Goal: Transaction & Acquisition: Book appointment/travel/reservation

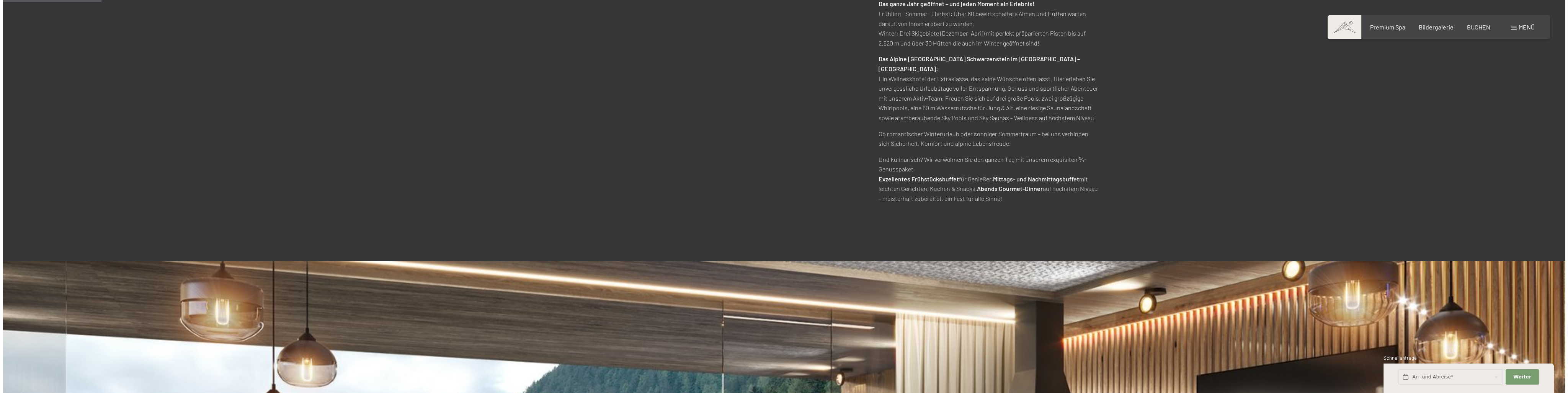
scroll to position [383, 0]
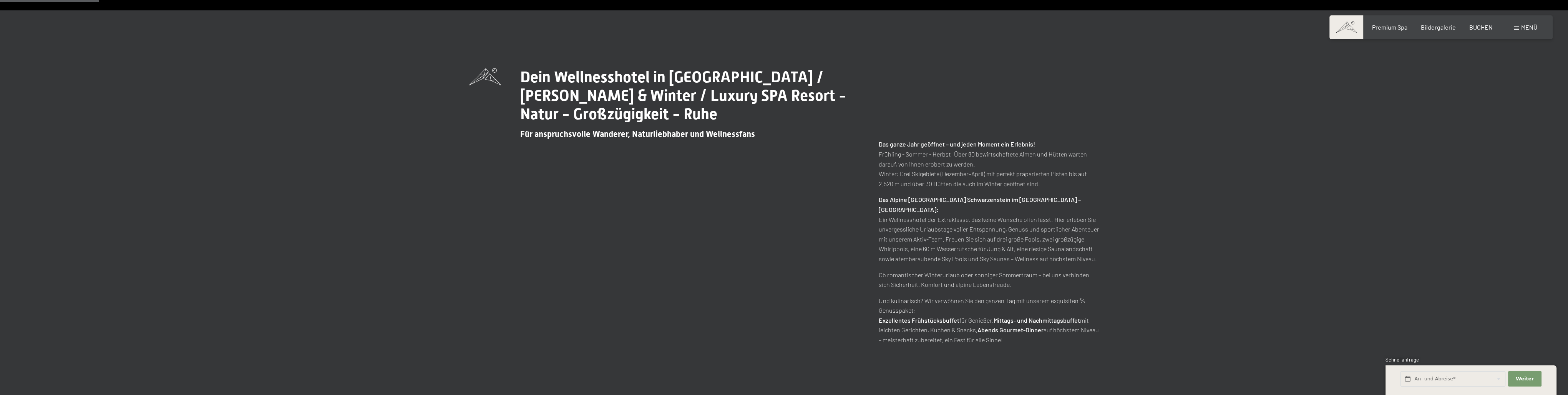
click at [1515, 28] on span at bounding box center [1516, 28] width 5 height 4
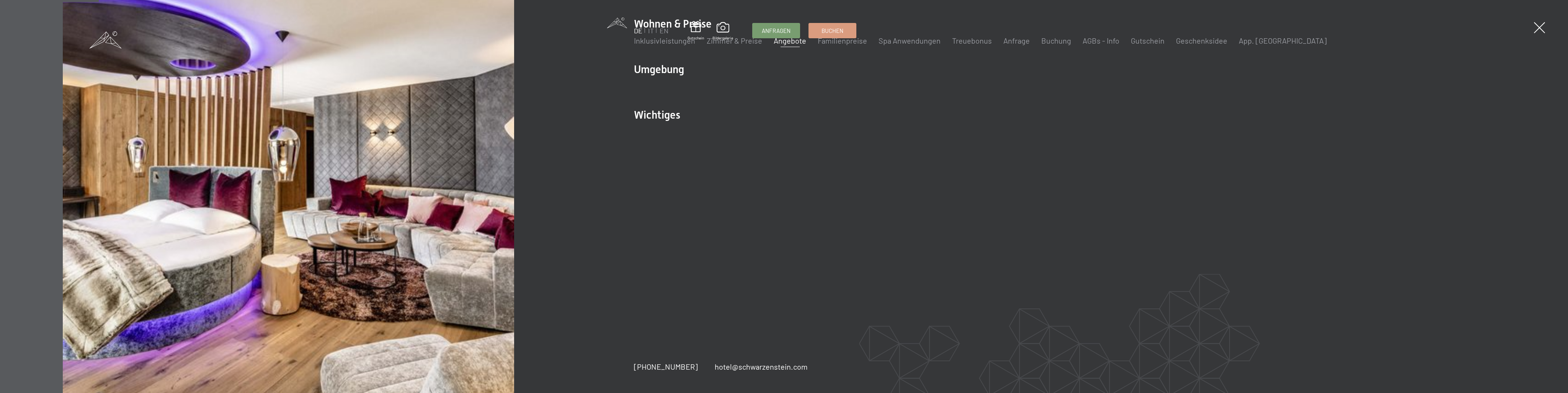
click at [796, 42] on link "Angebote" at bounding box center [789, 40] width 32 height 9
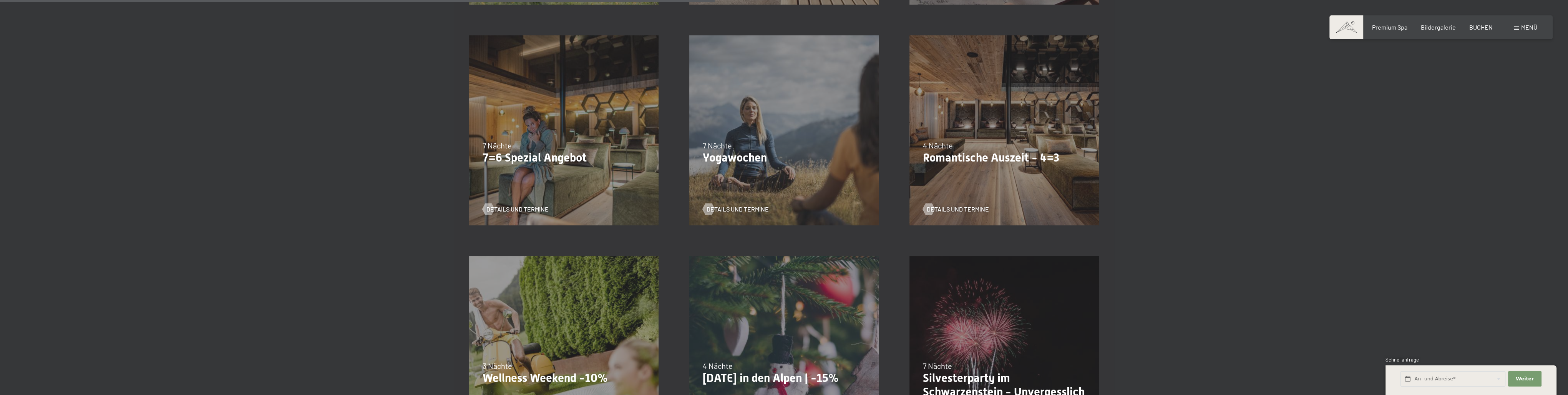
scroll to position [731, 0]
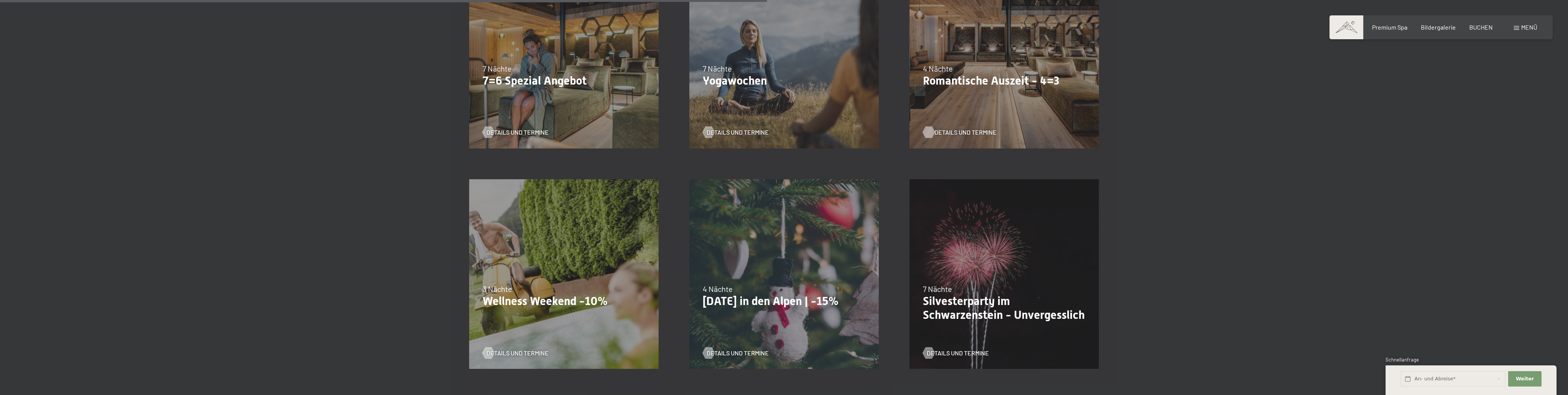
click at [943, 132] on span "Details und Termine" at bounding box center [966, 132] width 62 height 9
click at [530, 352] on span "Details und Termine" at bounding box center [525, 353] width 62 height 9
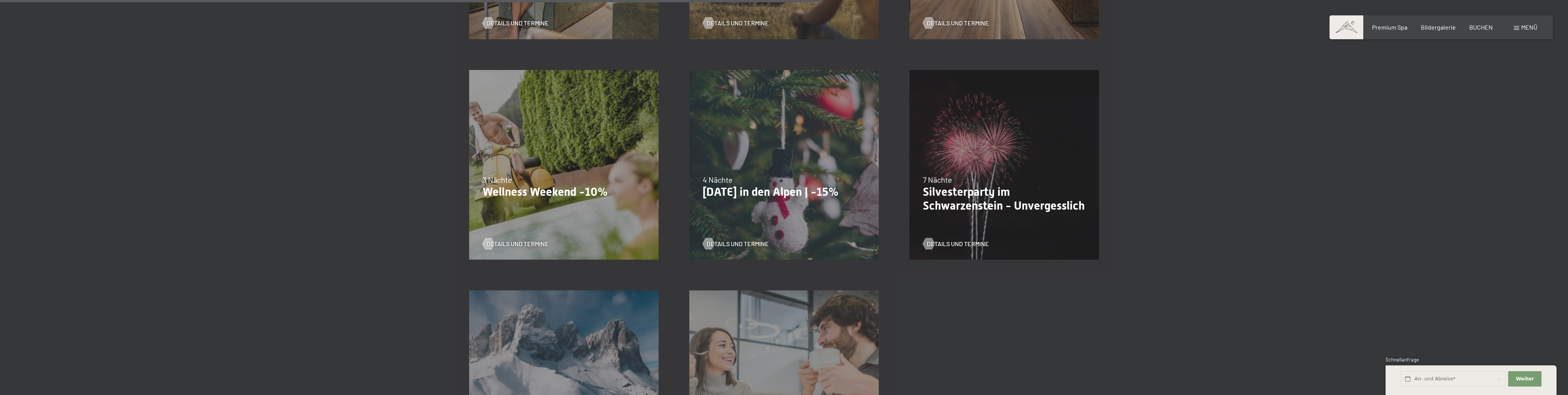
scroll to position [846, 0]
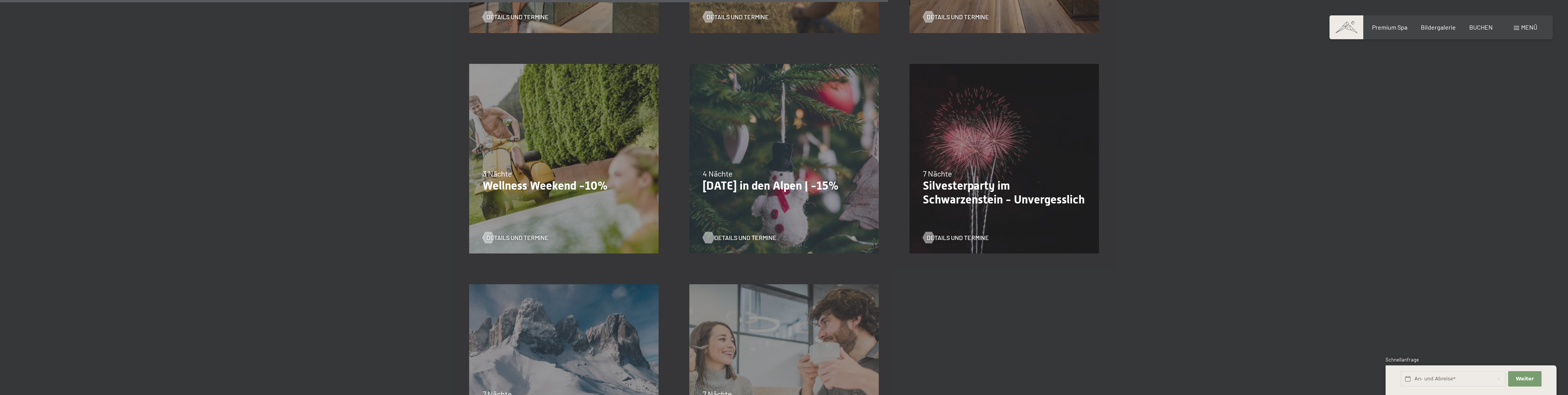
click at [738, 237] on span "Details und Termine" at bounding box center [745, 238] width 62 height 9
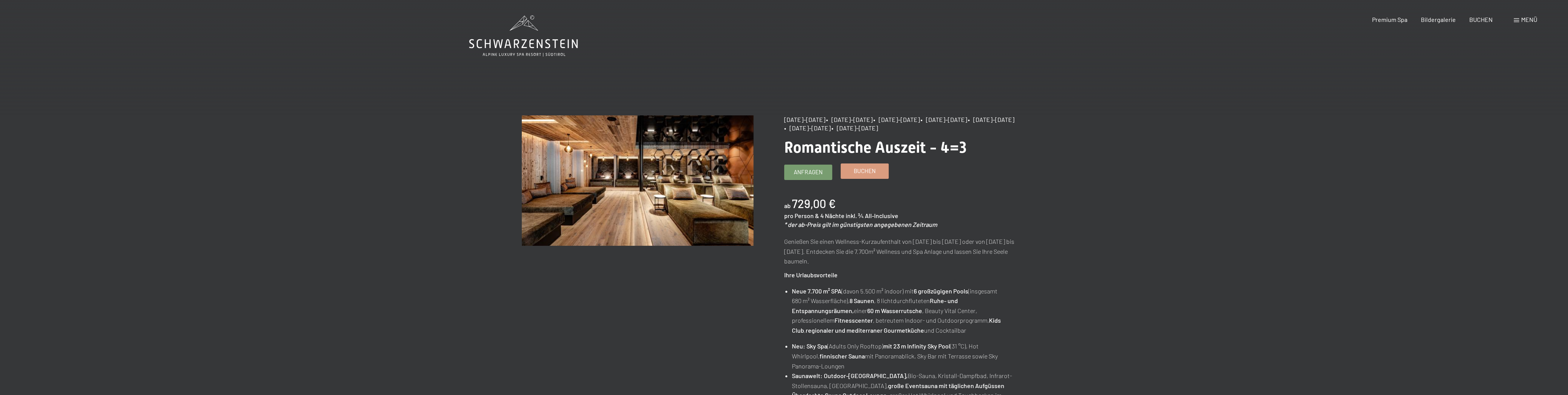
click at [883, 171] on link "Buchen" at bounding box center [864, 171] width 47 height 15
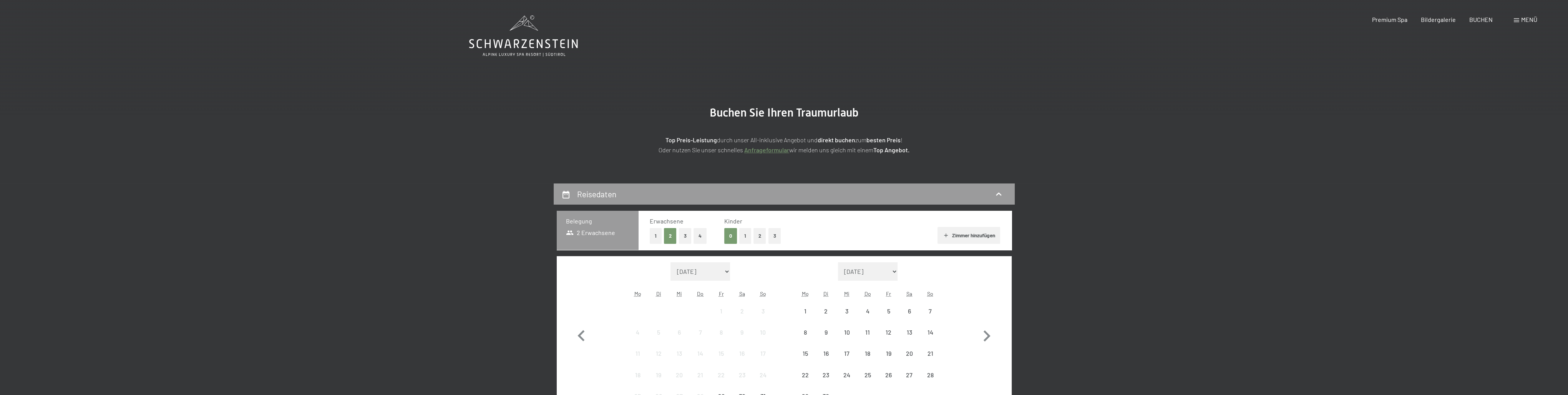
select select "[DATE]"
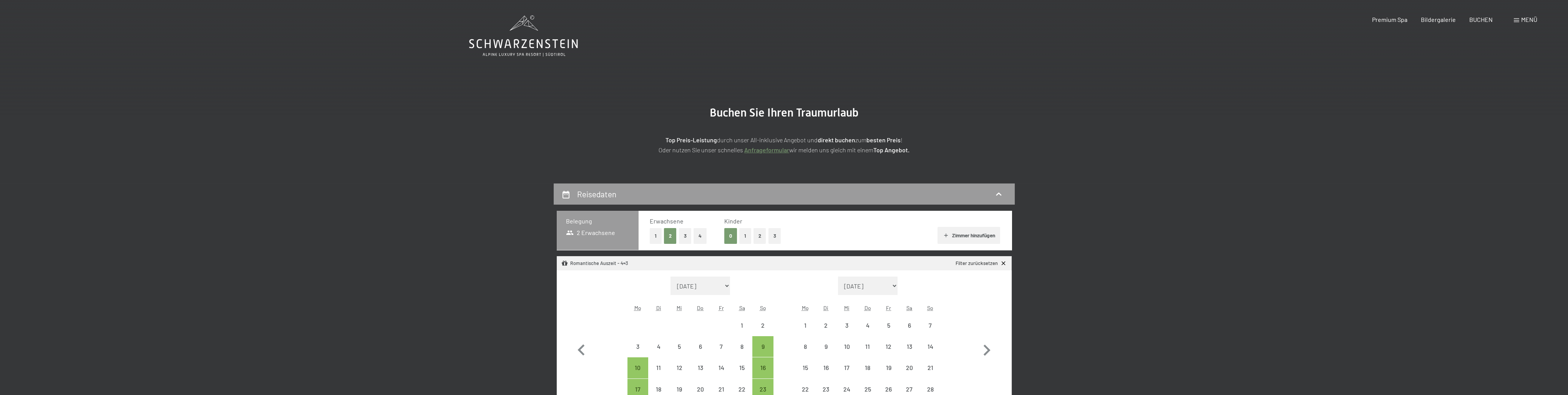
select select "[DATE]"
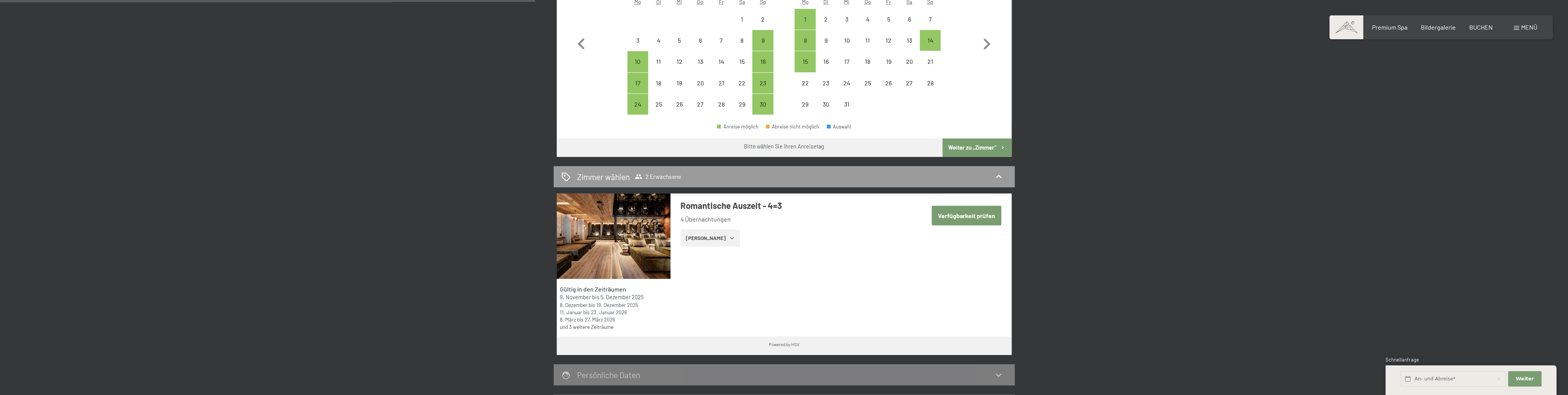
scroll to position [308, 0]
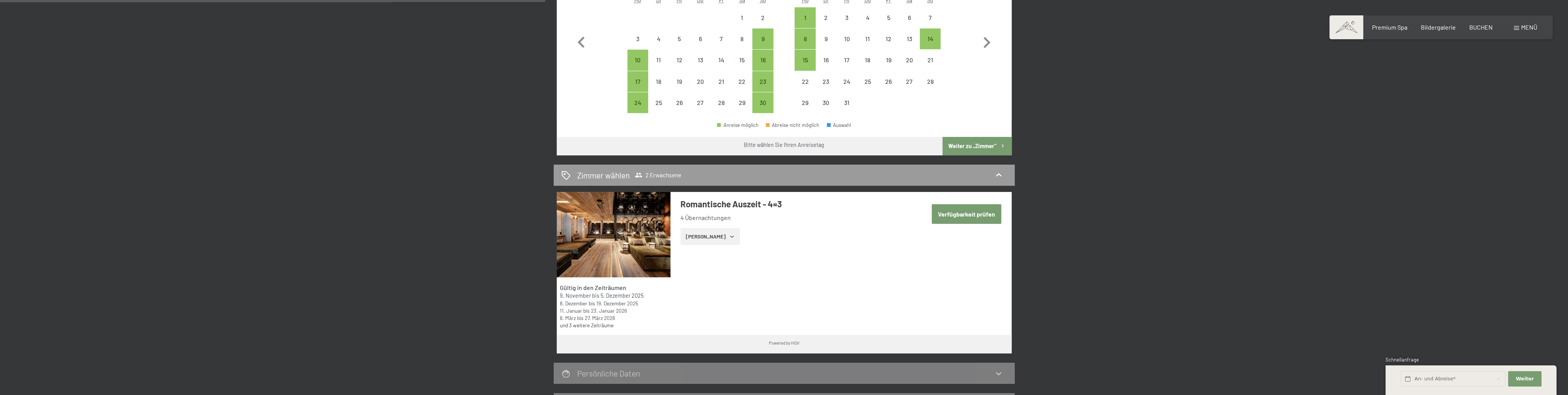
click at [726, 232] on button "Zeige Zimmer" at bounding box center [710, 237] width 59 height 17
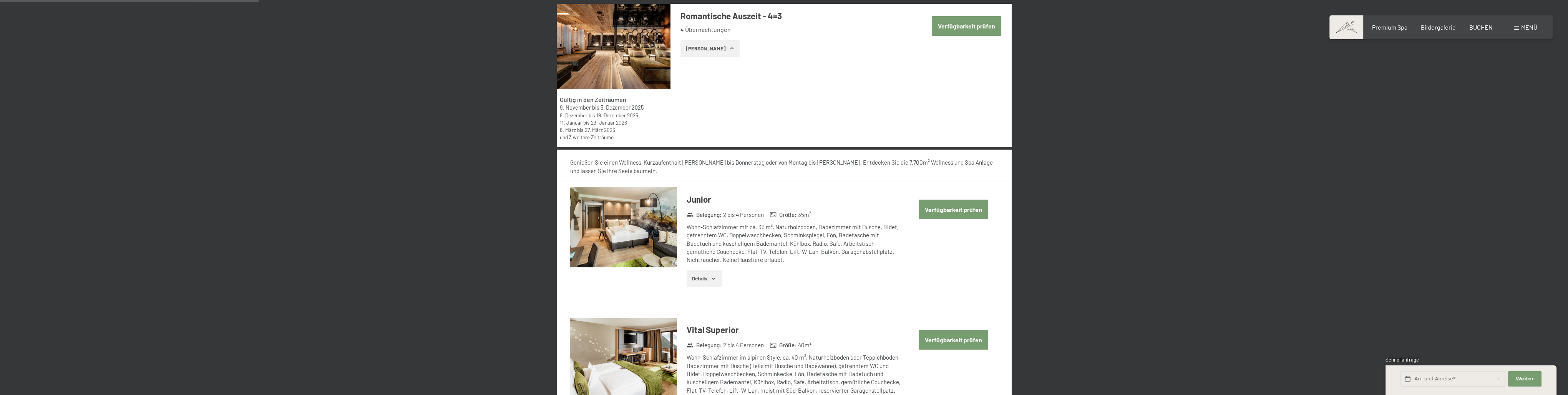
scroll to position [538, 0]
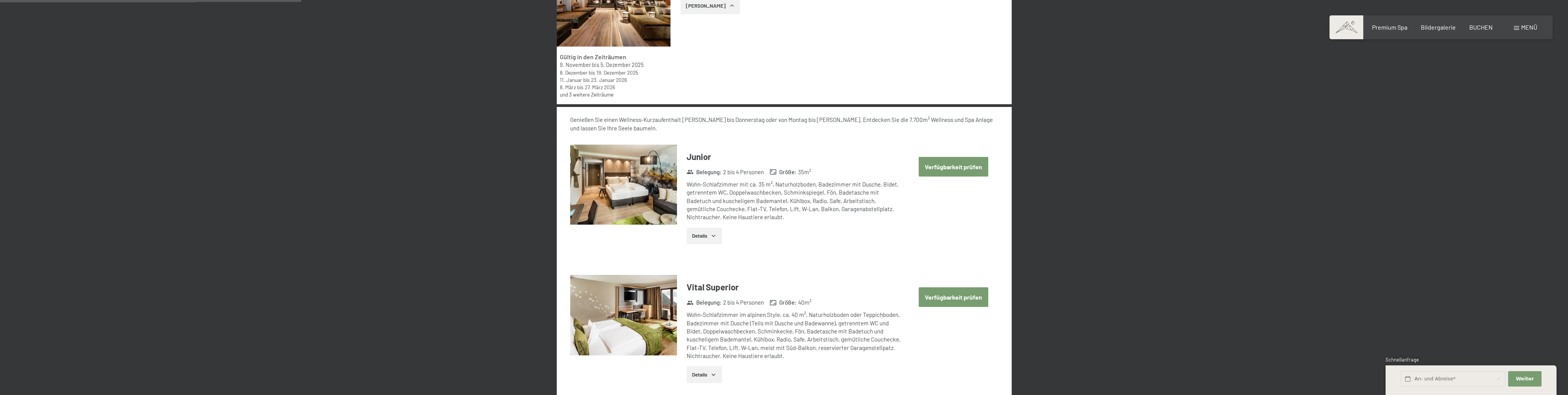
click at [693, 130] on div "Genießen Sie einen Wellness-Kurzaufenthalt von Sonntag bis Donnerstag oder von …" at bounding box center [784, 124] width 428 height 17
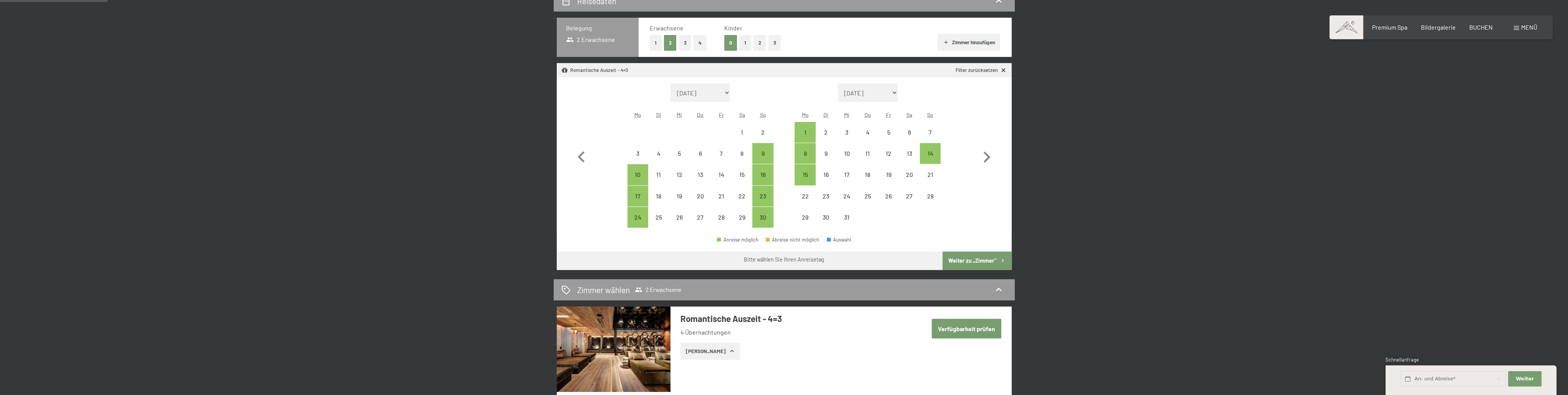
scroll to position [192, 0]
click at [765, 170] on div "16" at bounding box center [762, 175] width 19 height 19
select select "2025-11-01"
select select "2025-12-01"
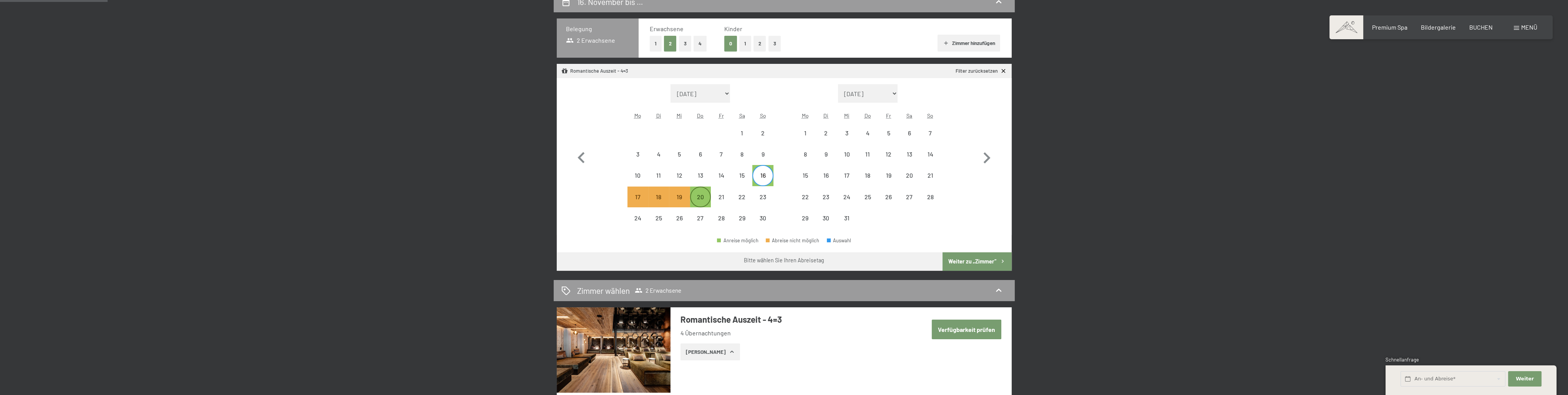
click at [695, 199] on div "20" at bounding box center [700, 203] width 19 height 19
select select "2025-11-01"
select select "2025-12-01"
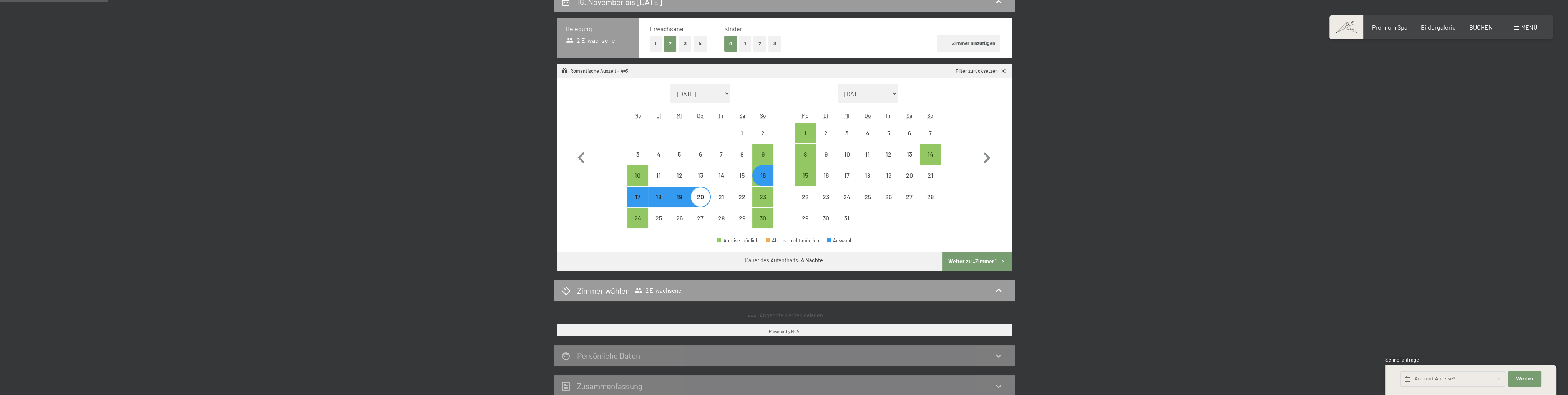
select select "2025-11-01"
select select "2025-12-01"
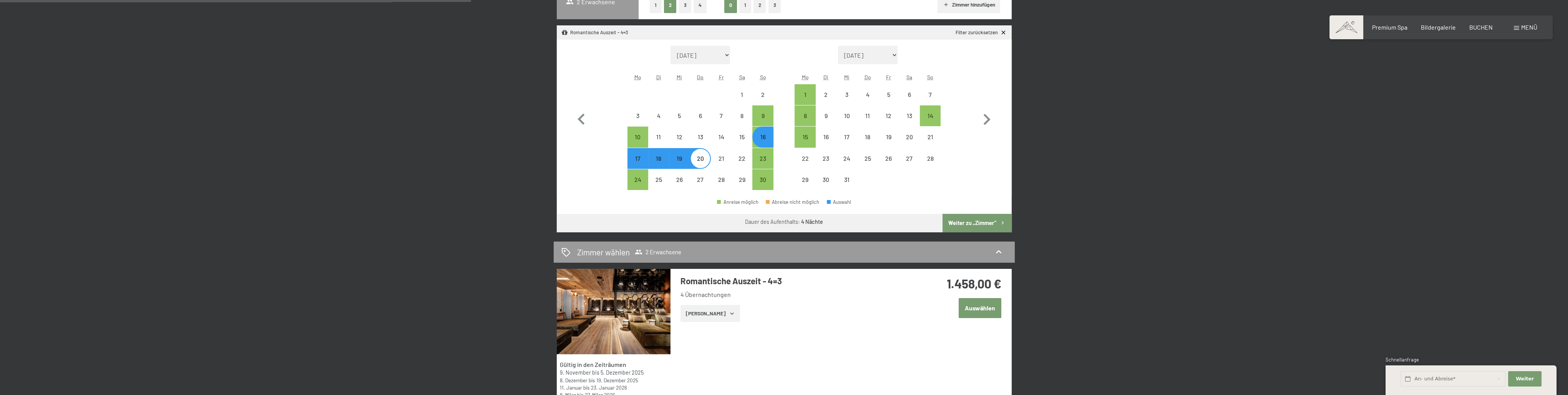
scroll to position [346, 0]
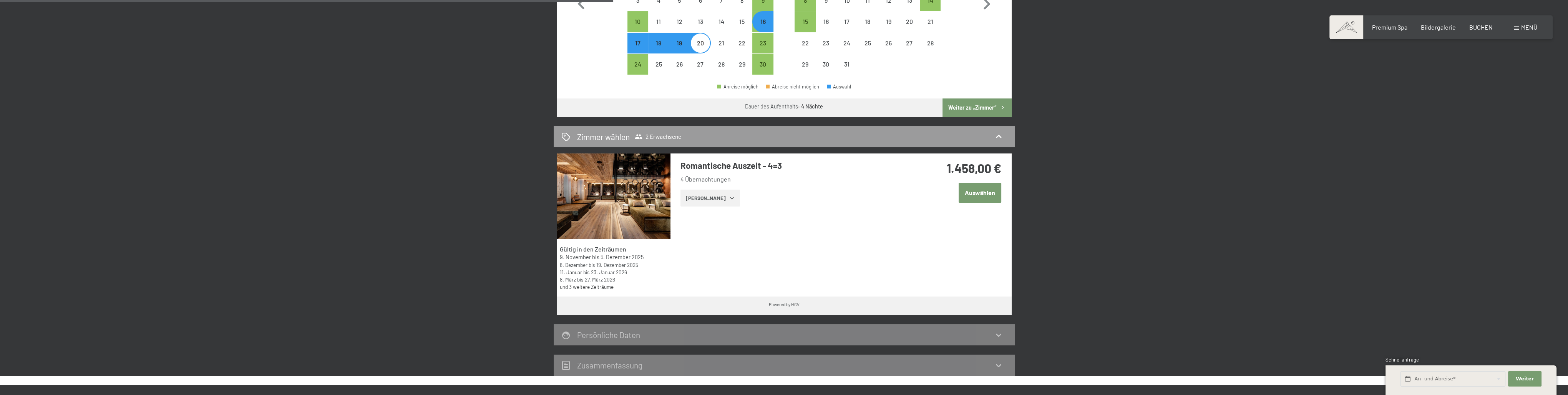
click at [692, 196] on button "Zeige Zimmer" at bounding box center [710, 198] width 59 height 17
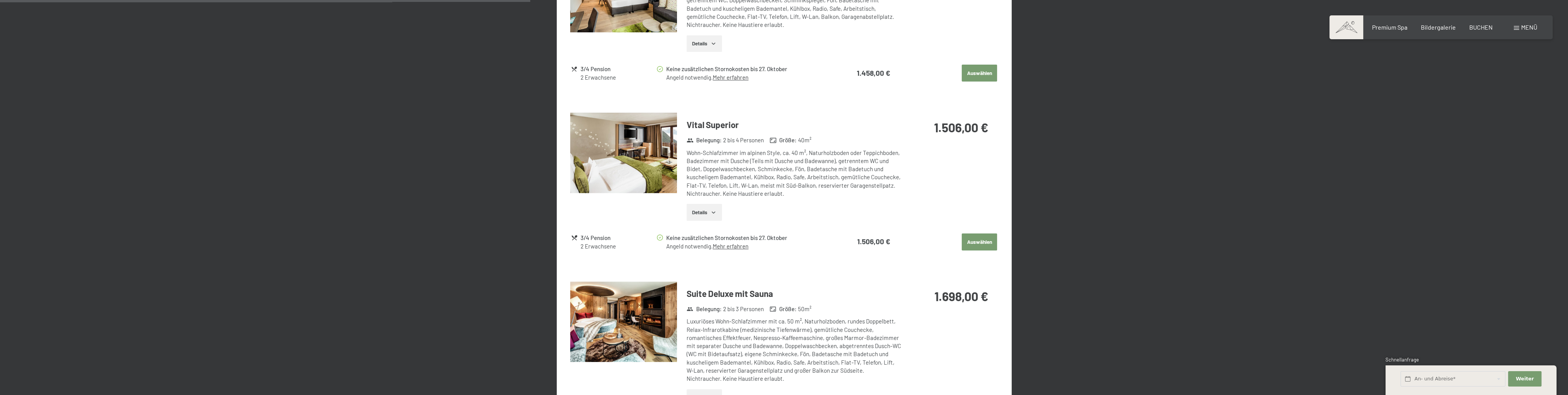
scroll to position [654, 0]
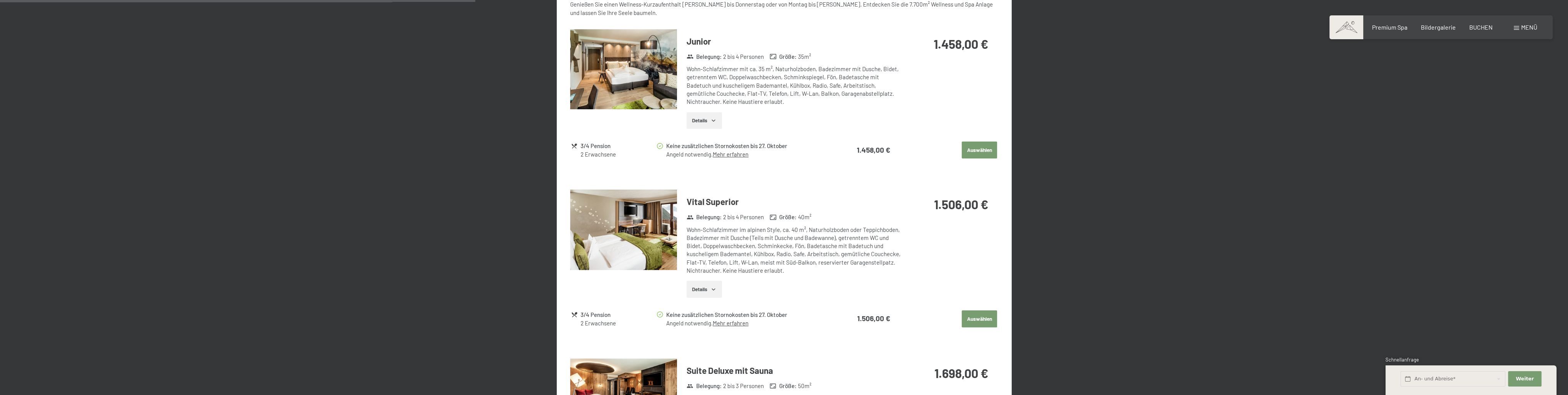
click at [975, 150] on button "Auswählen" at bounding box center [979, 150] width 35 height 17
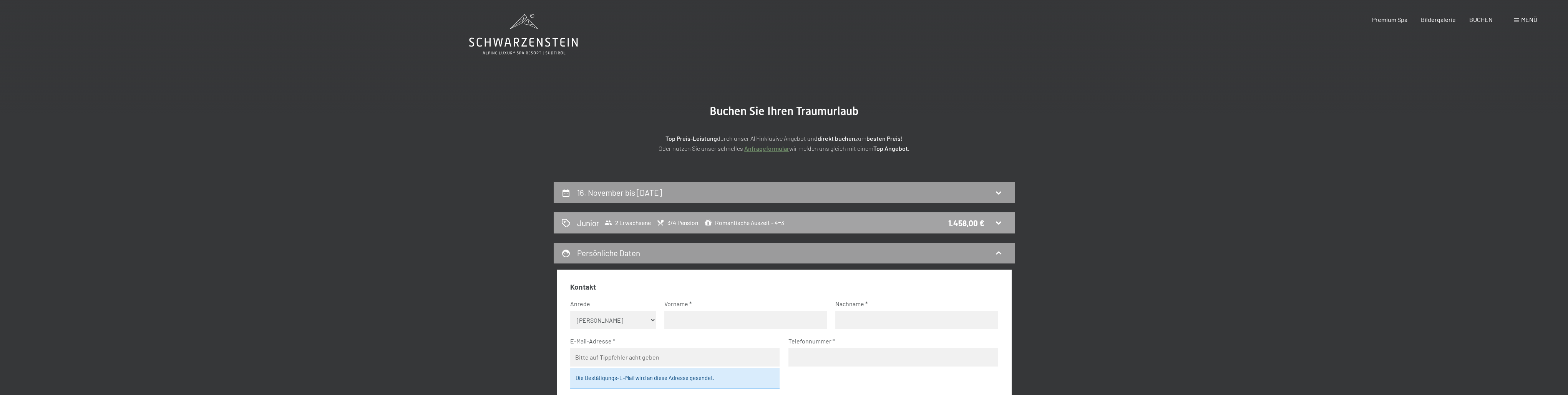
scroll to position [0, 0]
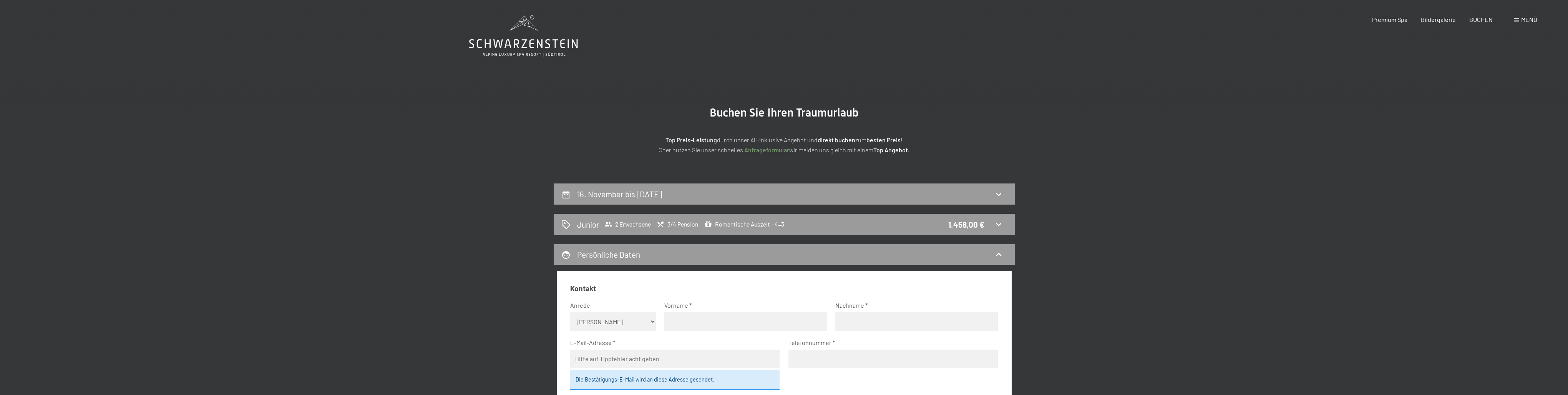
click at [525, 20] on icon at bounding box center [518, 23] width 18 height 15
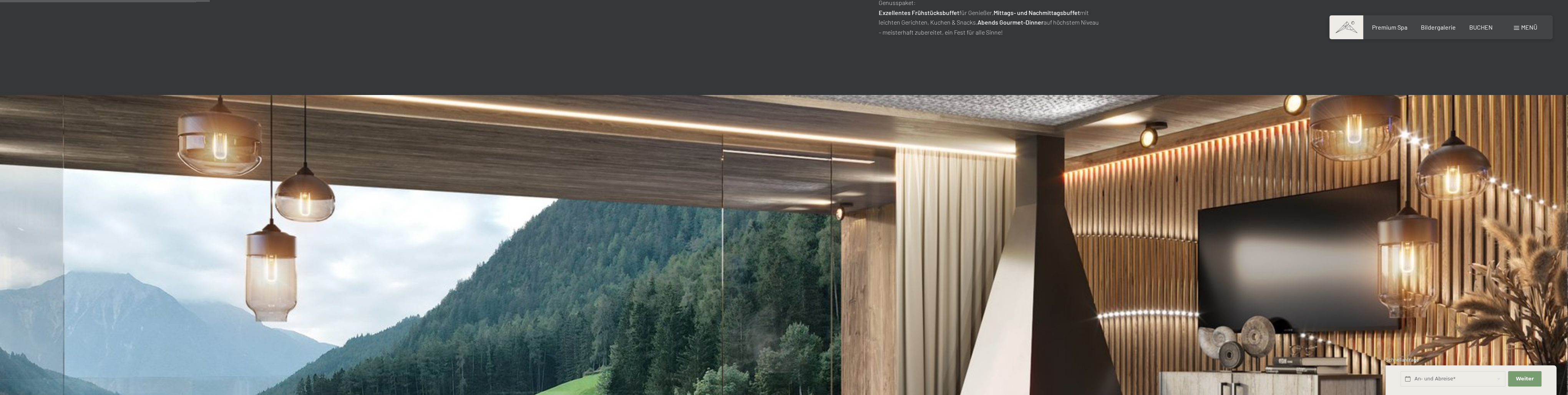
scroll to position [923, 0]
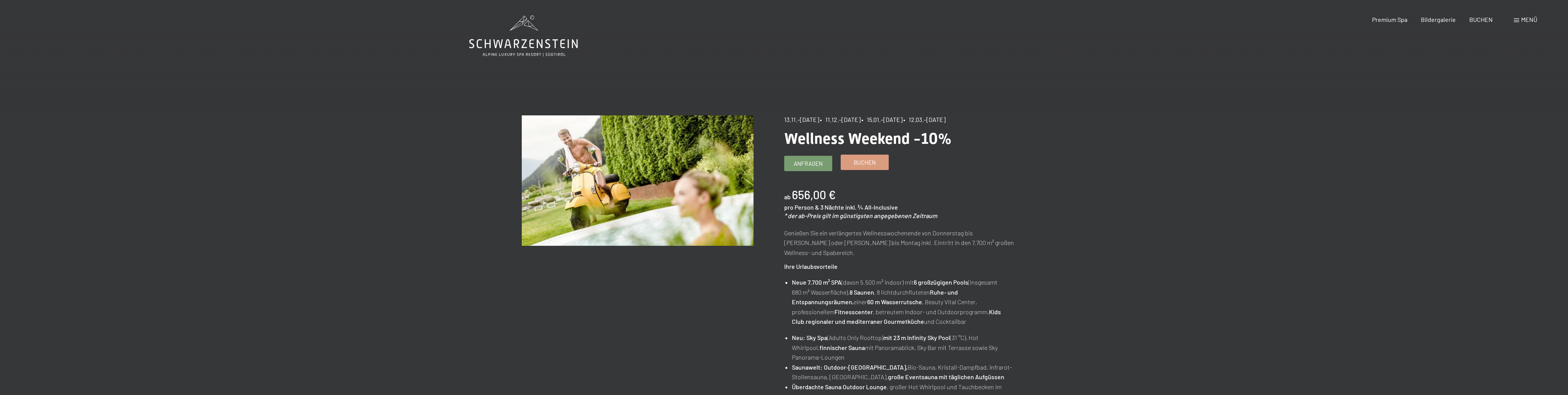
click at [861, 168] on link "Buchen" at bounding box center [864, 162] width 47 height 15
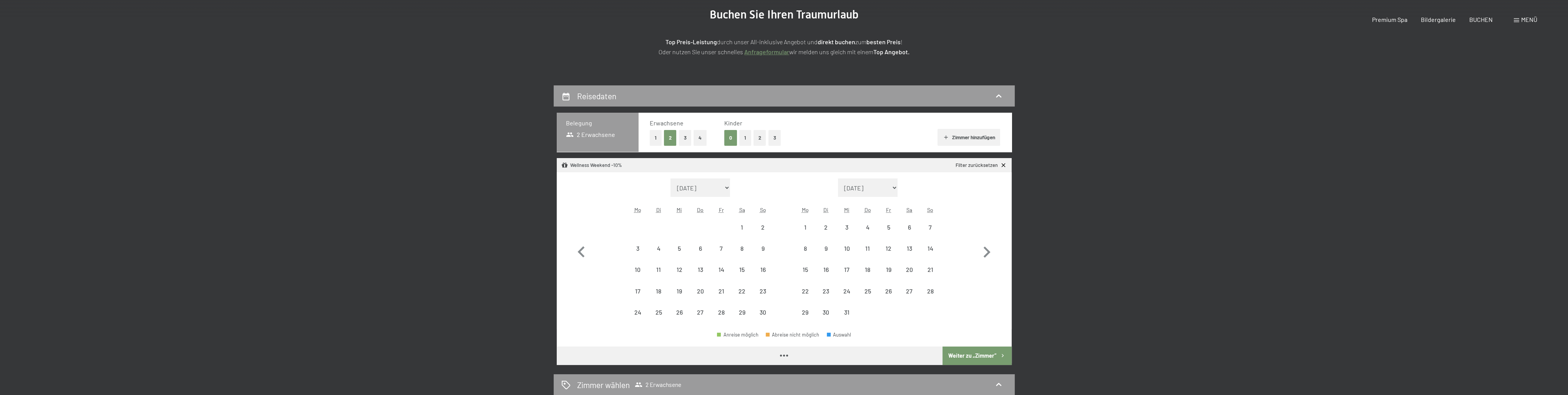
scroll to position [116, 0]
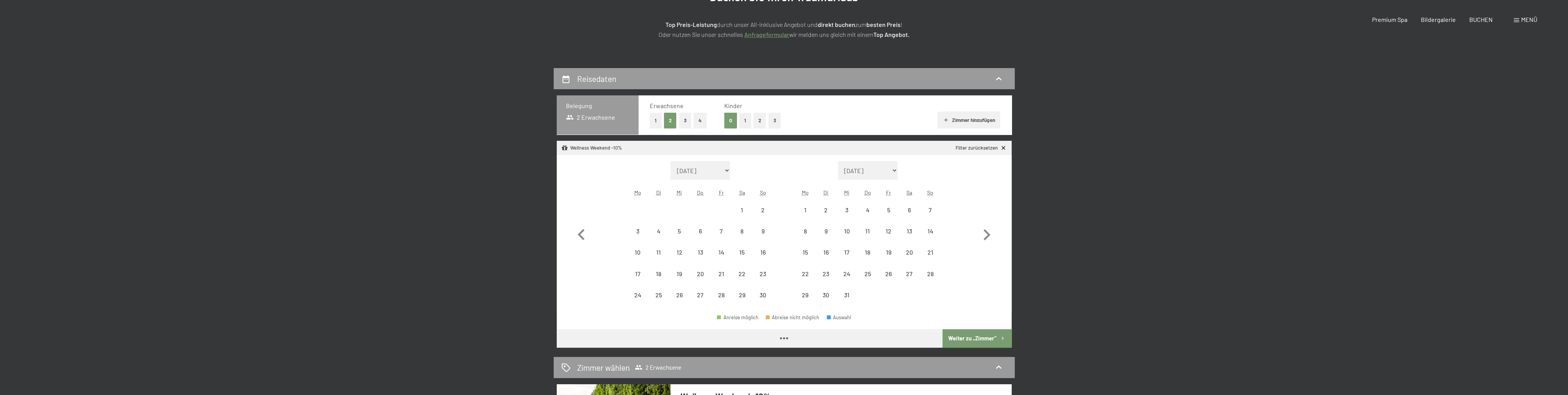
select select "2025-11-01"
select select "2025-12-01"
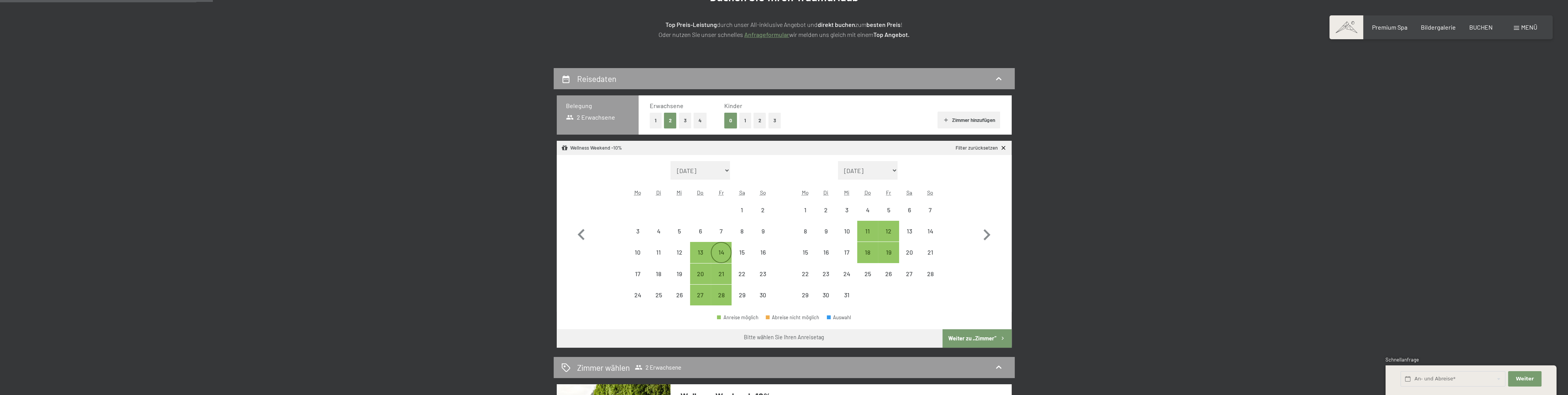
click at [727, 259] on div "14" at bounding box center [721, 259] width 19 height 19
select select "2025-11-01"
select select "2025-12-01"
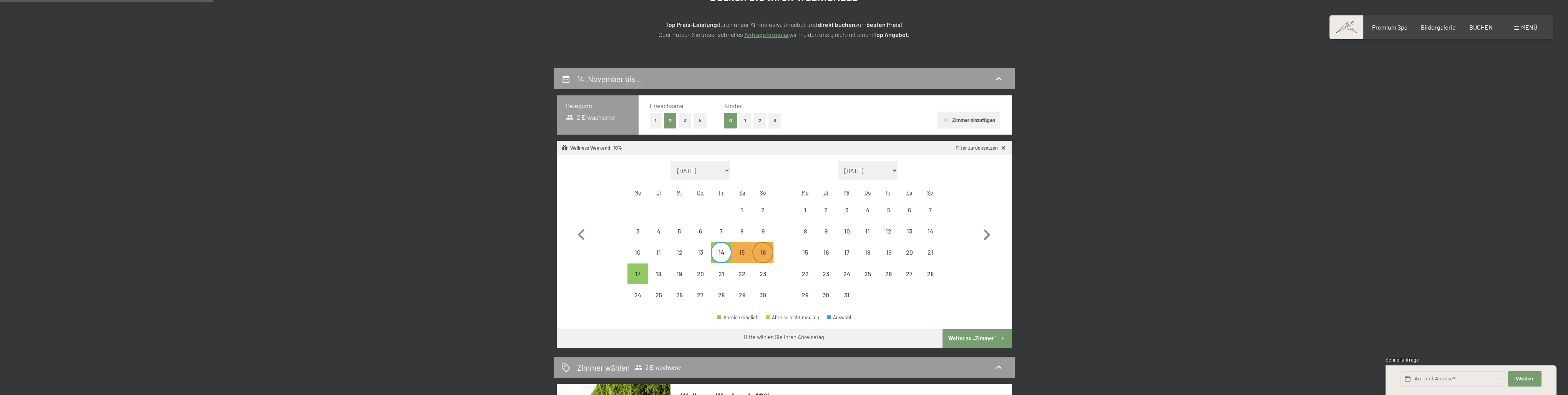
click at [765, 259] on div "16" at bounding box center [762, 259] width 19 height 19
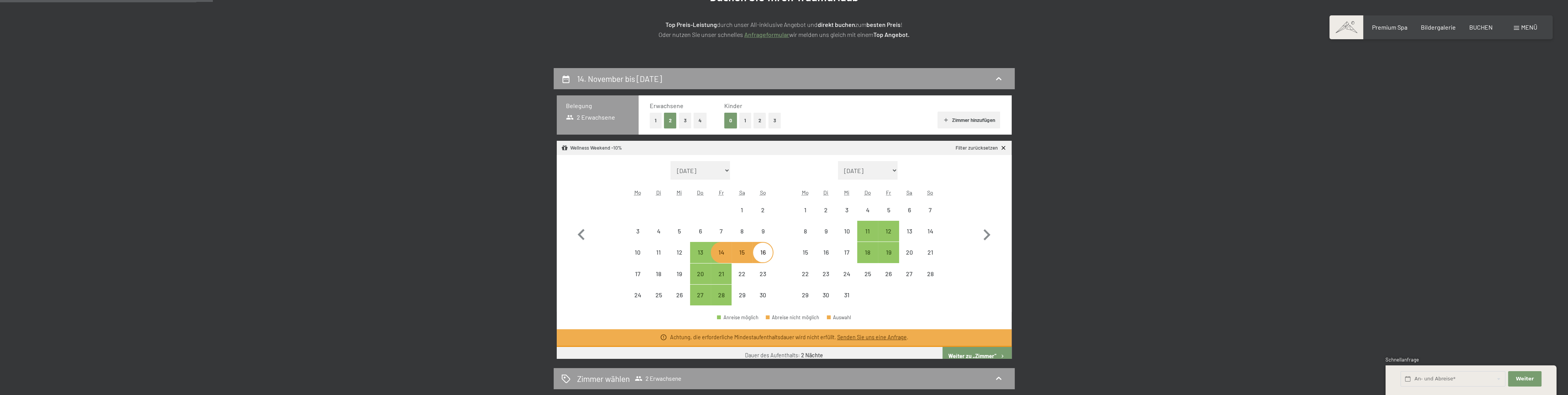
select select "2025-11-01"
select select "2025-12-01"
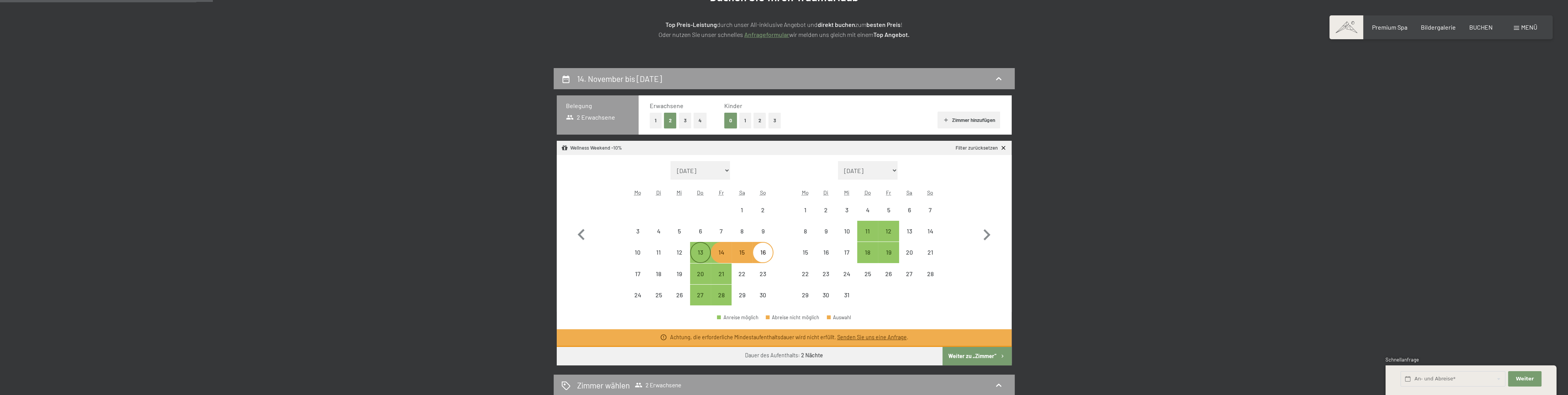
click at [707, 254] on div "13" at bounding box center [700, 259] width 19 height 19
select select "2025-11-01"
select select "2025-12-01"
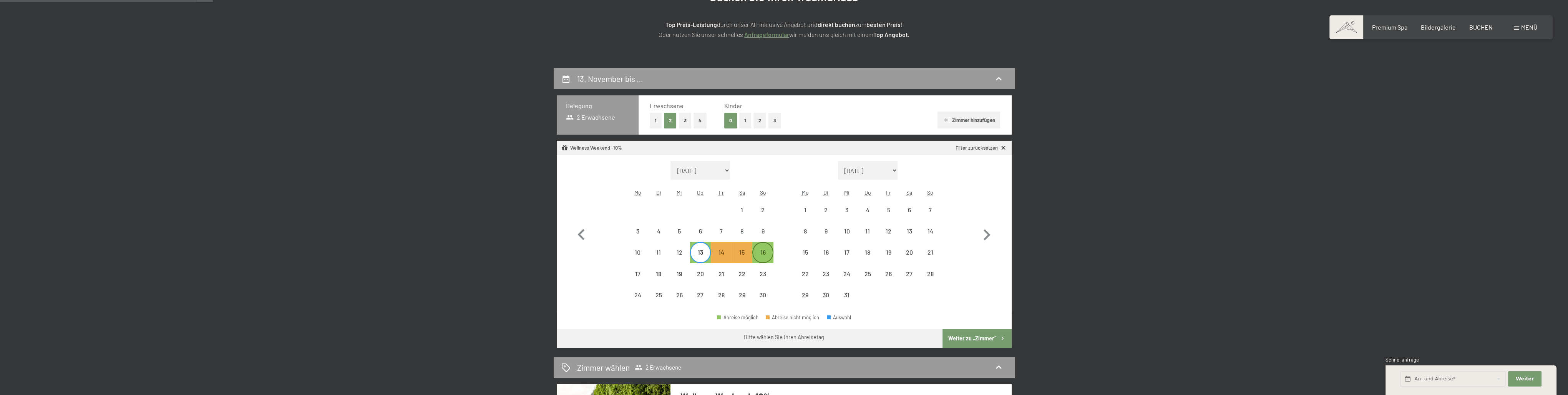
click at [760, 254] on div "16" at bounding box center [762, 259] width 19 height 19
select select "2025-11-01"
select select "2025-12-01"
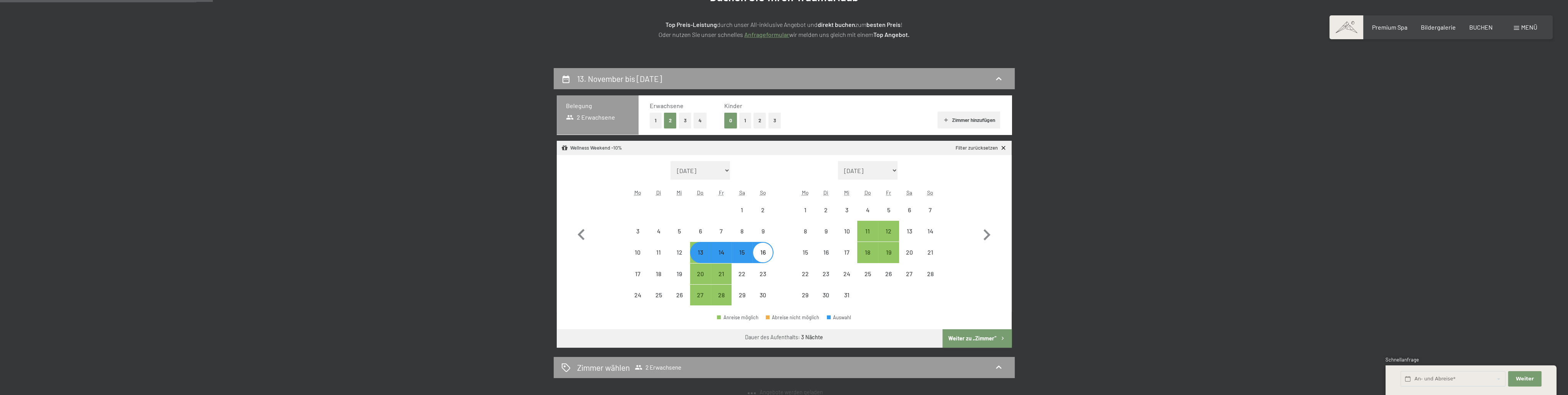
select select "2025-11-01"
select select "2025-12-01"
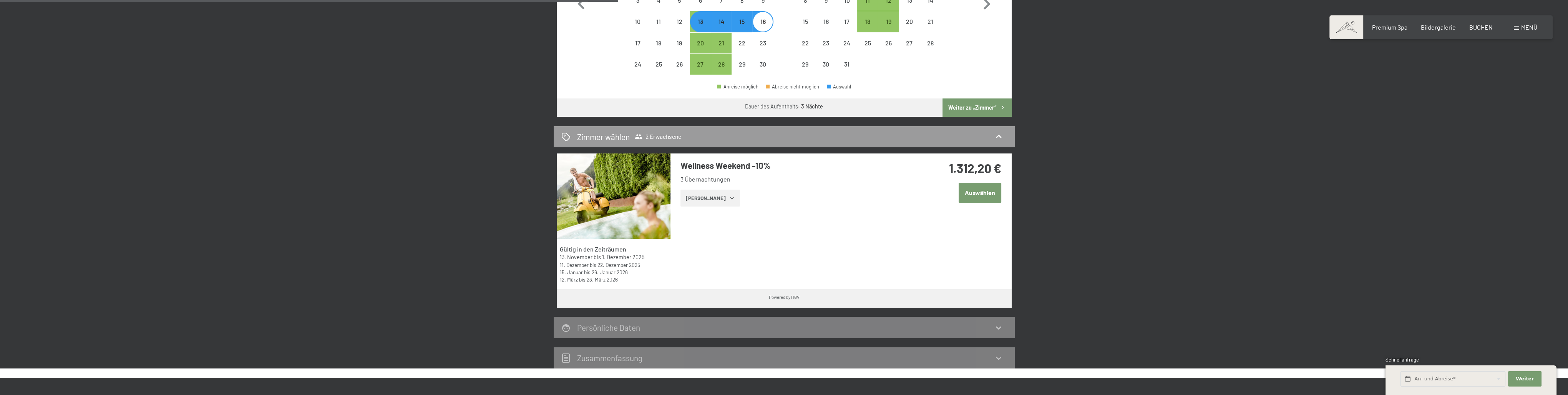
click at [719, 200] on button "[PERSON_NAME]" at bounding box center [710, 198] width 59 height 17
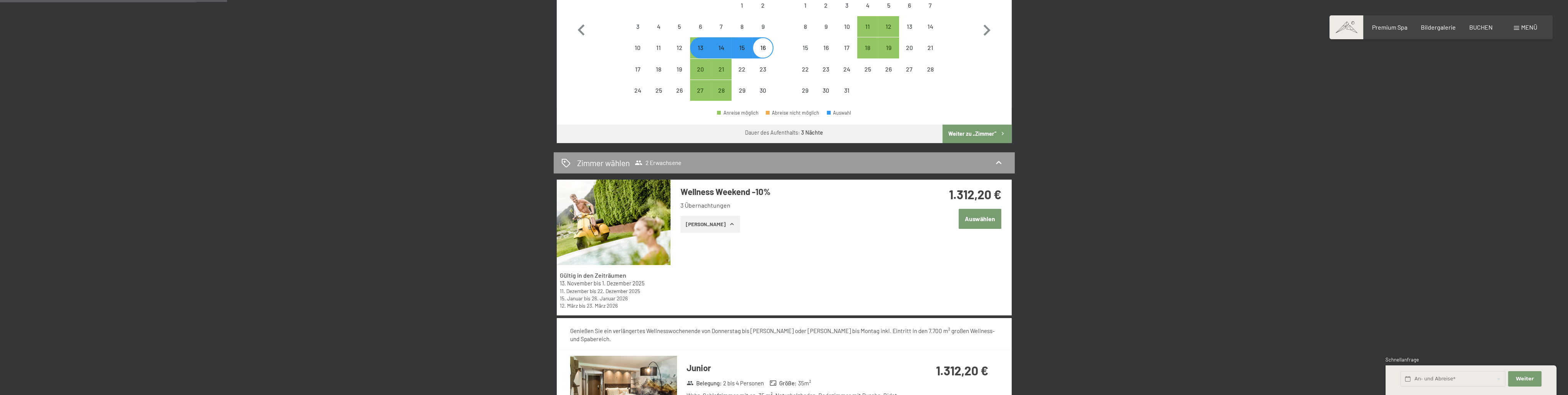
scroll to position [308, 0]
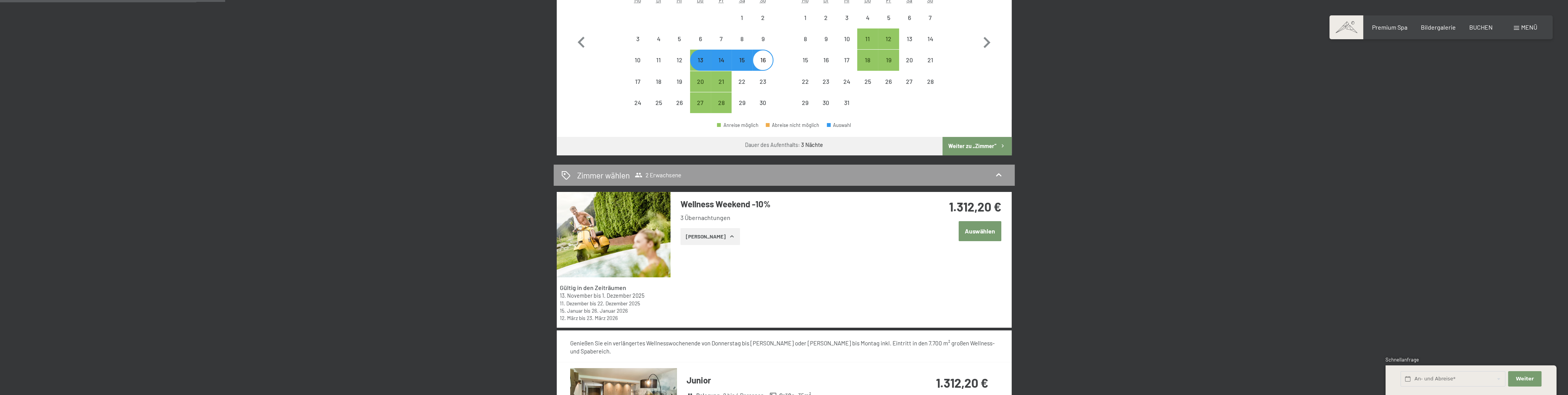
click at [698, 242] on button "Zeige Zimmer" at bounding box center [710, 237] width 59 height 17
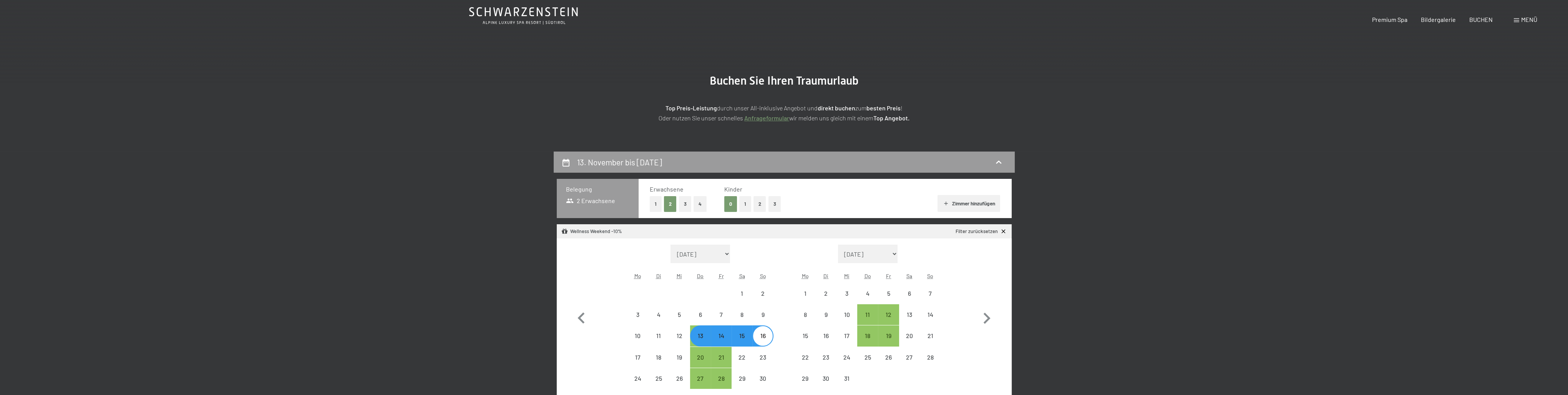
scroll to position [0, 0]
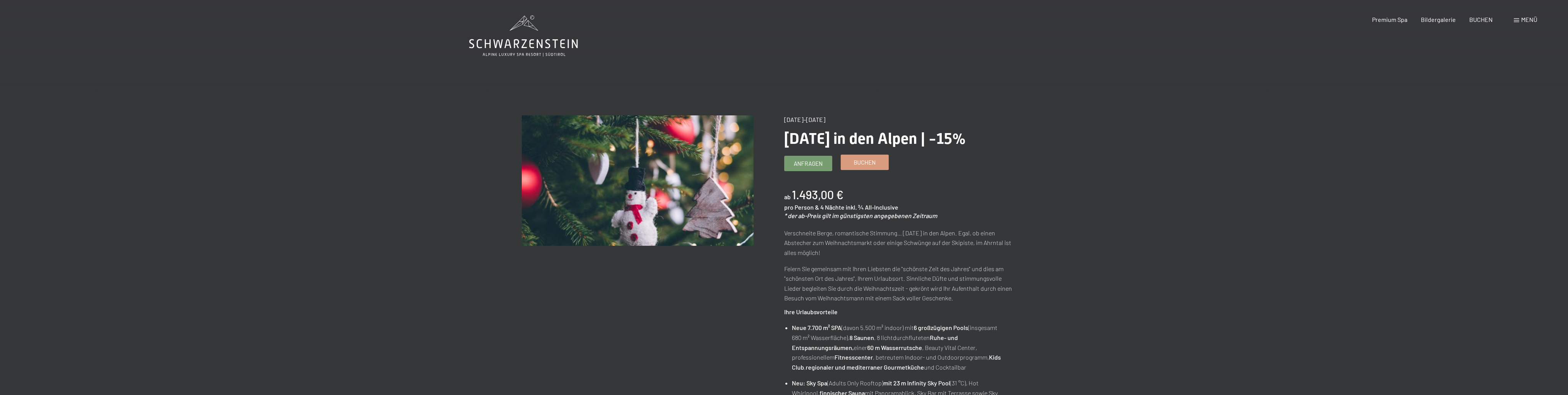
click at [868, 158] on span "Buchen" at bounding box center [864, 162] width 22 height 8
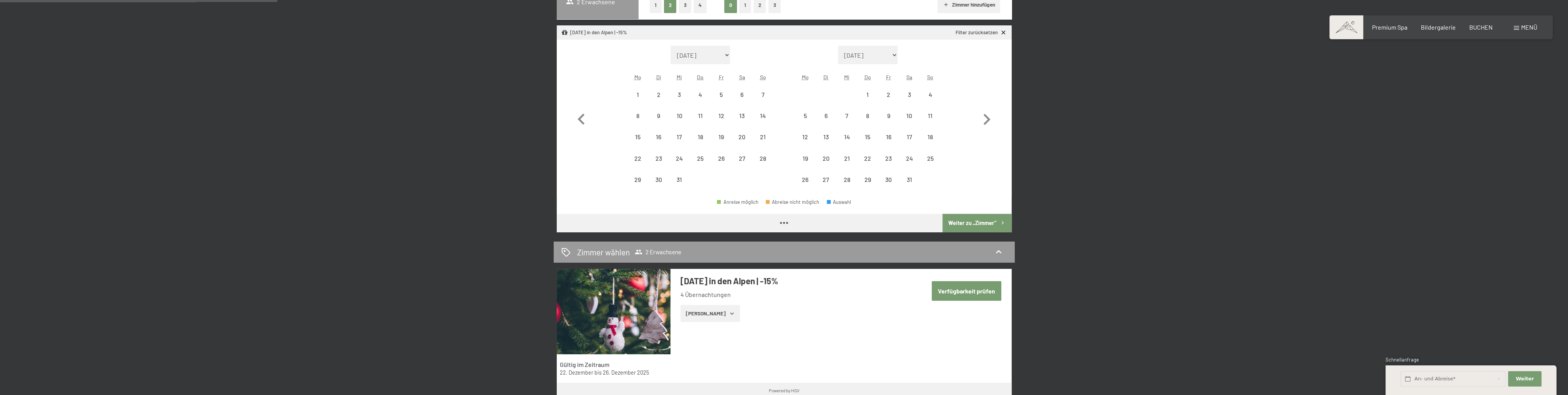
select select "2025-12-01"
select select "2026-01-01"
click at [632, 154] on div "22" at bounding box center [637, 158] width 19 height 19
select select "2025-12-01"
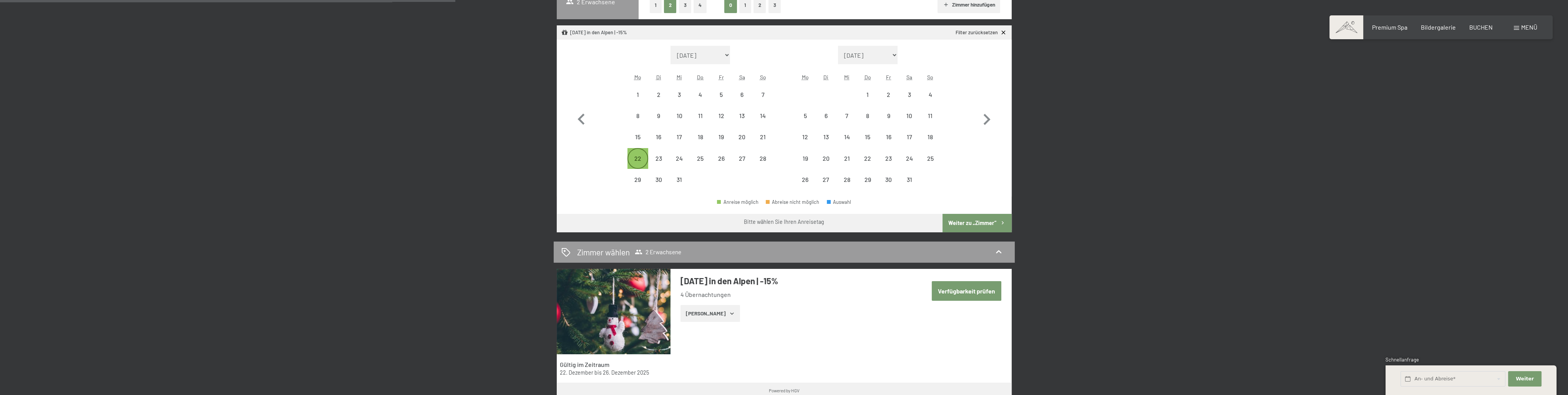
select select "2026-01-01"
click at [724, 165] on div "26" at bounding box center [721, 164] width 19 height 19
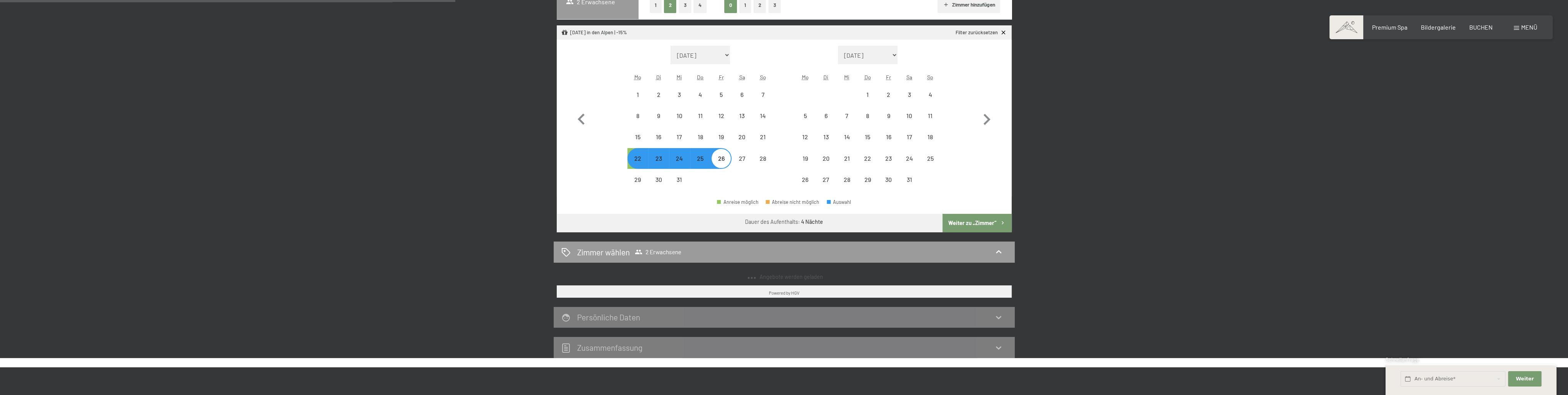
select select "2025-12-01"
select select "2026-01-01"
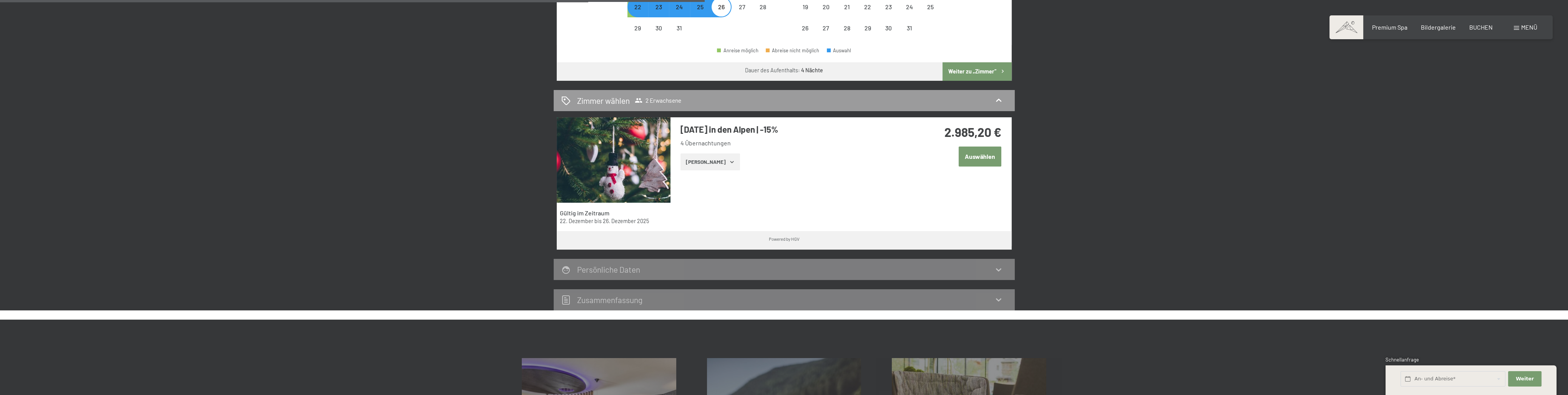
scroll to position [385, 0]
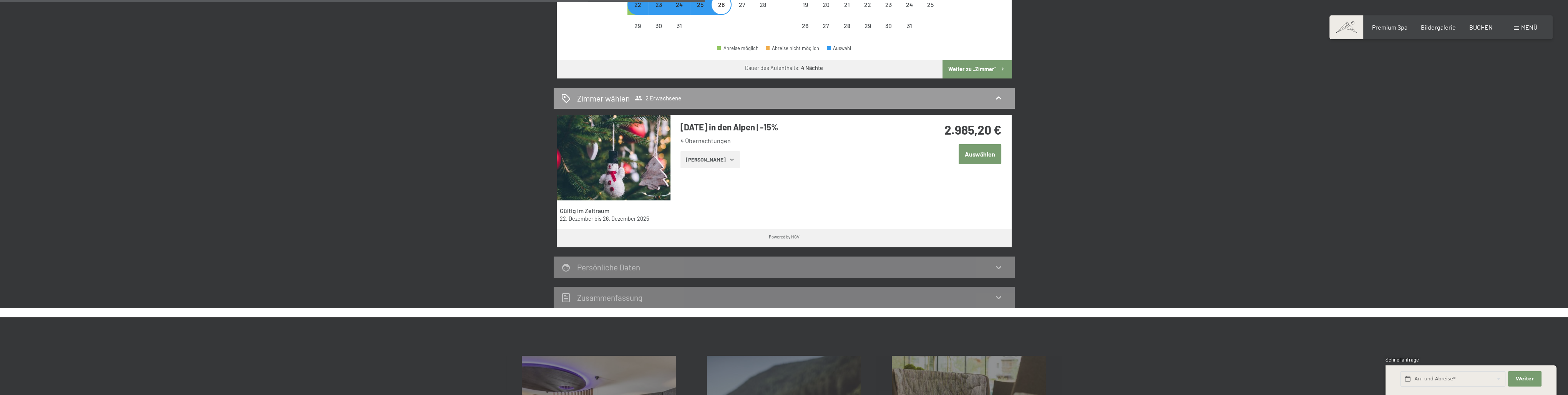
click at [724, 165] on button "Zeige Zimmer" at bounding box center [710, 160] width 59 height 17
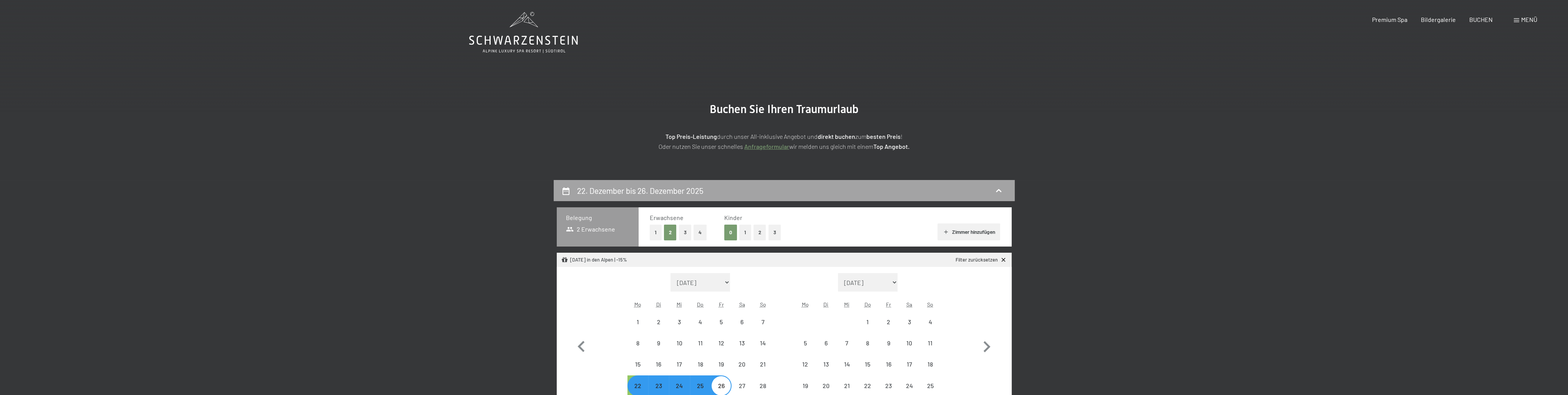
scroll to position [0, 0]
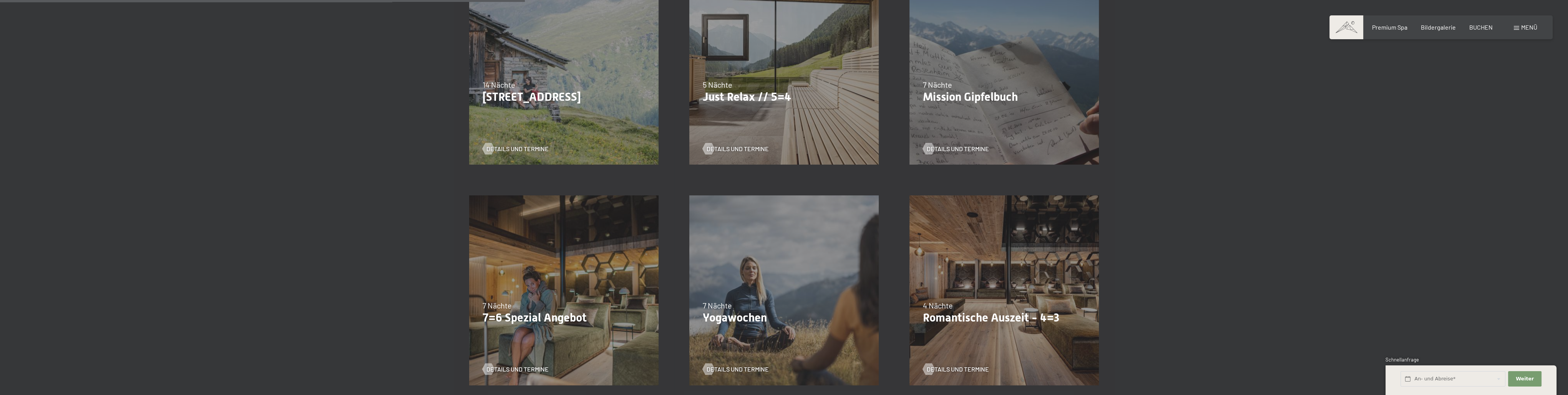
scroll to position [500, 0]
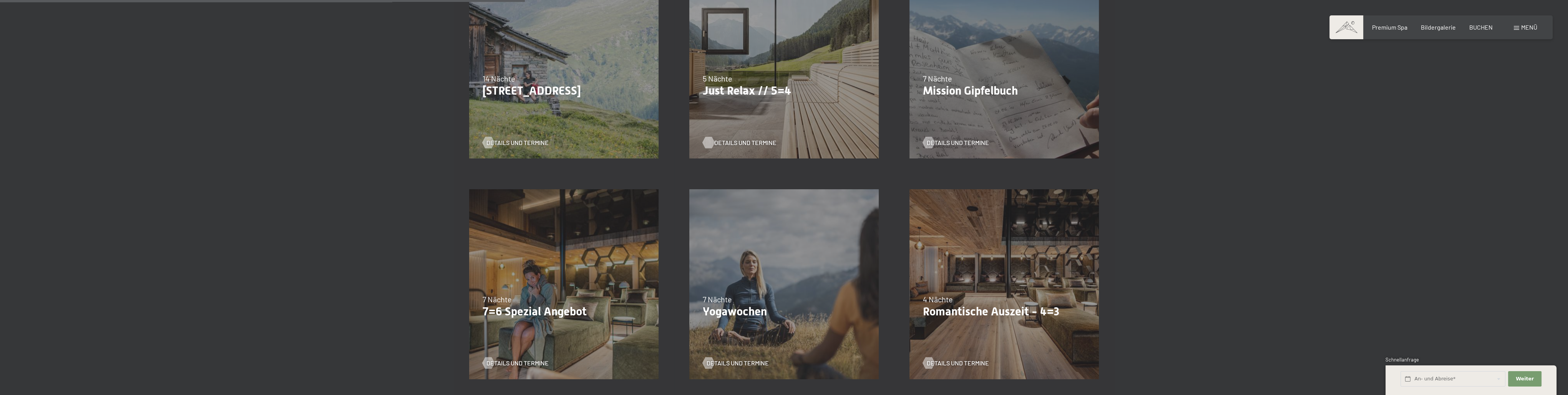
click at [746, 144] on span "Details und Termine" at bounding box center [745, 142] width 62 height 9
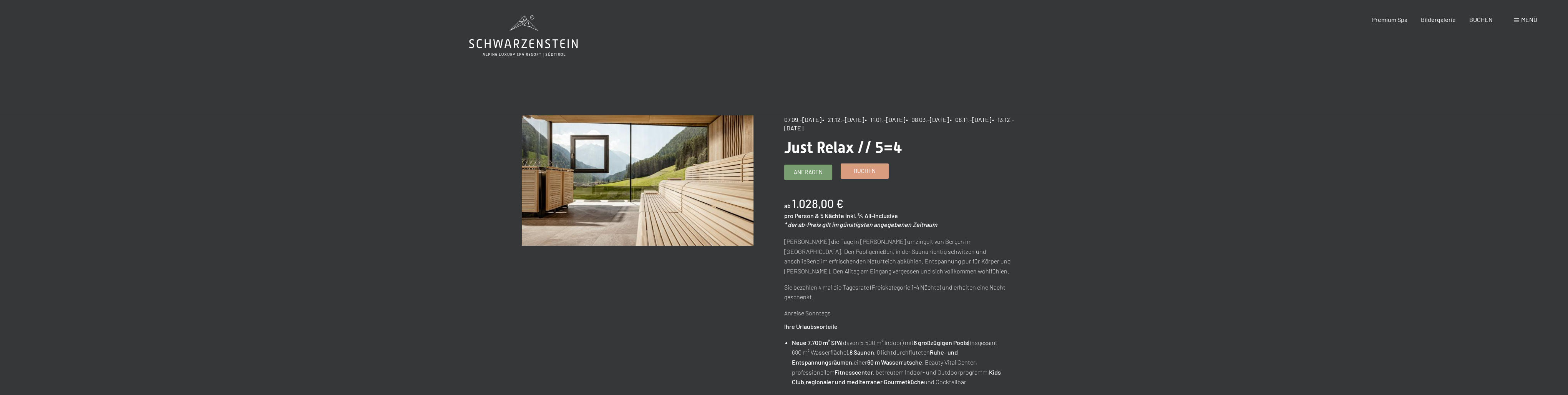
click at [870, 173] on span "Buchen" at bounding box center [864, 171] width 22 height 8
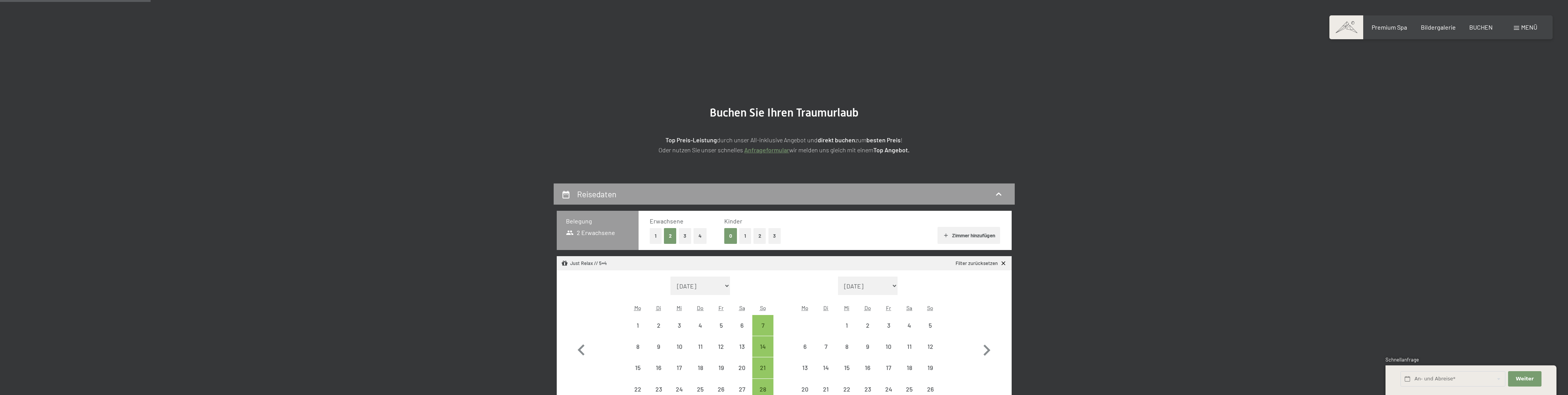
select select "[DATE]"
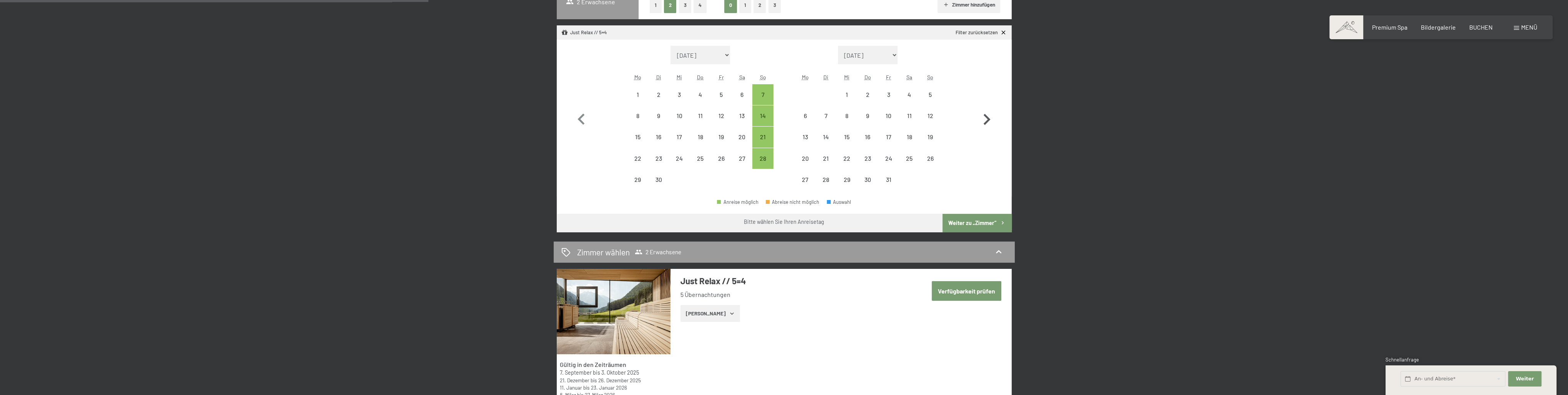
click at [982, 123] on icon "button" at bounding box center [986, 119] width 22 height 22
select select "2025-10-01"
select select "2025-11-01"
select select "2025-10-01"
select select "2025-11-01"
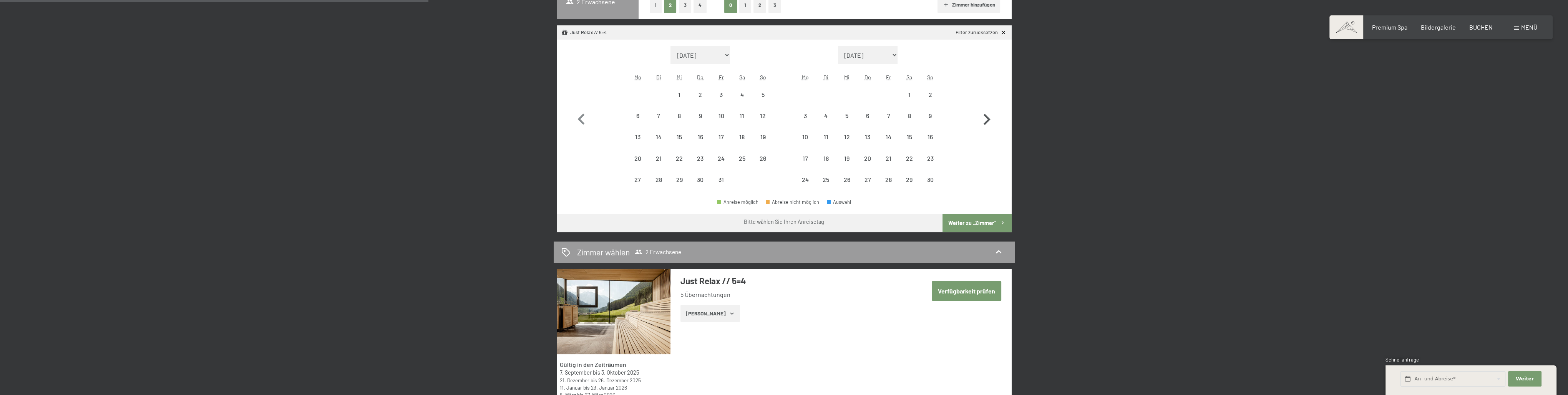
click at [982, 123] on icon "button" at bounding box center [986, 119] width 22 height 22
select select "2025-11-01"
select select "2025-12-01"
select select "2025-11-01"
select select "2025-12-01"
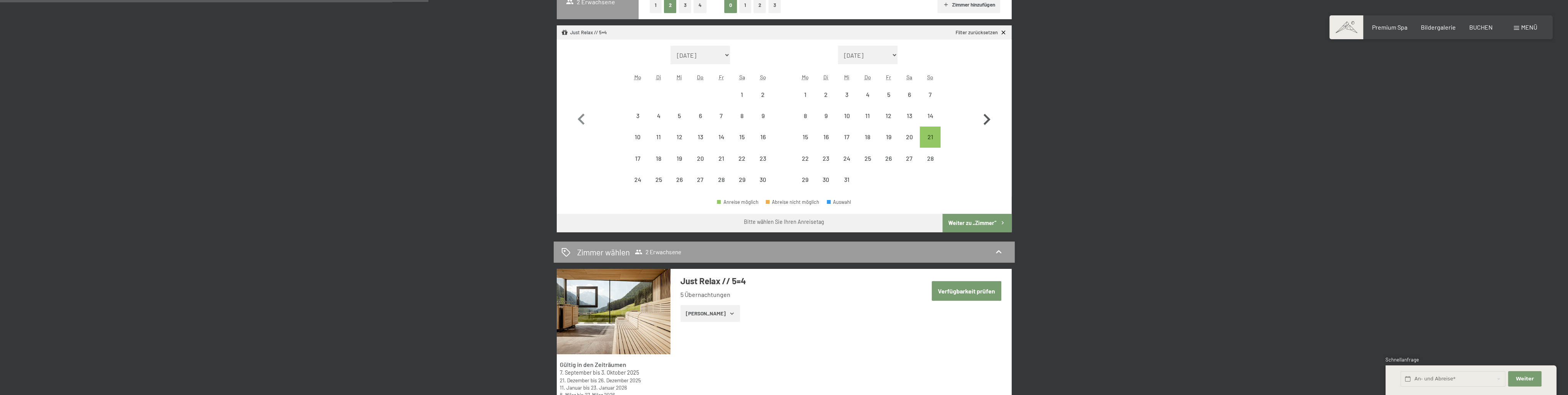
click at [982, 123] on icon "button" at bounding box center [986, 119] width 22 height 22
select select "2025-12-01"
select select "2026-01-01"
select select "2025-12-01"
select select "2026-01-01"
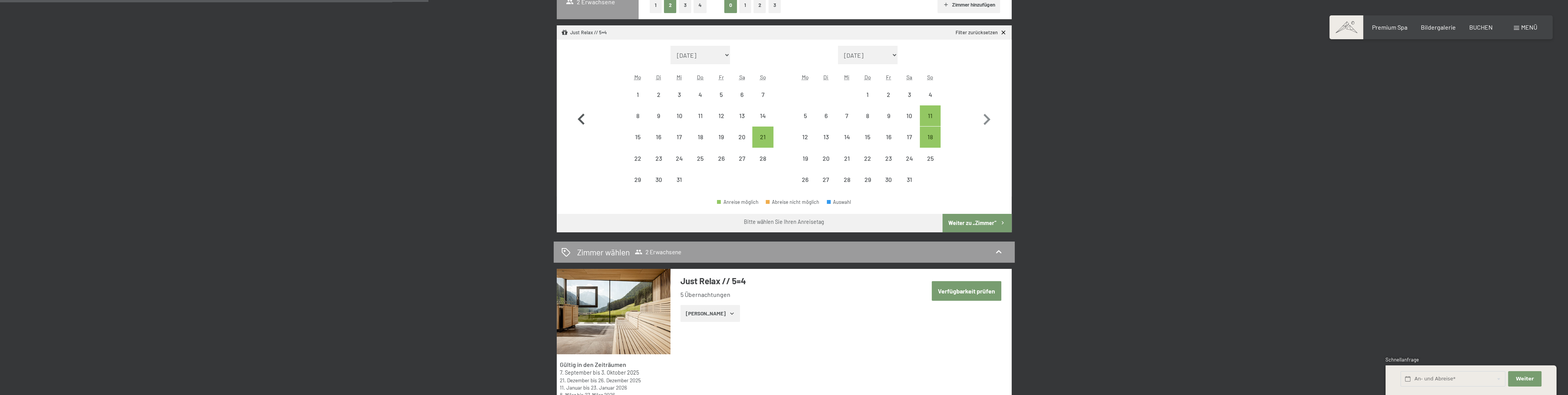
click at [583, 117] on icon "button" at bounding box center [581, 119] width 22 height 22
select select "2025-11-01"
select select "2025-12-01"
click at [985, 121] on icon "button" at bounding box center [986, 119] width 22 height 22
select select "2025-12-01"
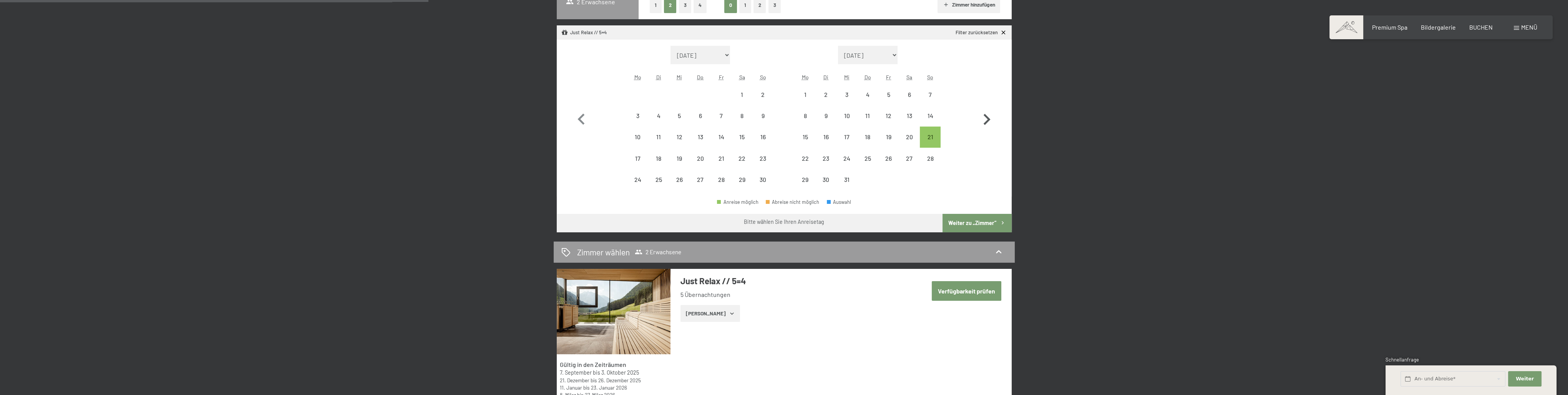
select select "2026-01-01"
click at [925, 119] on div "11" at bounding box center [930, 122] width 19 height 19
select select "2025-12-01"
select select "2026-01-01"
click at [888, 134] on div "16" at bounding box center [888, 143] width 19 height 19
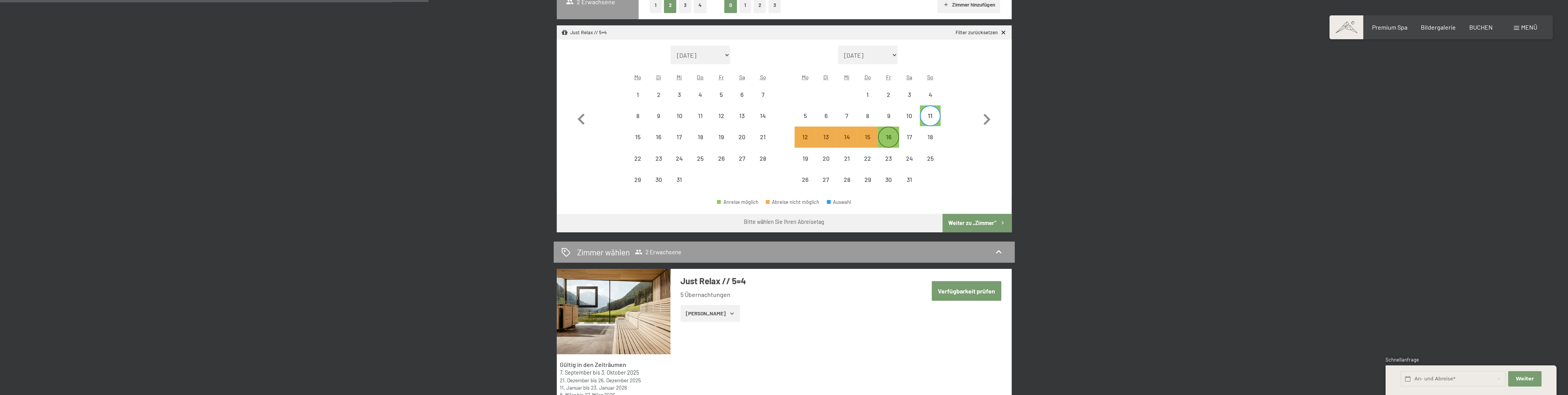
select select "2025-12-01"
select select "2026-01-01"
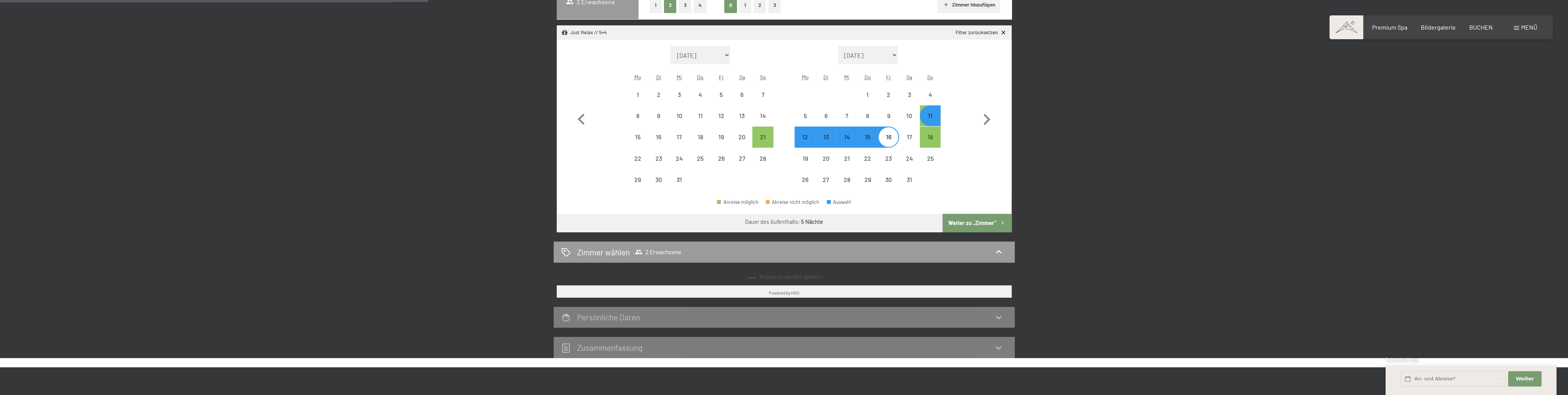
select select "2025-09-01"
select select "2025-10-01"
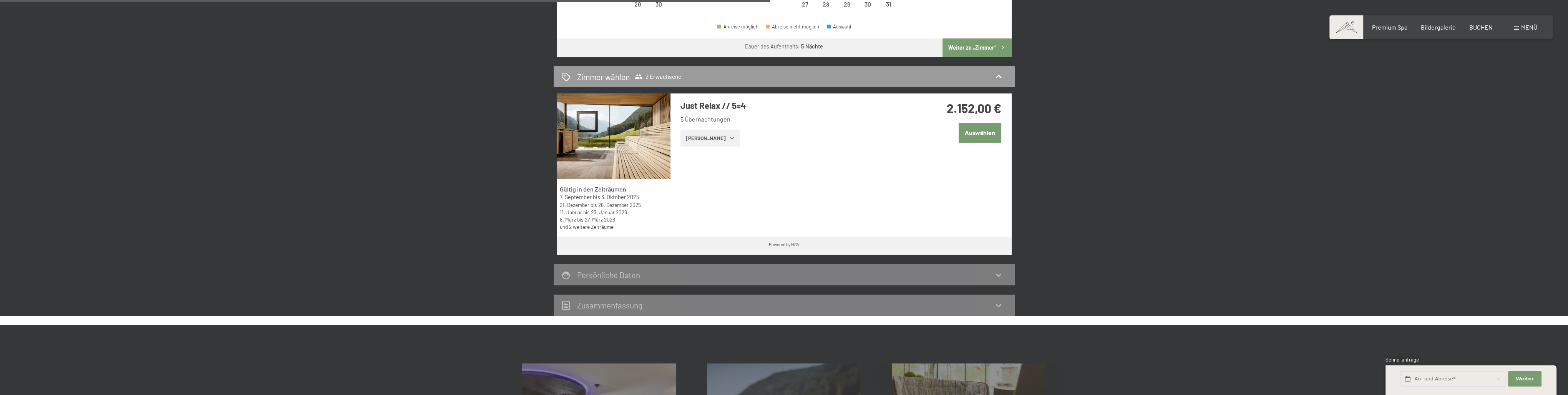
scroll to position [423, 0]
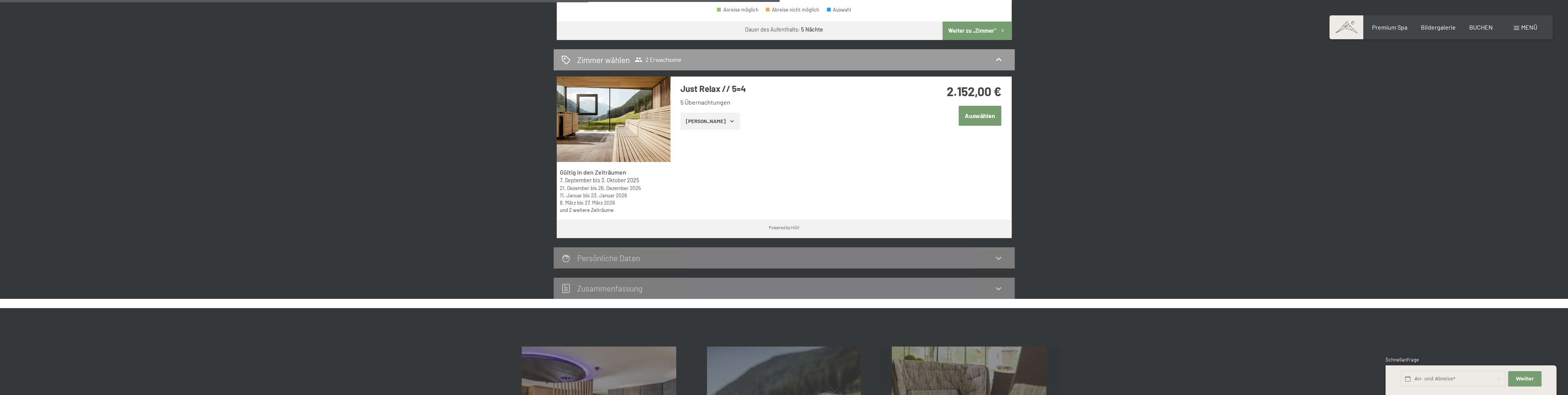
click at [717, 127] on button "Zeige Zimmer" at bounding box center [710, 121] width 59 height 17
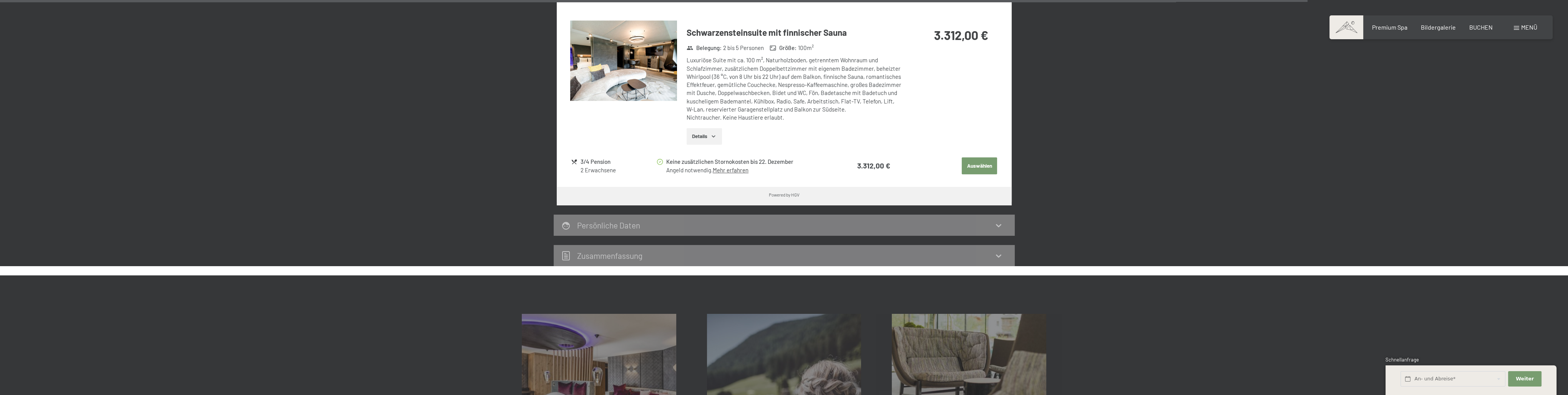
scroll to position [1846, 0]
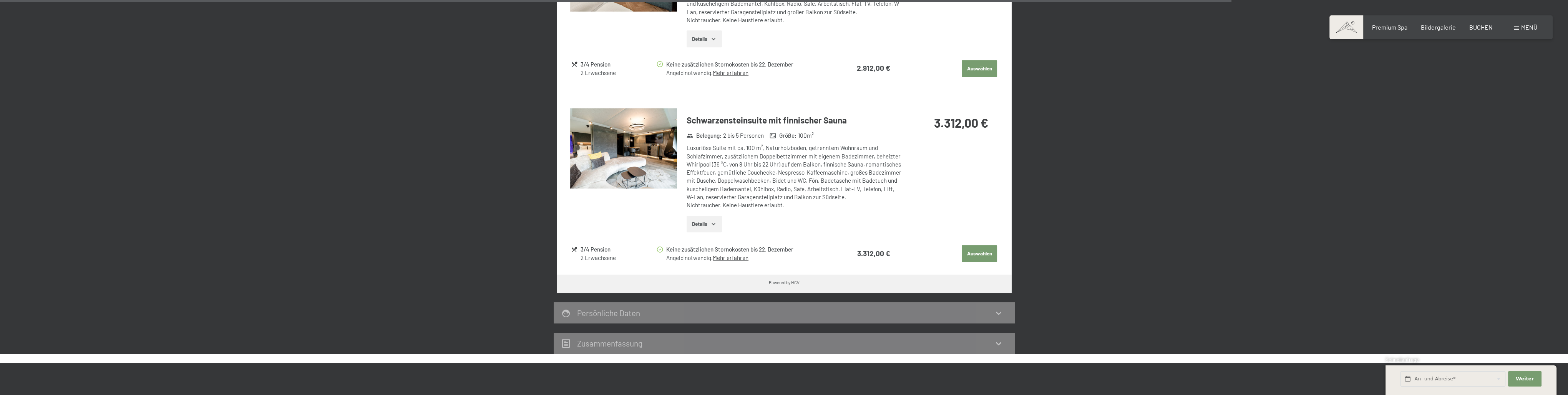
click at [707, 216] on button "Details" at bounding box center [704, 224] width 35 height 17
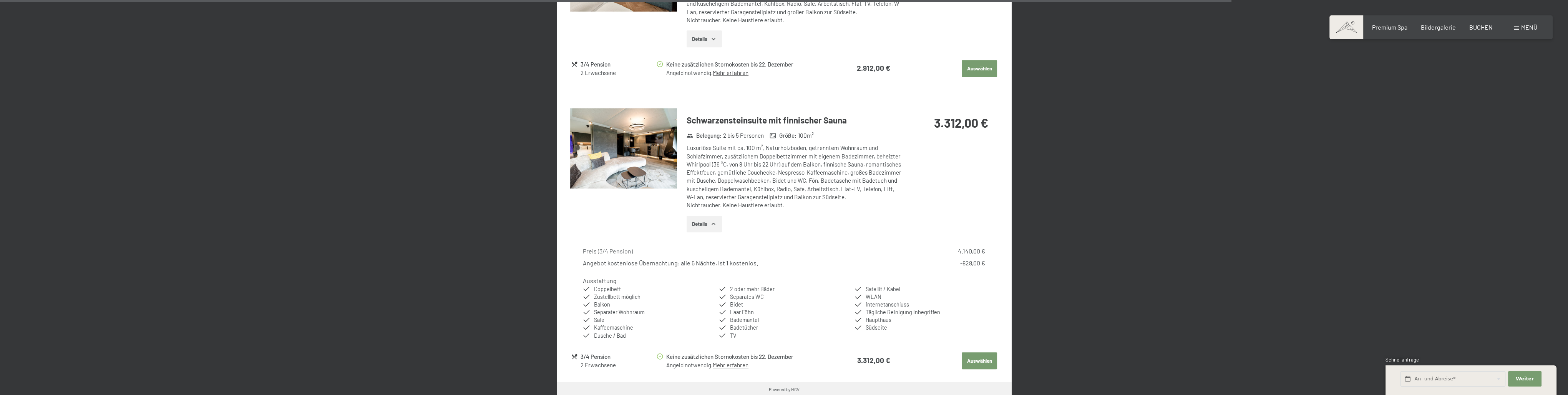
click at [707, 216] on button "Details" at bounding box center [704, 224] width 35 height 17
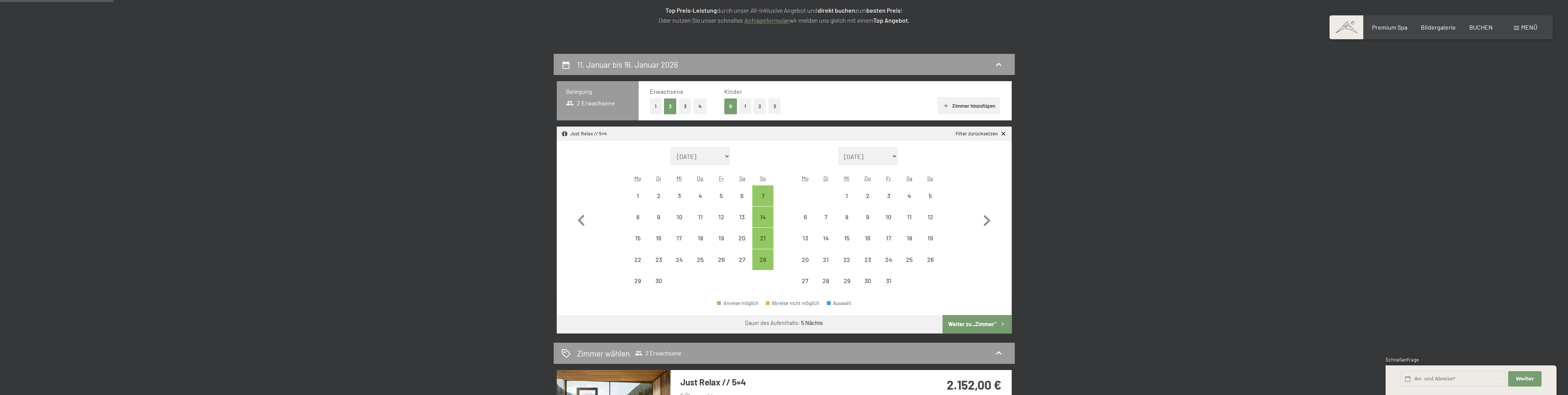
scroll to position [0, 0]
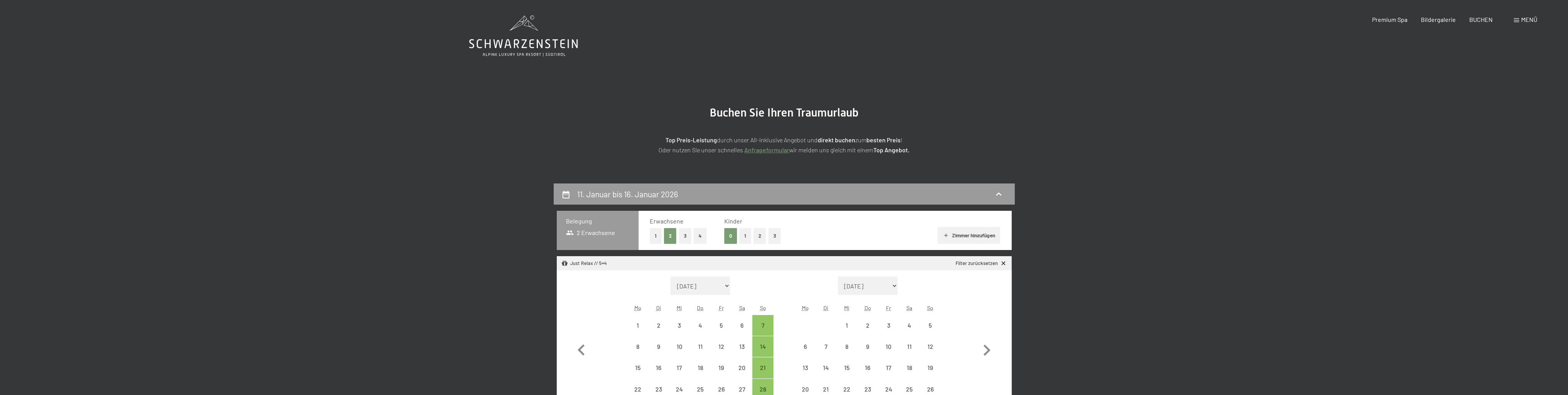
click at [553, 39] on icon at bounding box center [523, 35] width 109 height 41
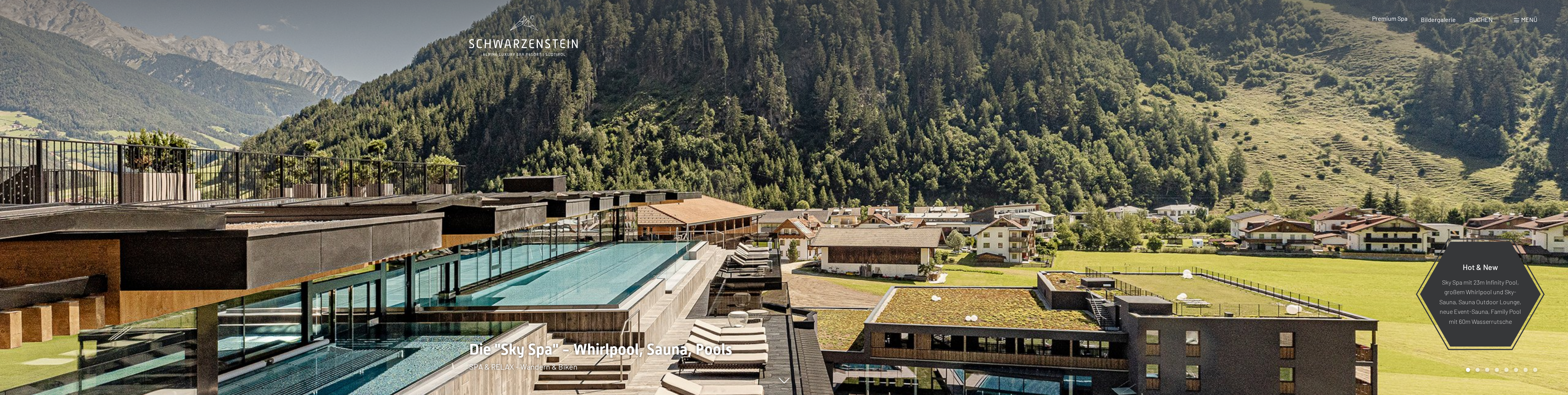
click at [1385, 18] on span "Premium Spa" at bounding box center [1389, 18] width 35 height 7
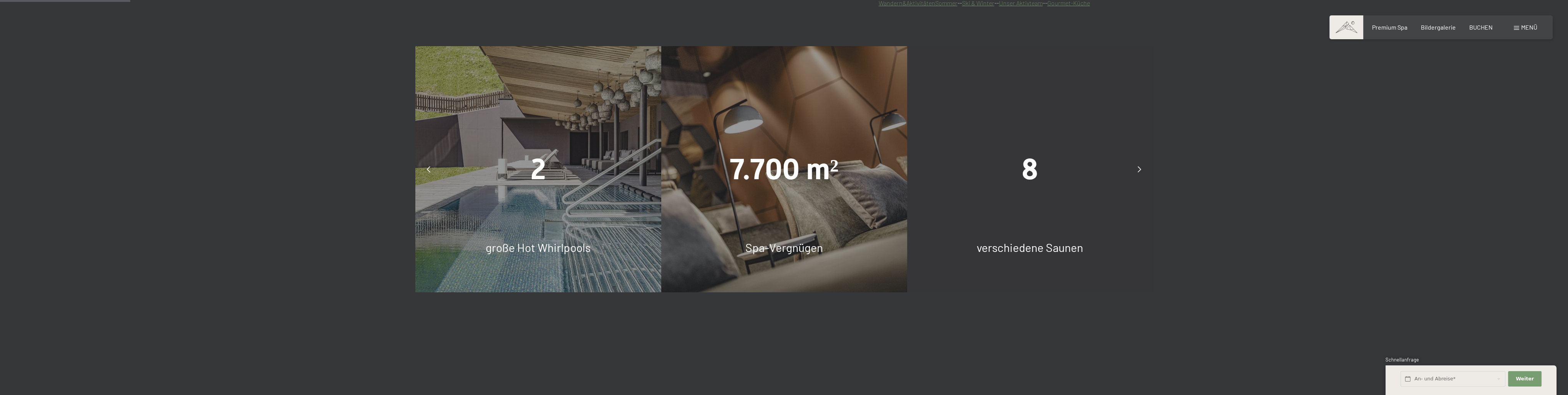
scroll to position [615, 0]
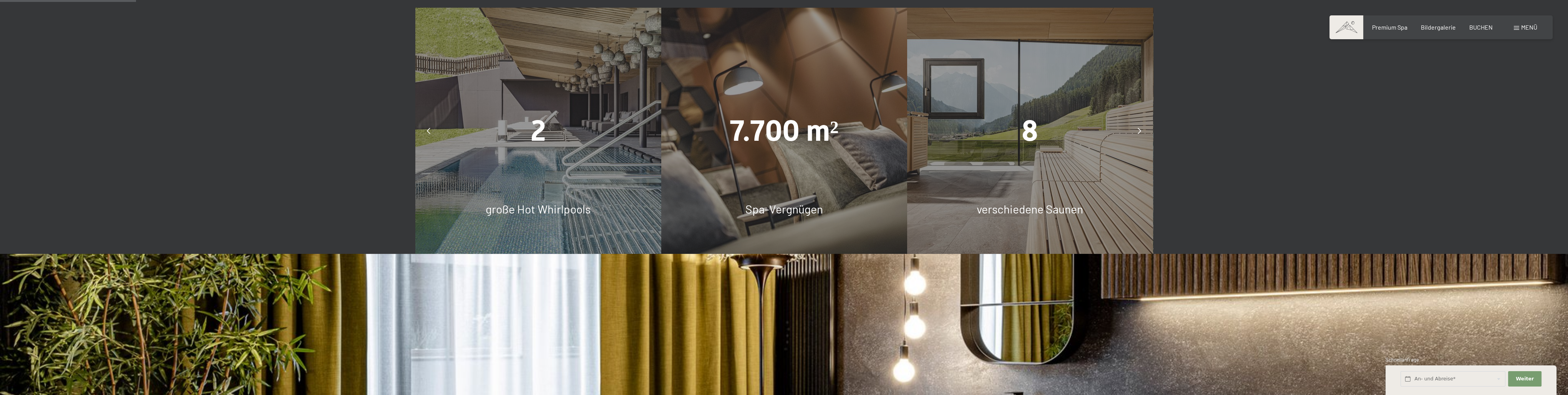
click at [1139, 132] on icon at bounding box center [1139, 131] width 4 height 6
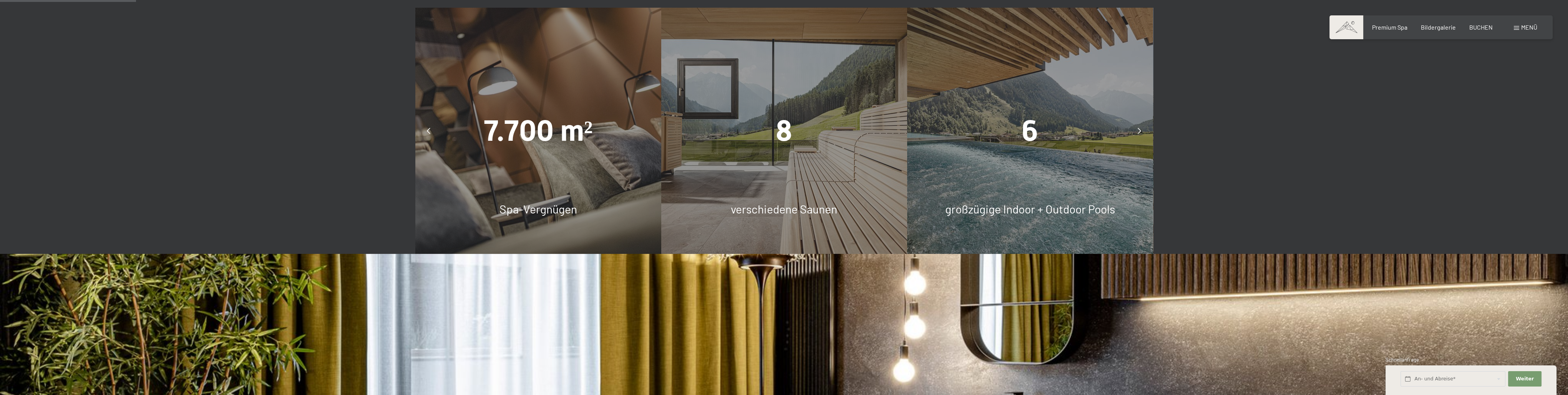
click at [1139, 132] on icon at bounding box center [1139, 131] width 4 height 6
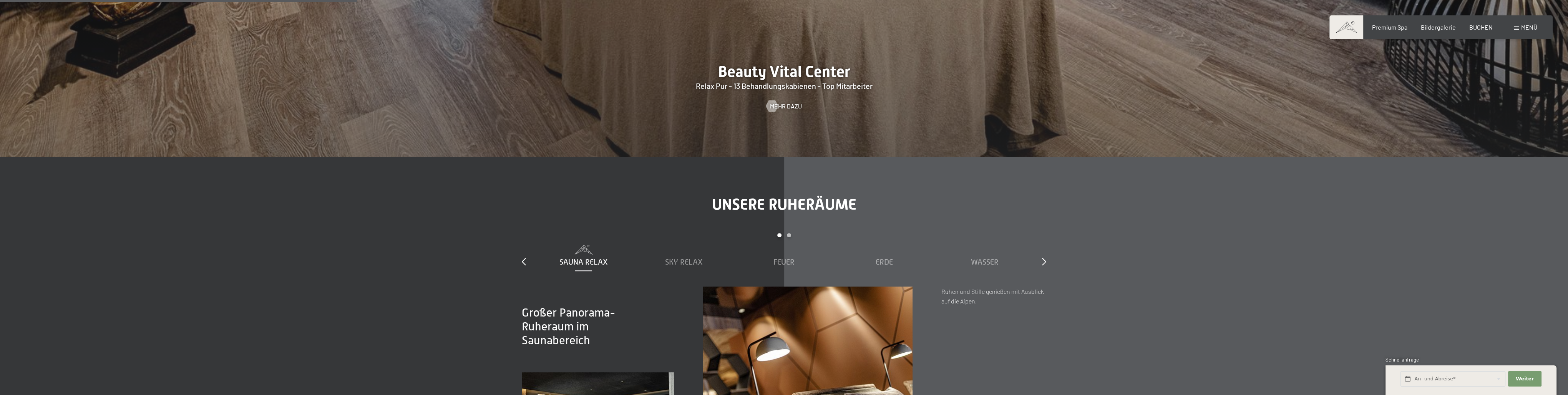
scroll to position [1615, 0]
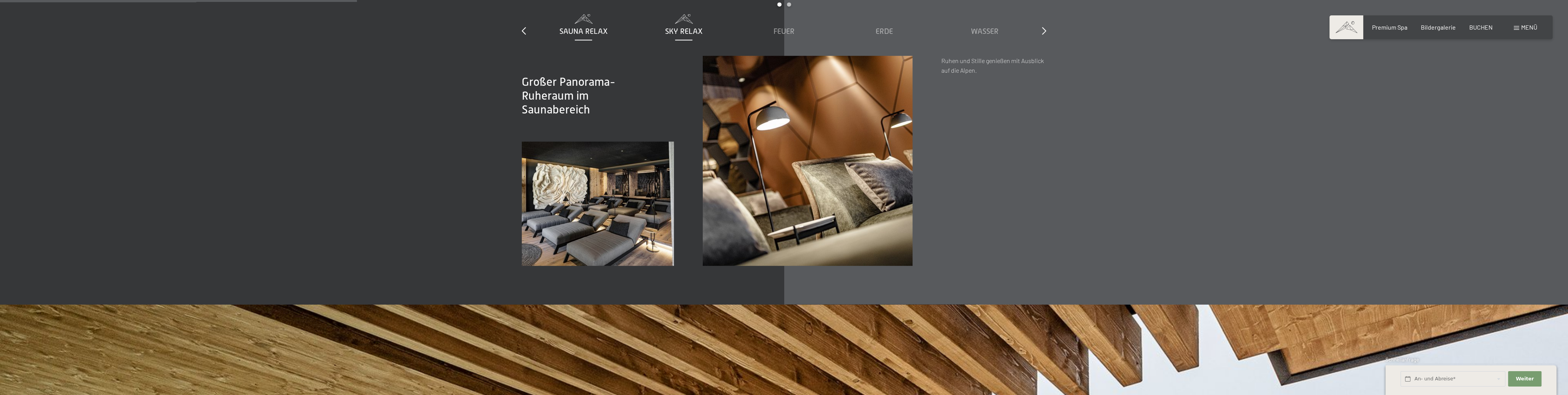
click at [674, 29] on span "Sky Relax" at bounding box center [684, 31] width 38 height 9
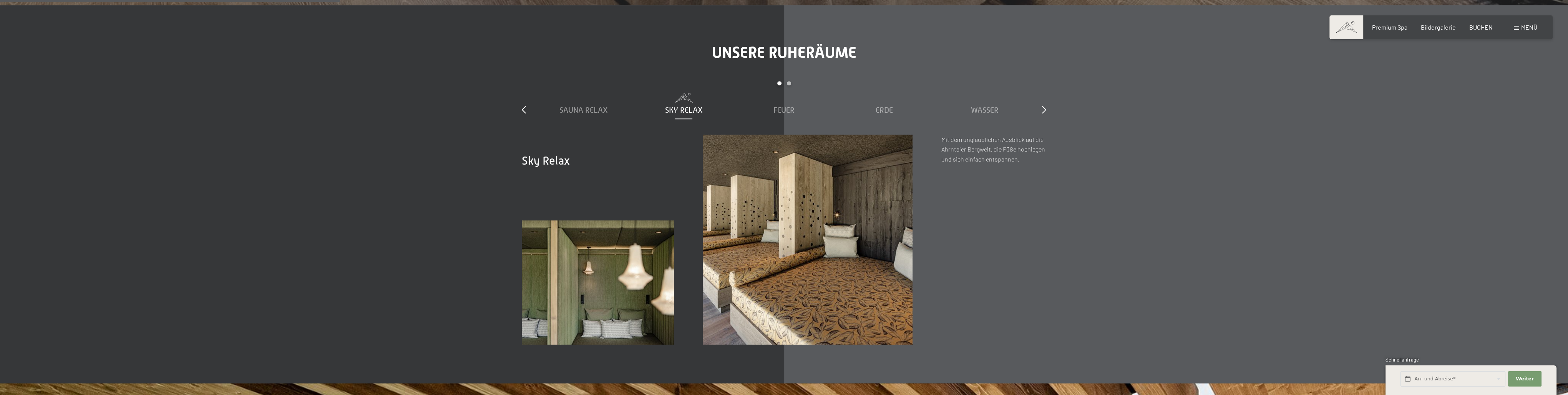
scroll to position [1461, 0]
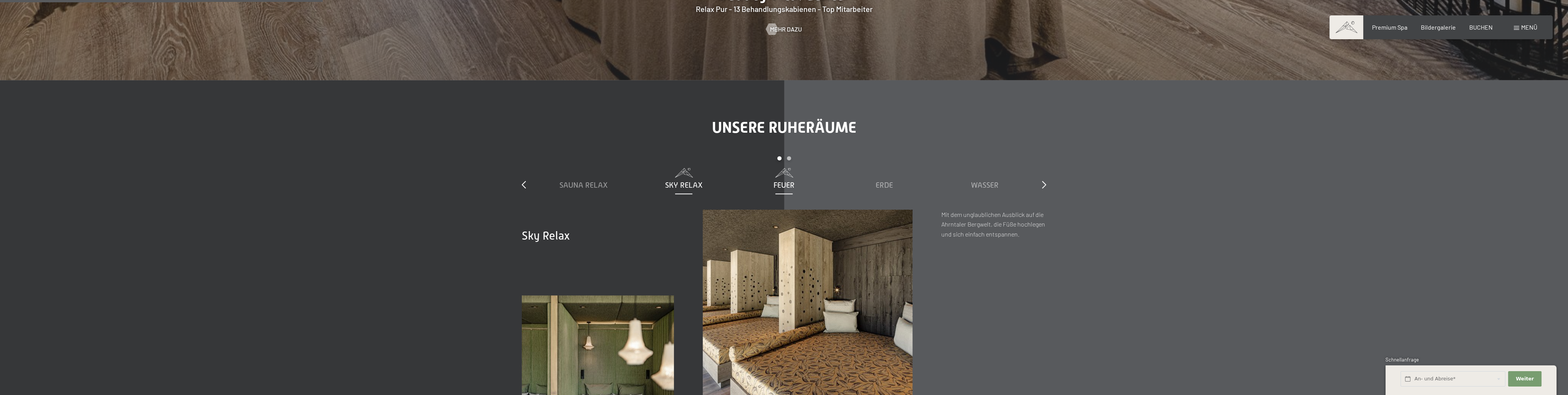
click at [787, 185] on span "Feuer" at bounding box center [784, 185] width 21 height 9
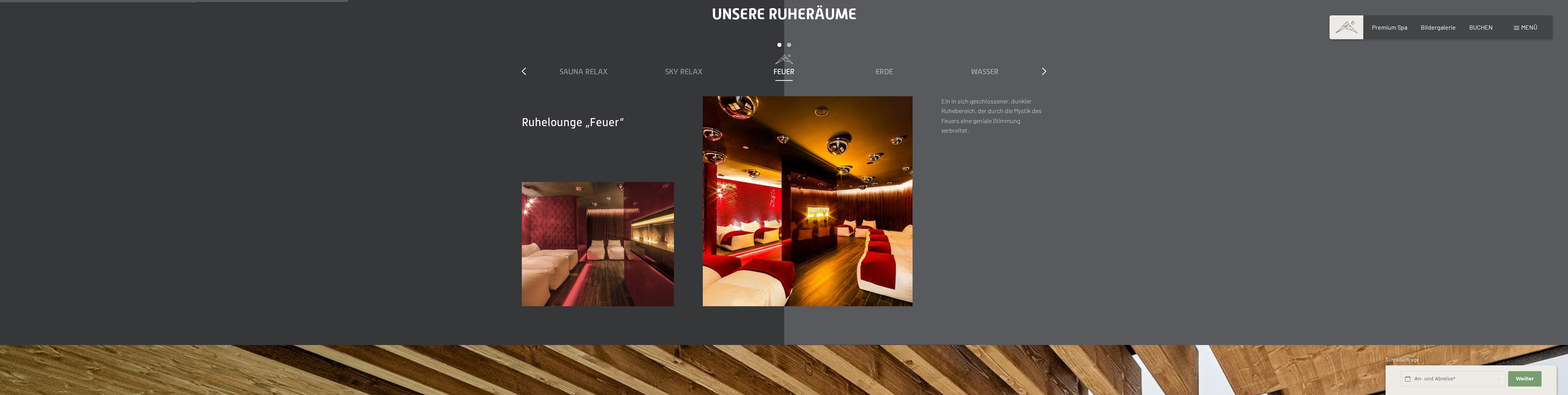
scroll to position [1577, 0]
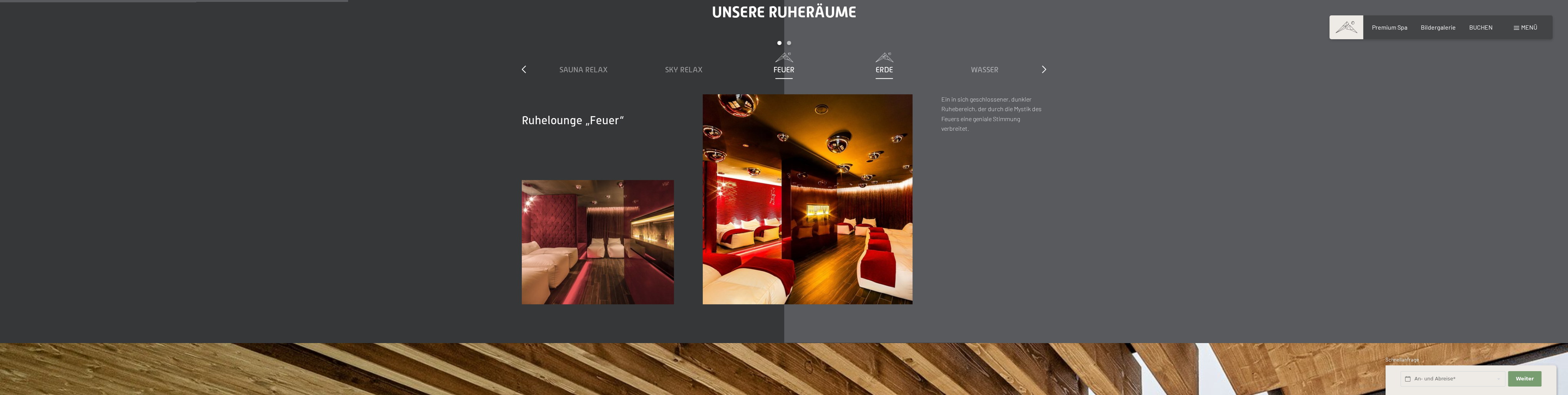
click at [889, 65] on span "Erde" at bounding box center [884, 70] width 17 height 9
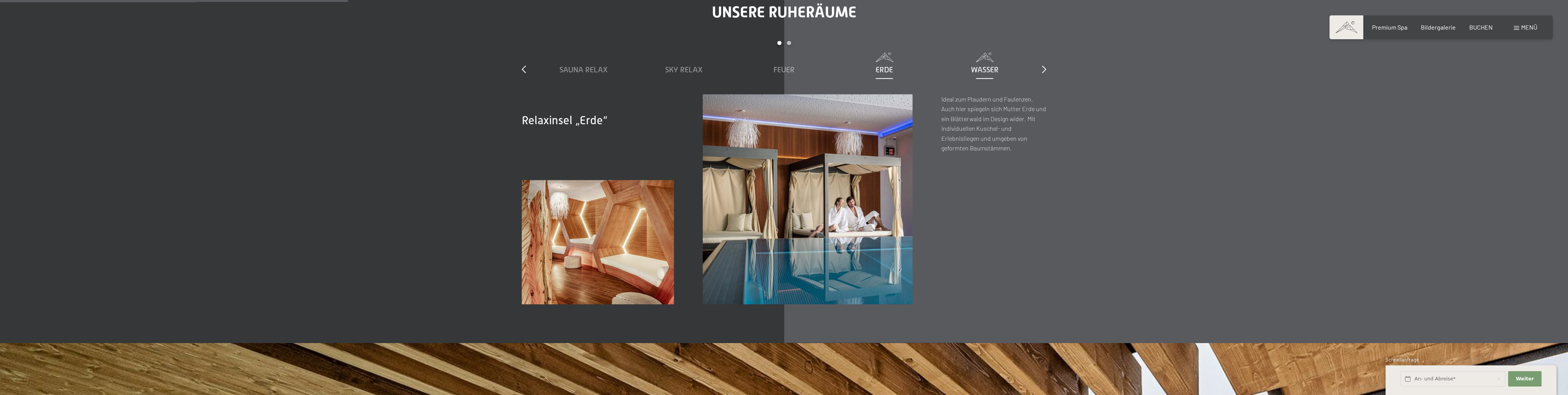
click at [970, 64] on div "Wasser" at bounding box center [985, 64] width 93 height 22
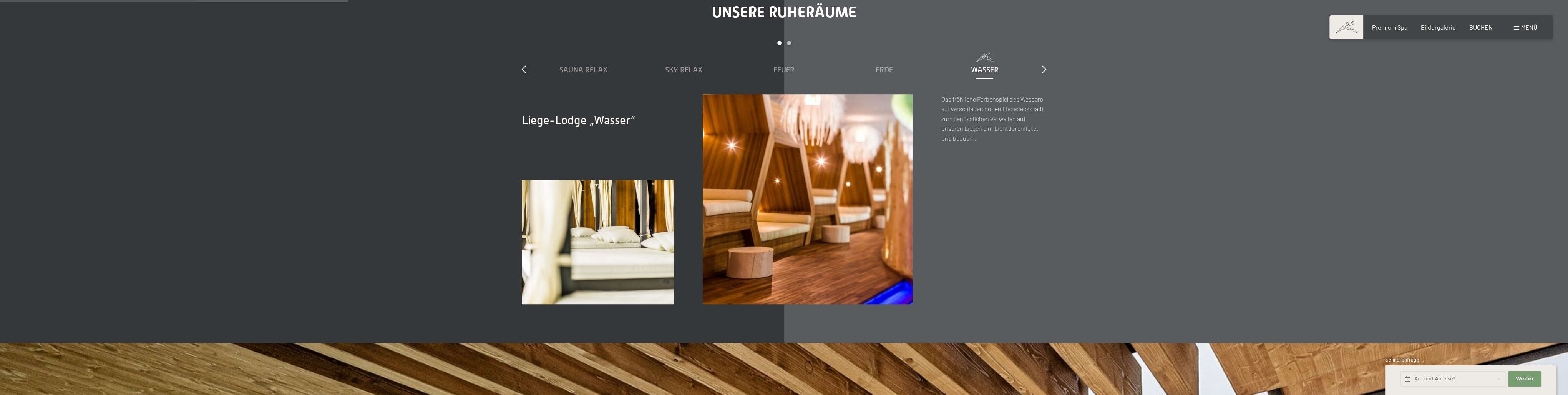
click at [1040, 72] on div "slide 1 to 5 of 7 Sauna Relax Sky Relax Feuer Erde Wasser Luft Wolke 7" at bounding box center [784, 67] width 524 height 53
click at [1042, 70] on icon at bounding box center [1044, 69] width 4 height 8
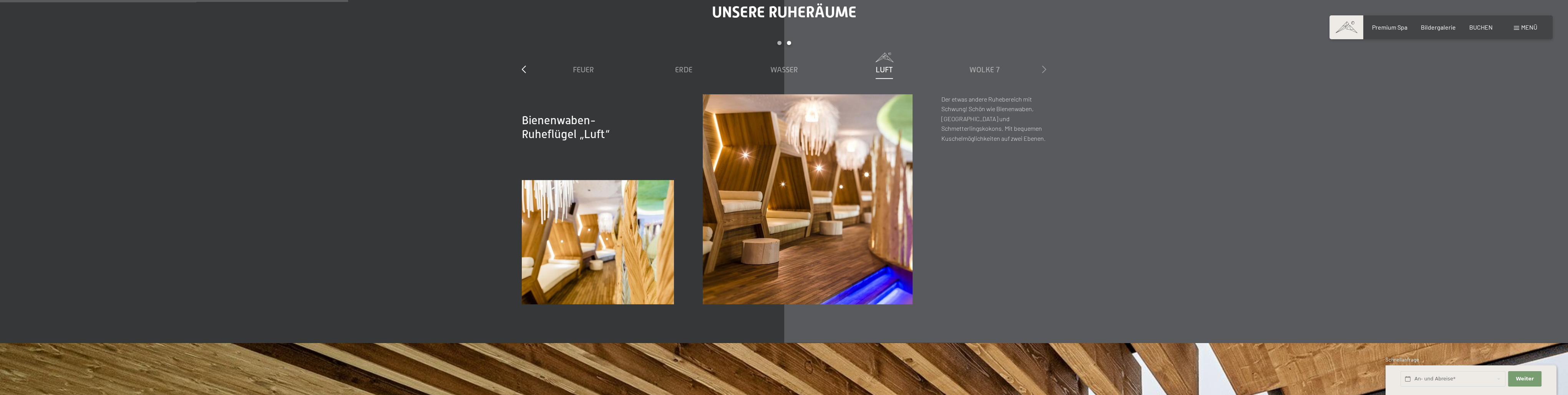
click at [1042, 70] on icon at bounding box center [1044, 69] width 4 height 8
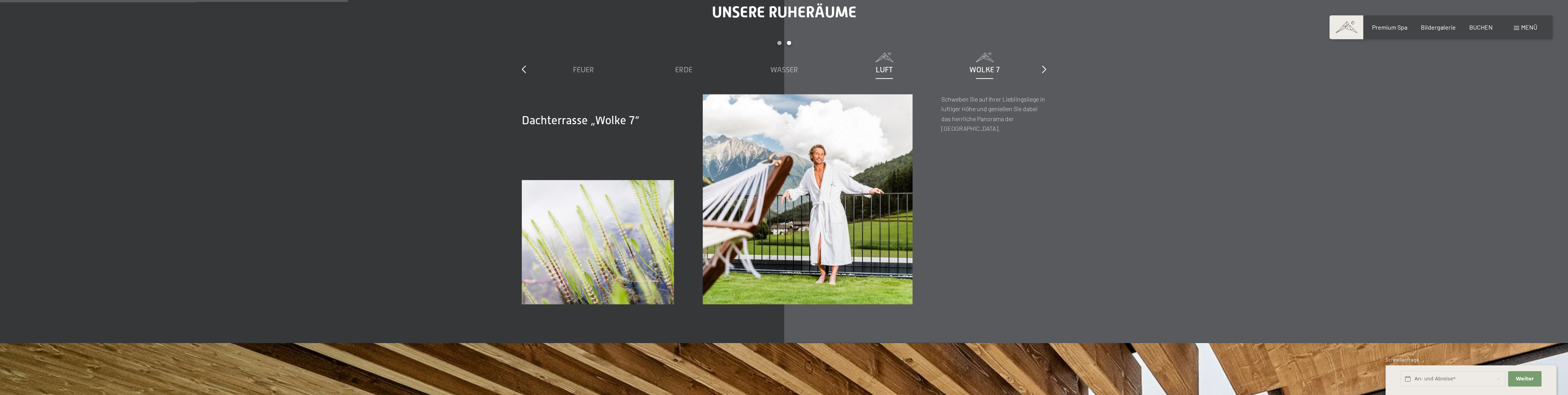
click at [894, 72] on div "Luft" at bounding box center [884, 70] width 93 height 11
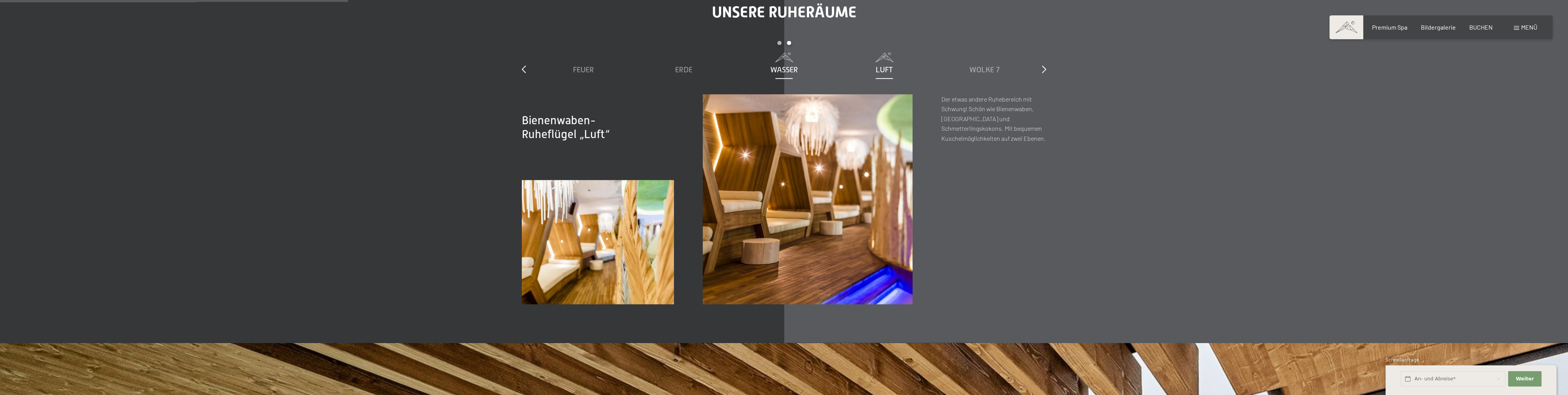
click at [768, 65] on div "Wasser" at bounding box center [784, 70] width 93 height 11
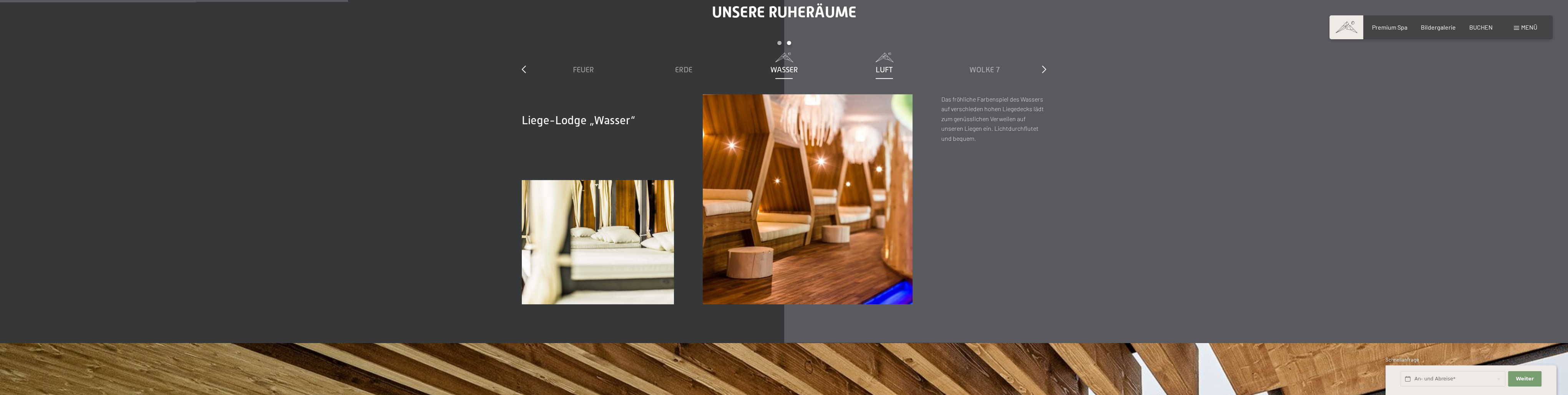
click at [877, 67] on span "Luft" at bounding box center [884, 70] width 17 height 9
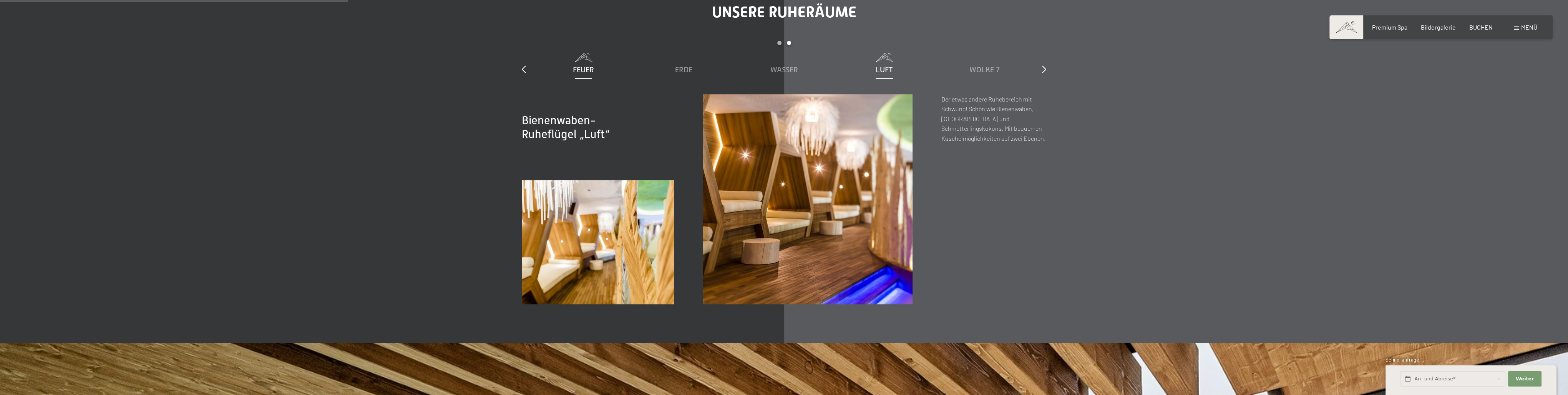
click at [580, 70] on span "Feuer" at bounding box center [583, 70] width 21 height 9
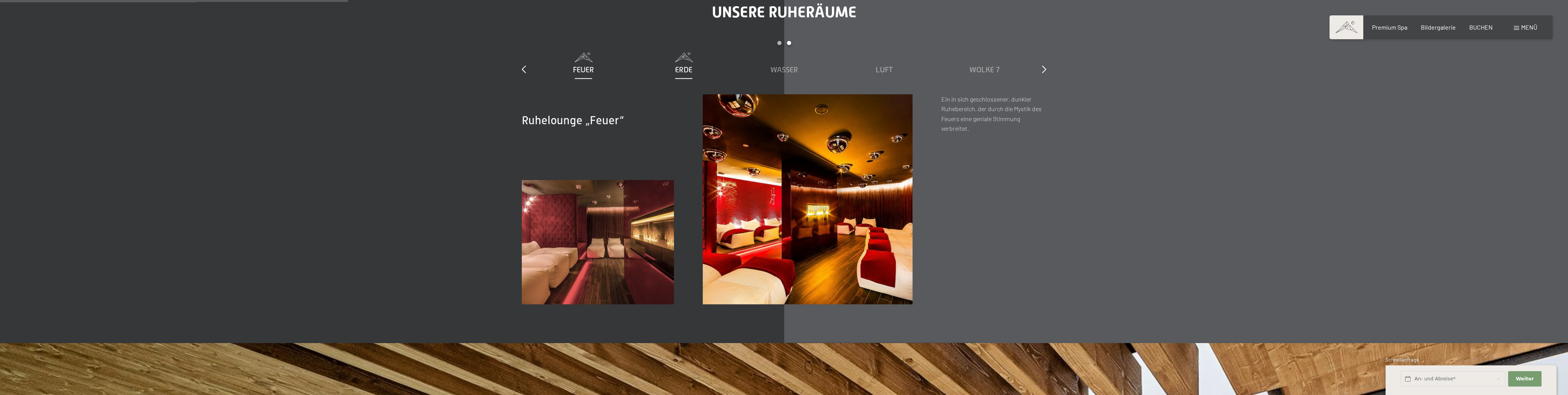
click at [684, 68] on span "Erde" at bounding box center [684, 70] width 17 height 9
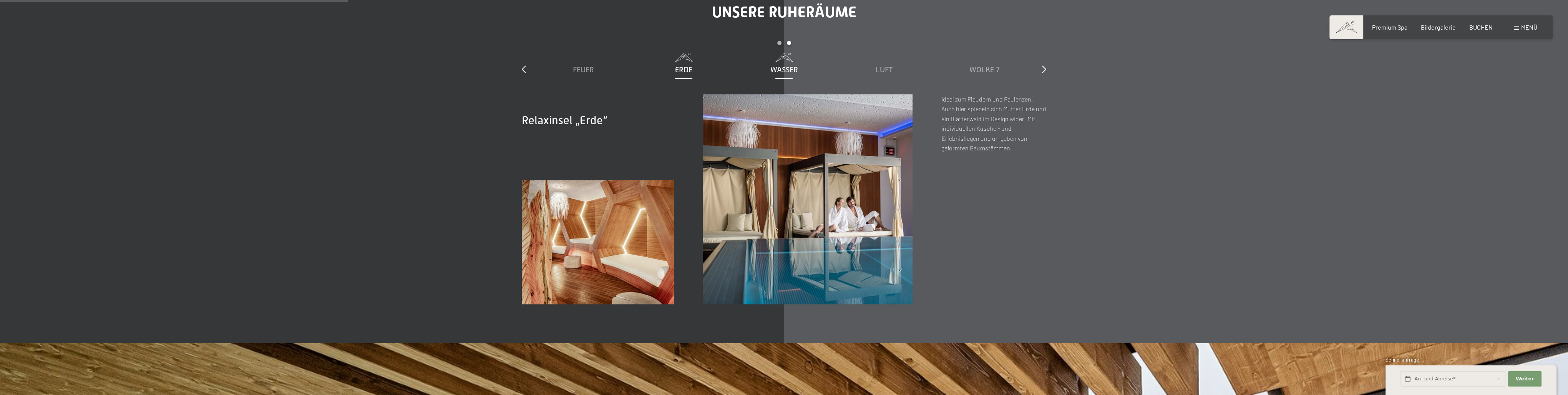
click at [765, 67] on div "Wasser" at bounding box center [784, 70] width 93 height 11
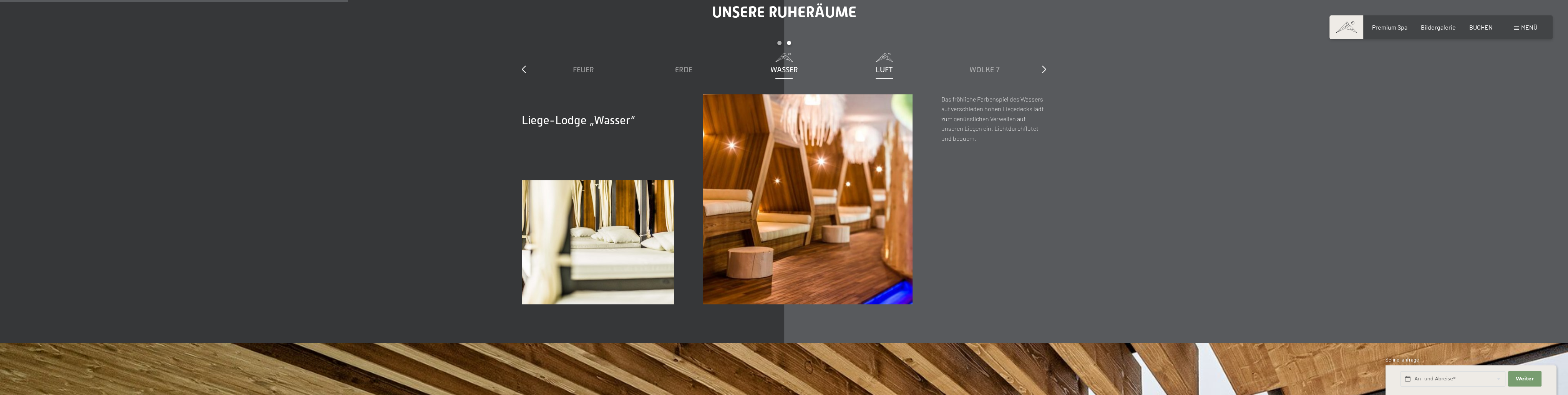
click at [872, 65] on div "Luft" at bounding box center [884, 70] width 93 height 11
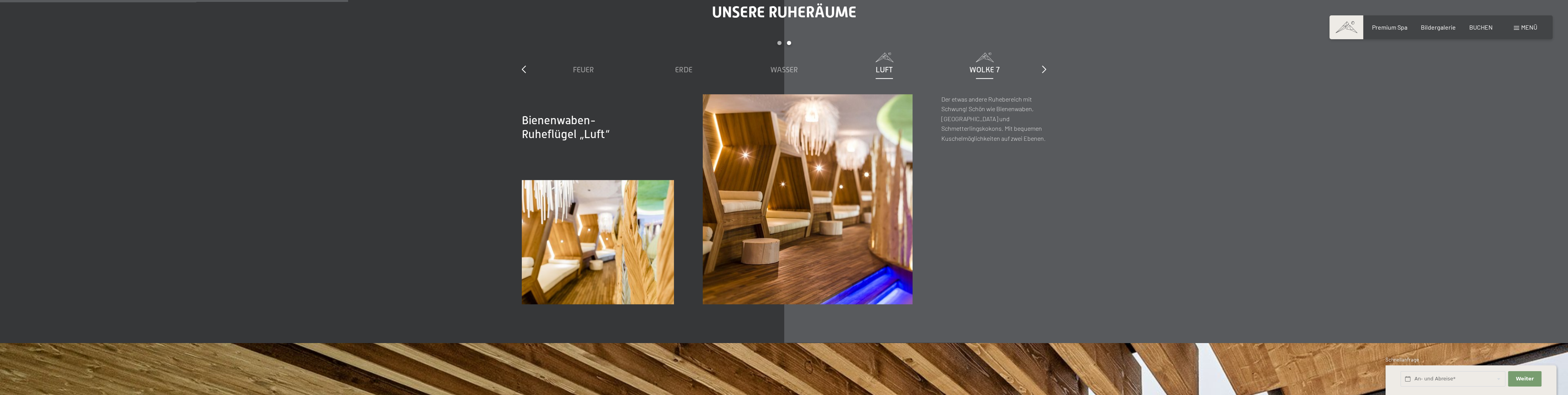
click at [993, 71] on span "Wolke 7" at bounding box center [985, 70] width 31 height 9
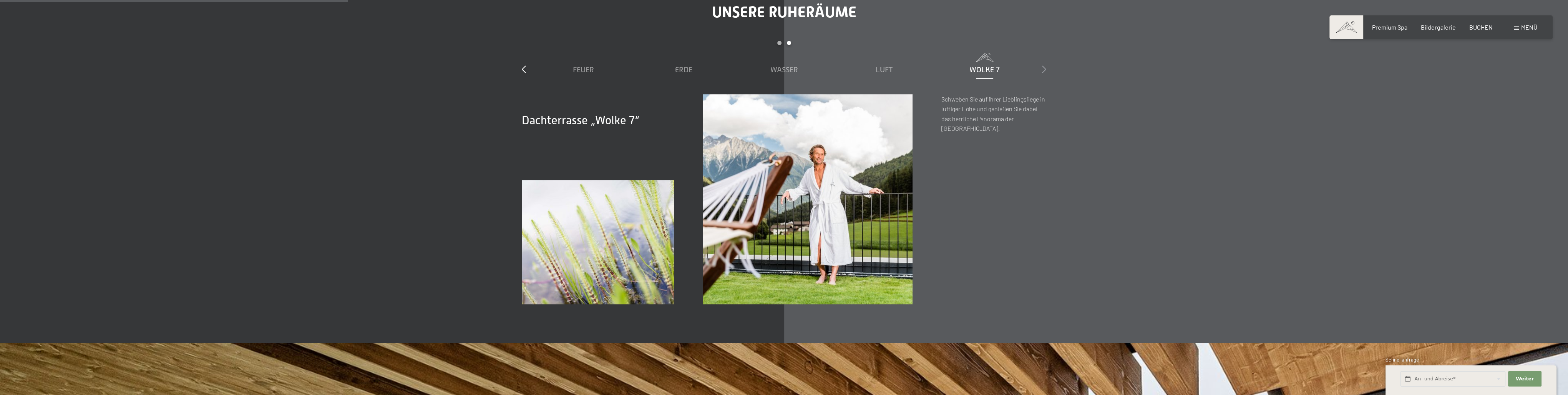
click at [1045, 65] on icon at bounding box center [1044, 69] width 4 height 8
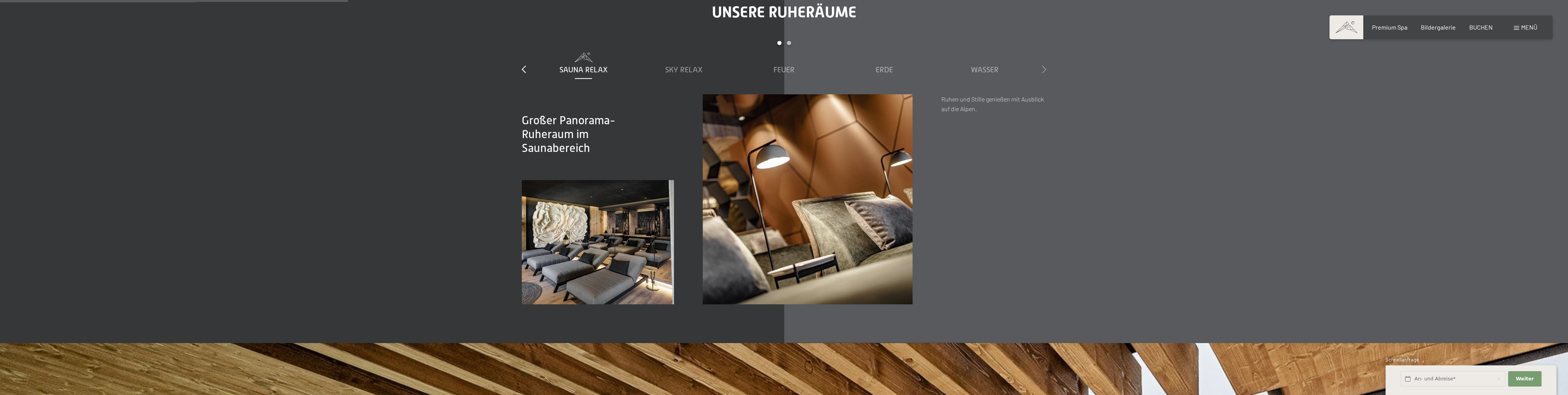
click at [1045, 65] on icon at bounding box center [1044, 69] width 4 height 8
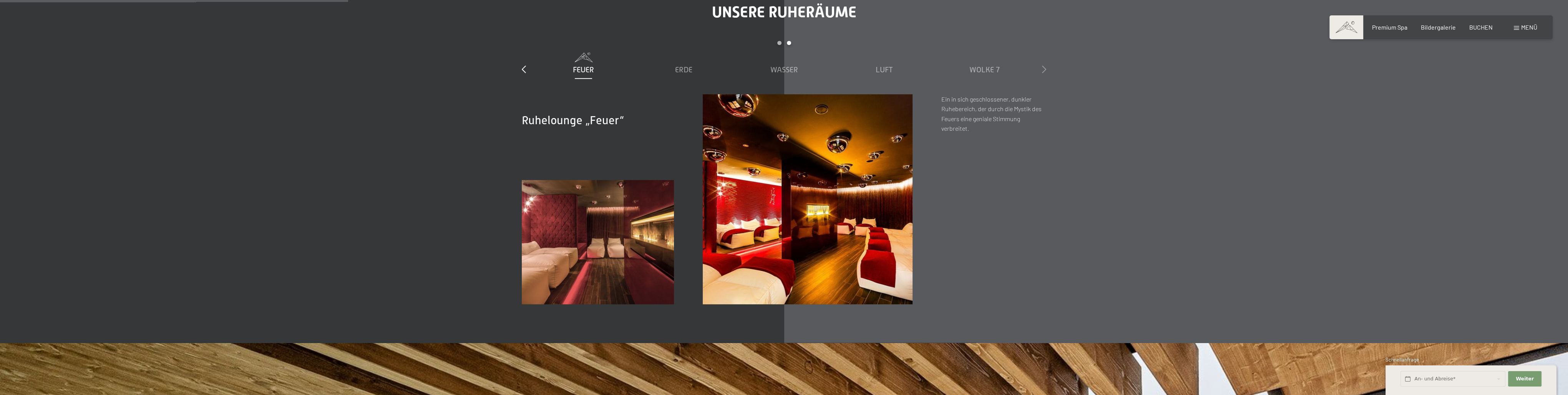
click at [1045, 65] on icon at bounding box center [1044, 69] width 4 height 8
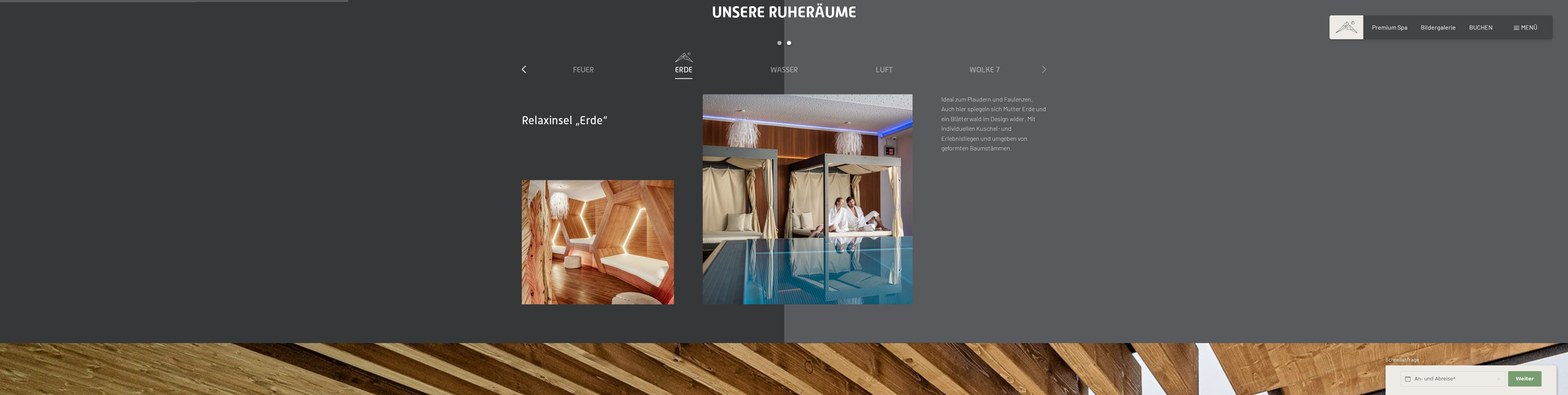
click at [1045, 65] on icon at bounding box center [1044, 69] width 4 height 8
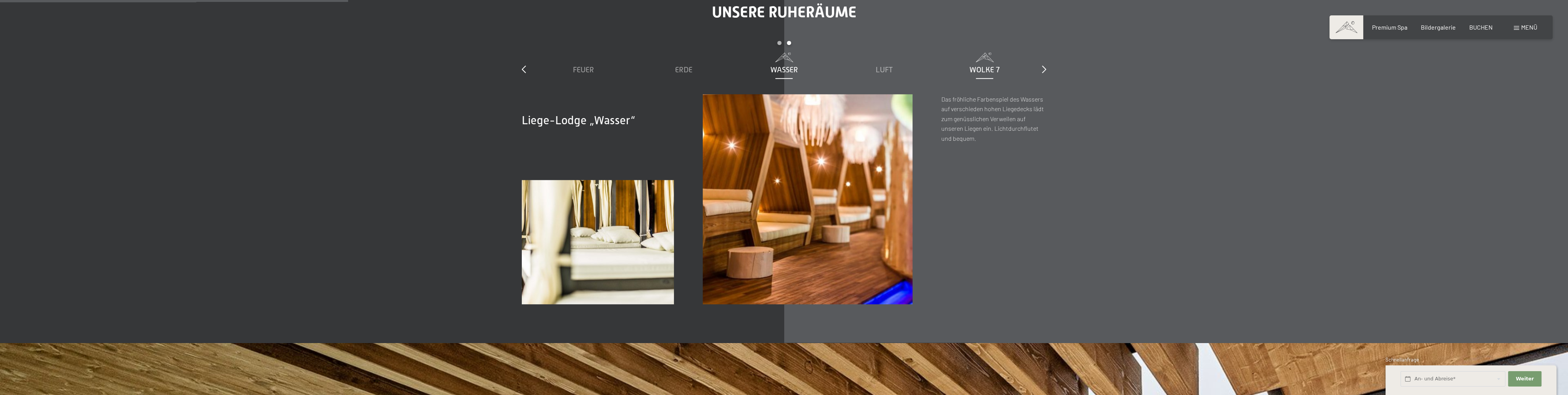
click at [992, 68] on span "Wolke 7" at bounding box center [985, 70] width 31 height 9
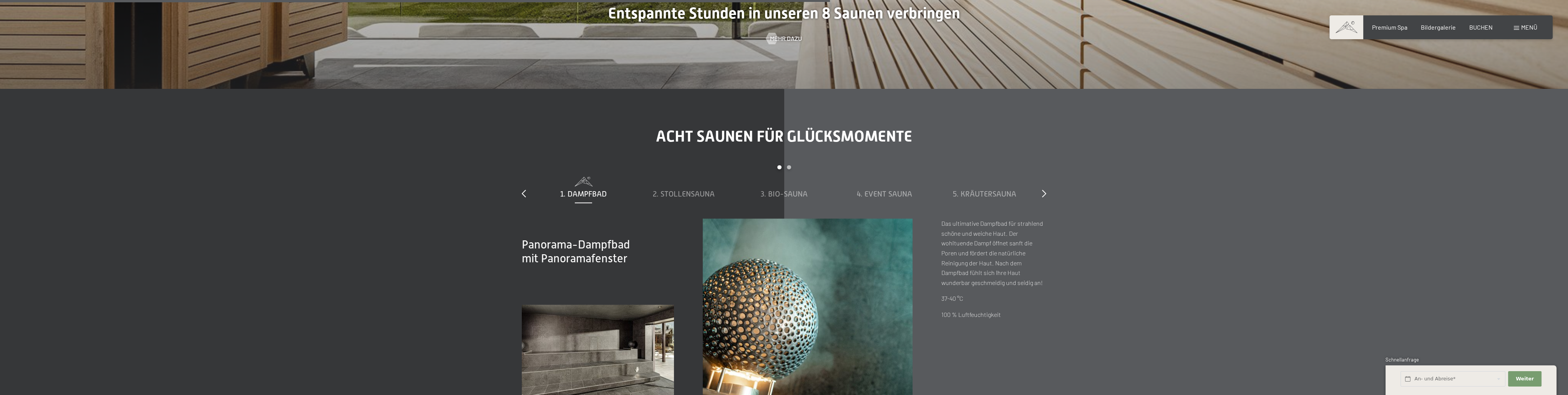
scroll to position [3768, 0]
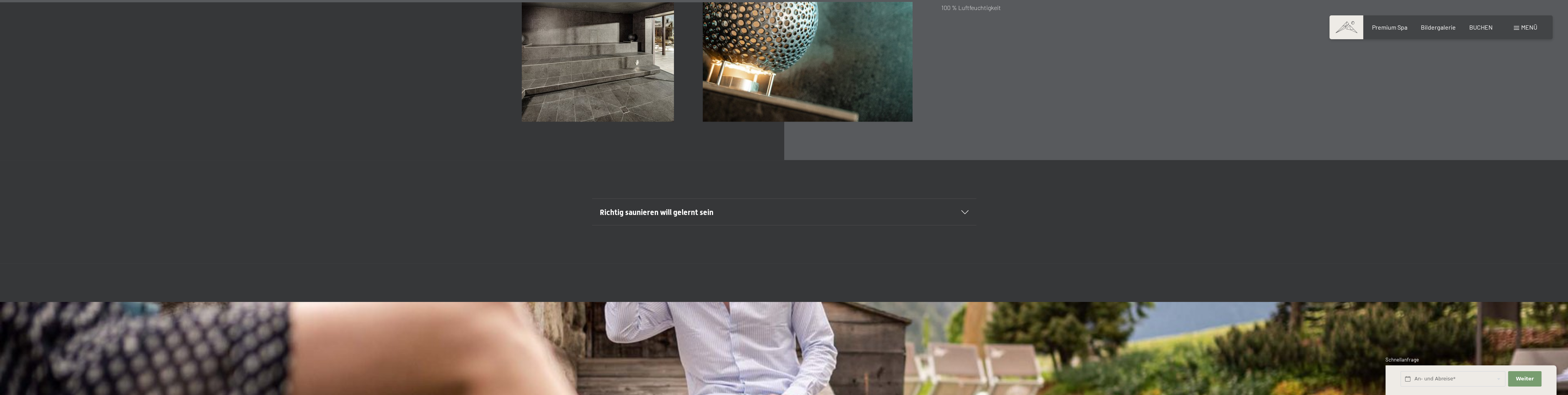
click at [948, 213] on div "Richtig saunieren will gelernt sein" at bounding box center [784, 212] width 369 height 26
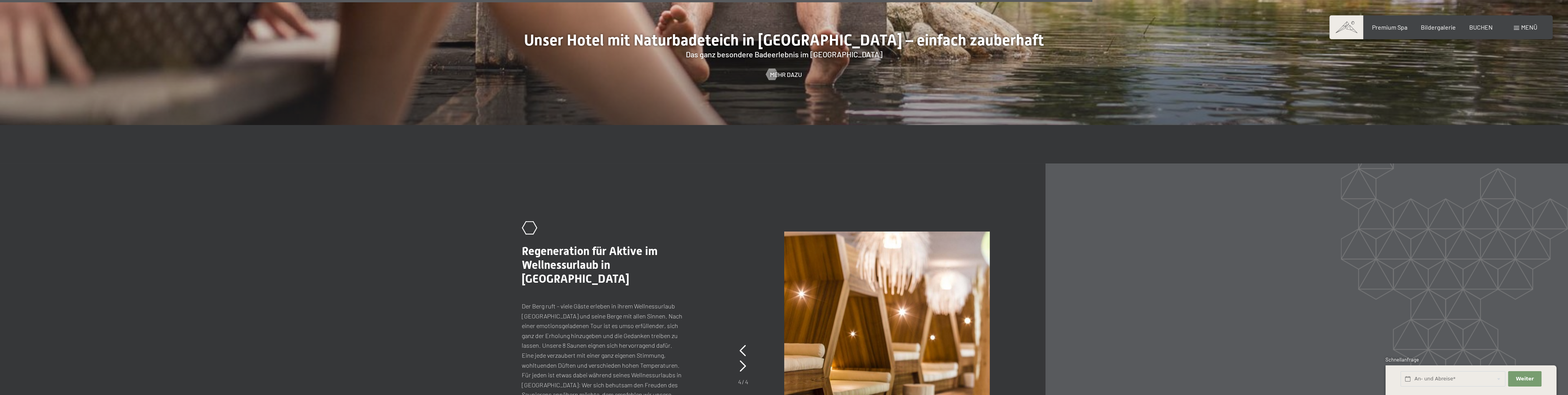
scroll to position [4538, 0]
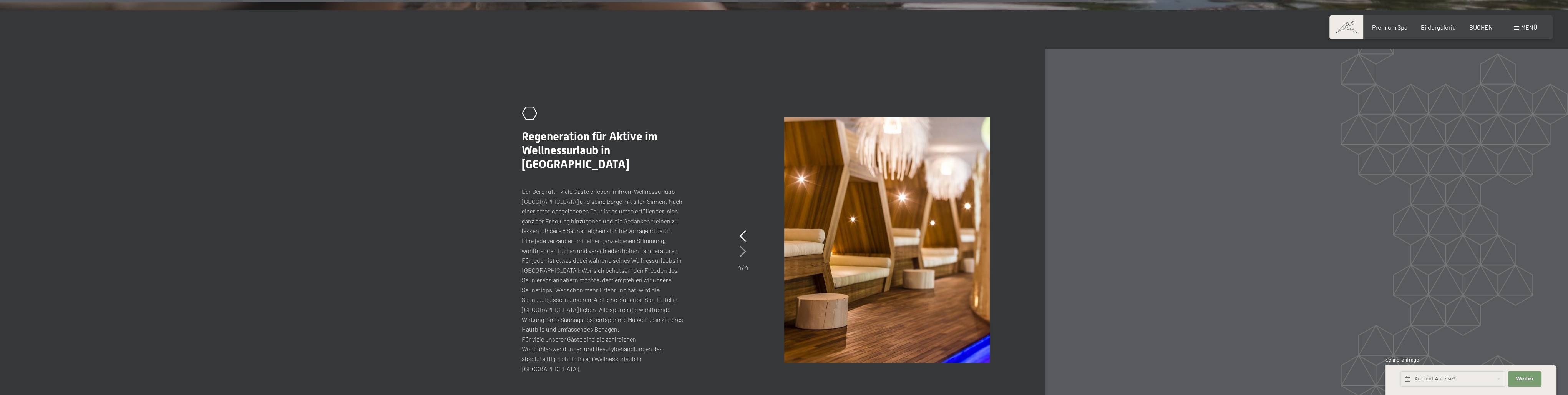
click at [744, 246] on icon at bounding box center [743, 251] width 7 height 12
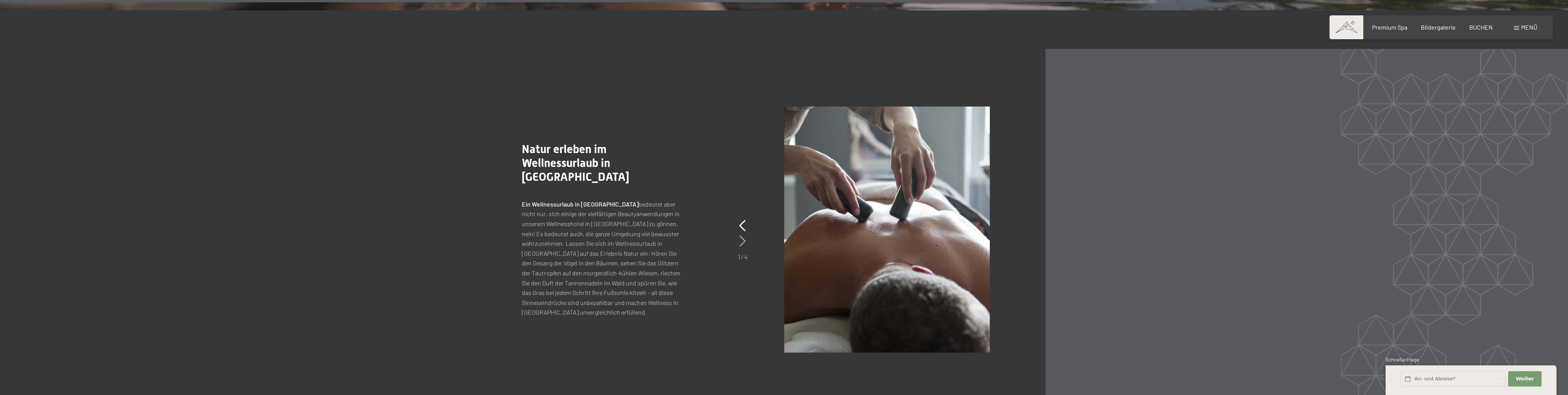
click at [744, 244] on icon at bounding box center [742, 241] width 7 height 12
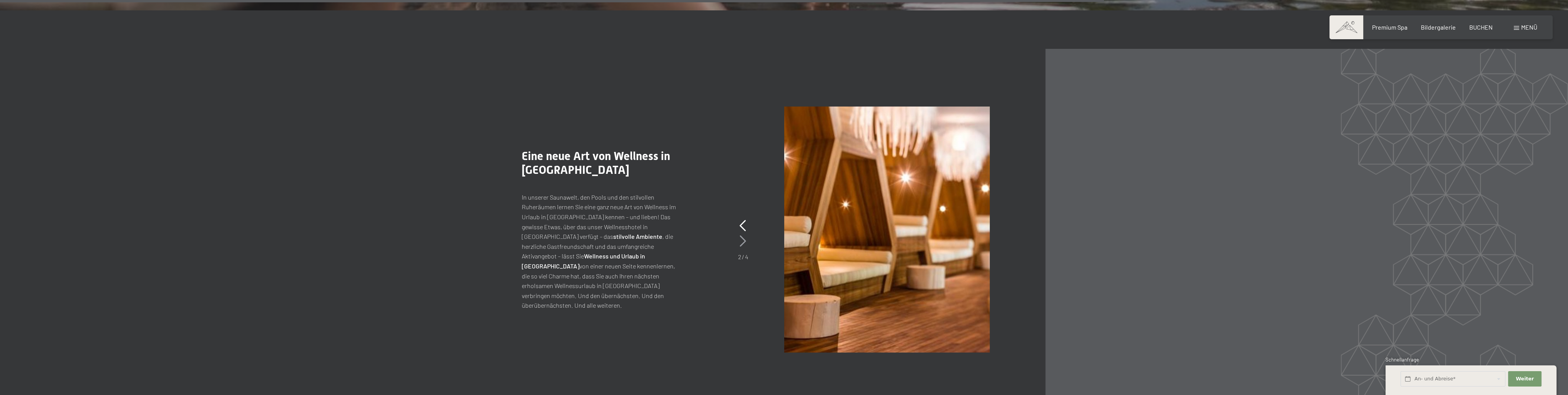
click at [744, 244] on icon at bounding box center [743, 241] width 7 height 12
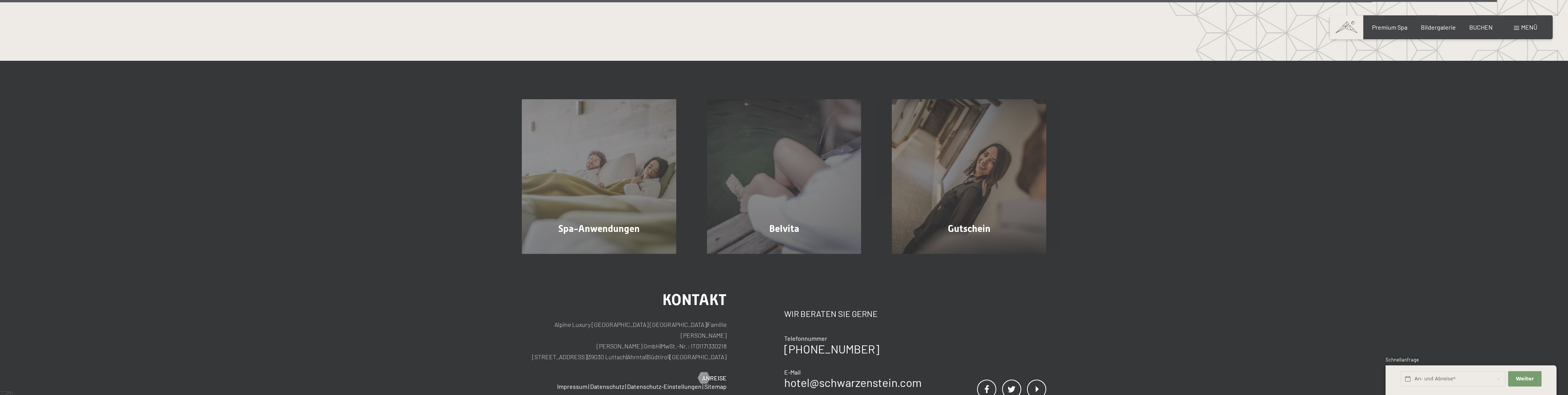
scroll to position [6384, 0]
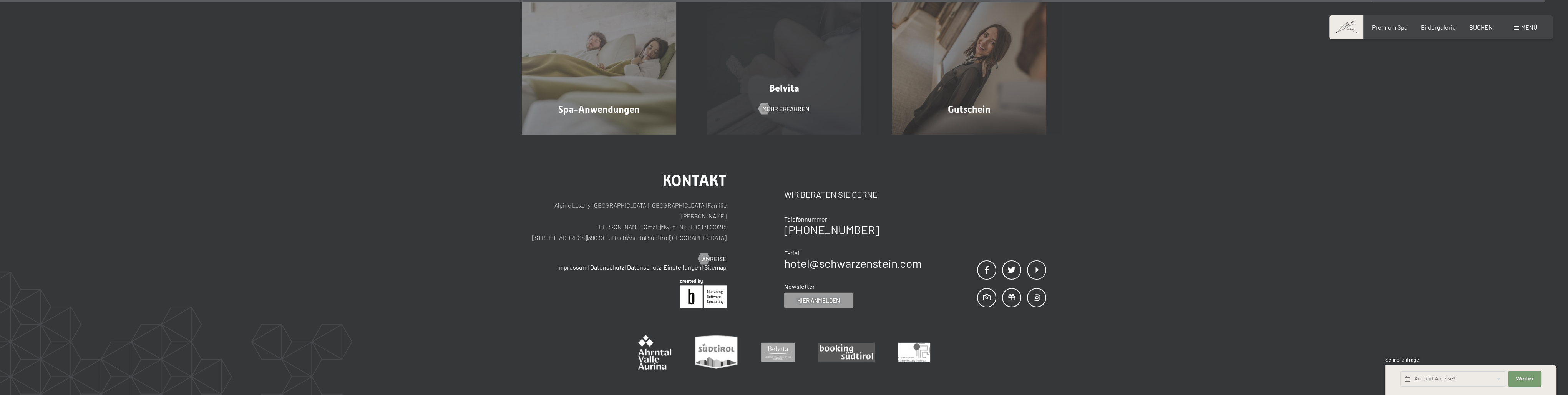
click at [822, 99] on div "Belvita Mehr erfahren" at bounding box center [784, 57] width 185 height 155
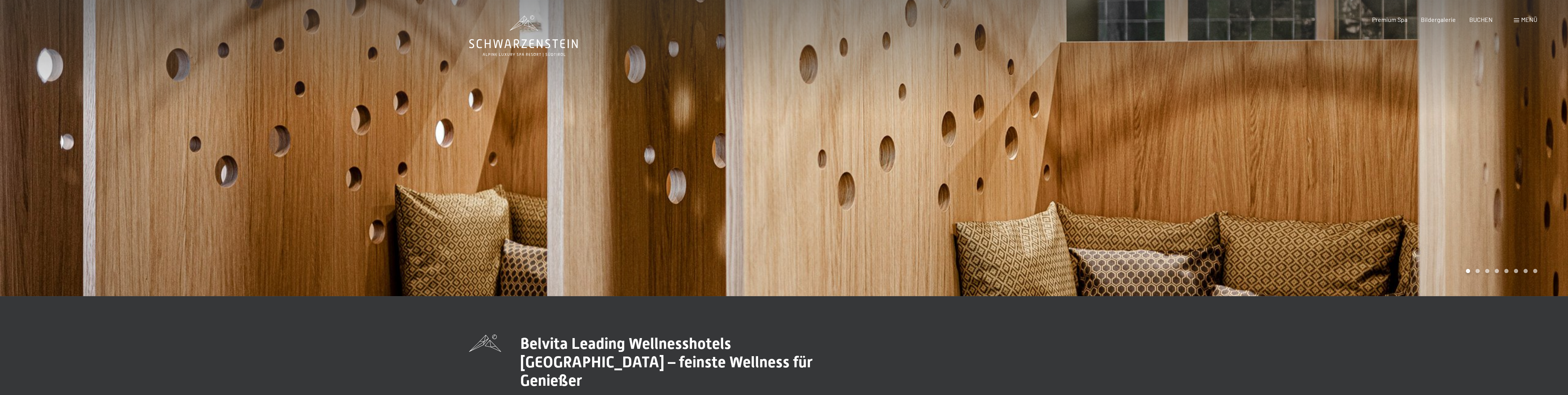
click at [1526, 21] on span "Menü" at bounding box center [1529, 20] width 16 height 7
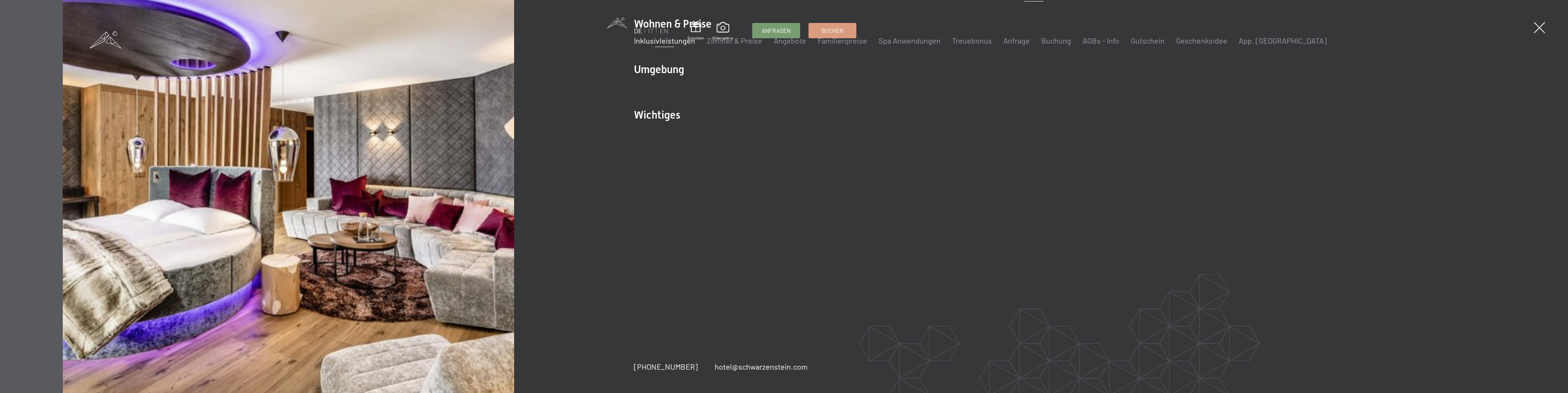
click at [659, 45] on link "Inklusivleistungen" at bounding box center [664, 40] width 61 height 9
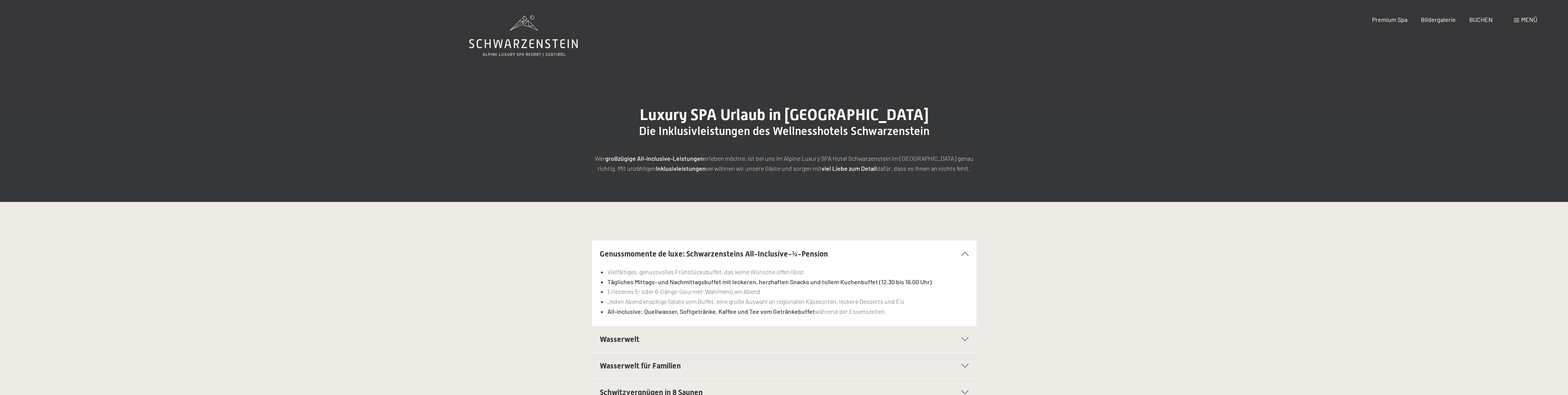
scroll to position [154, 0]
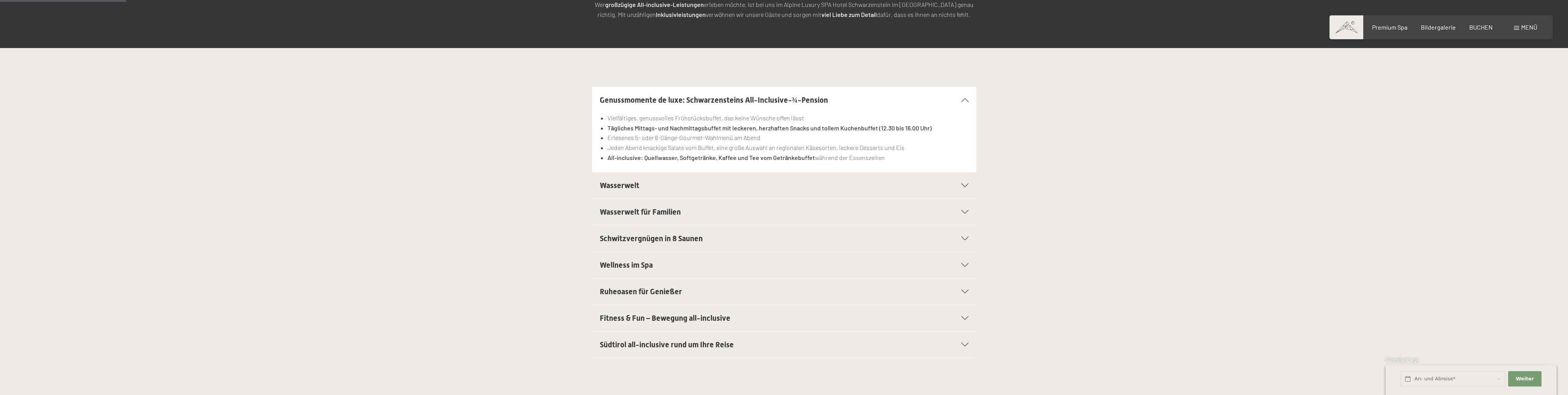
click at [716, 186] on h2 "Wasserwelt" at bounding box center [765, 185] width 332 height 11
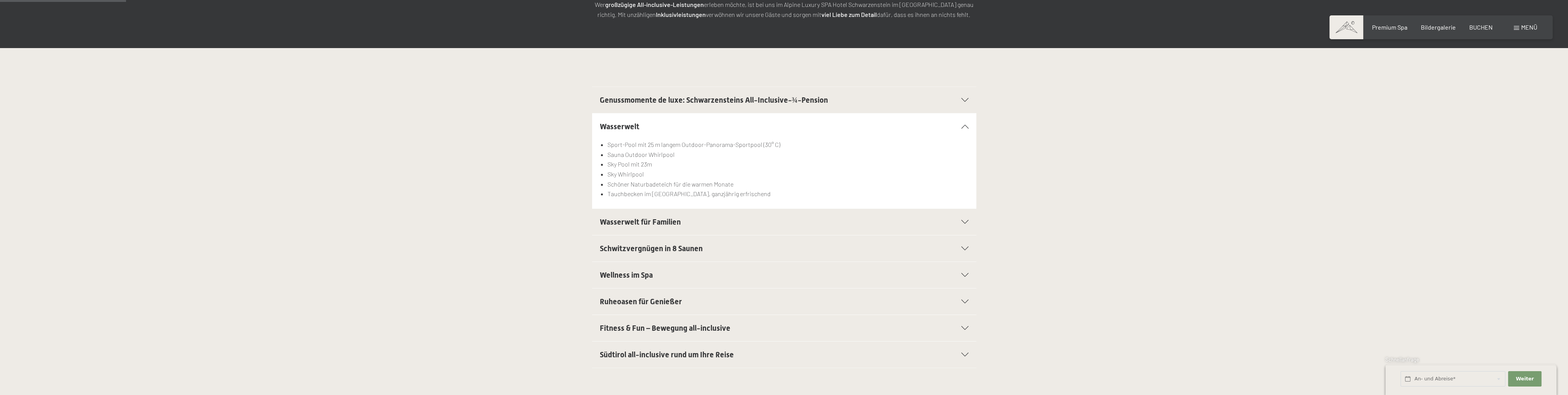
click at [700, 212] on div "Wasserwelt für Familien" at bounding box center [784, 221] width 369 height 26
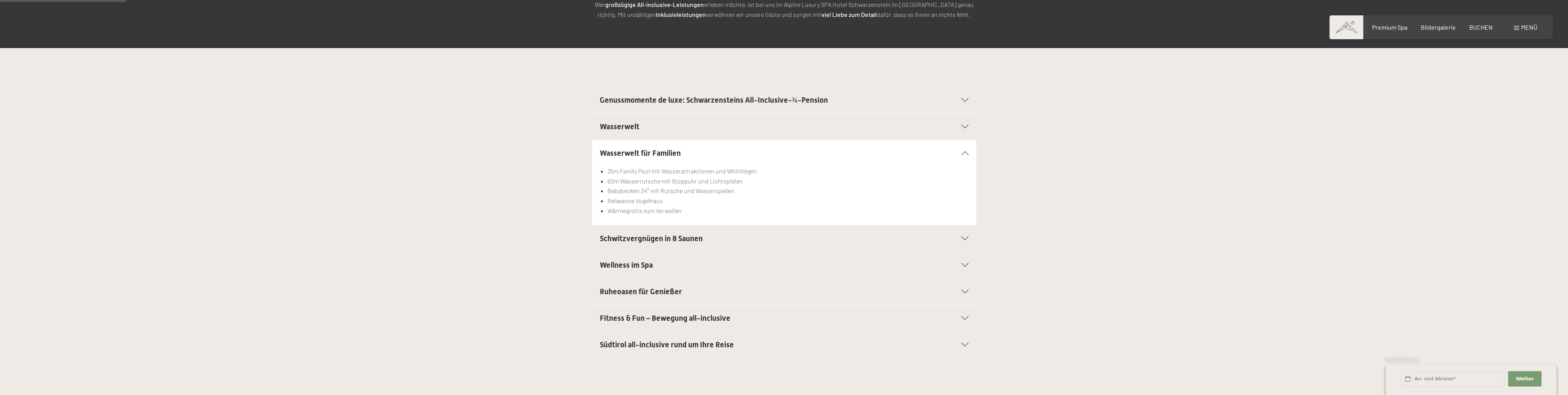
click at [743, 262] on h2 "Wellness im Spa" at bounding box center [765, 265] width 332 height 11
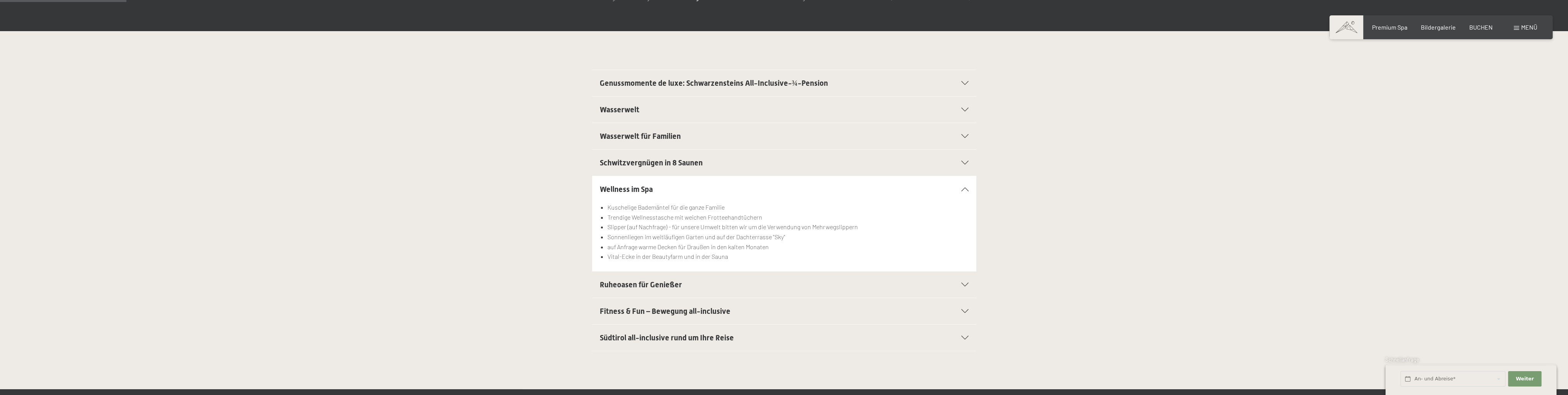
scroll to position [192, 0]
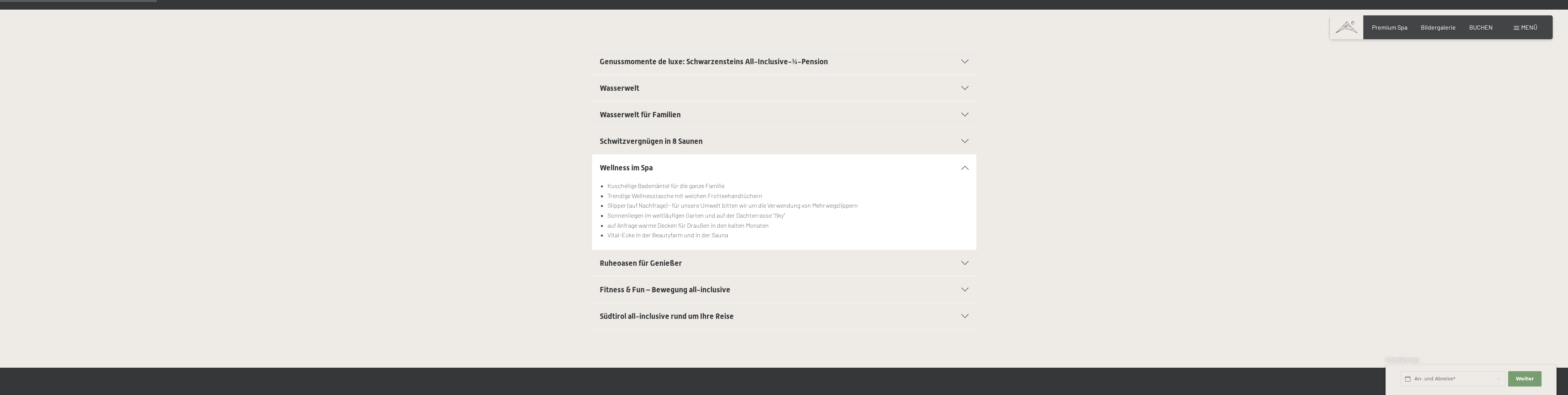
click at [775, 319] on h2 "Südtirol all-inclusive rund um Ihre Reise" at bounding box center [765, 316] width 332 height 11
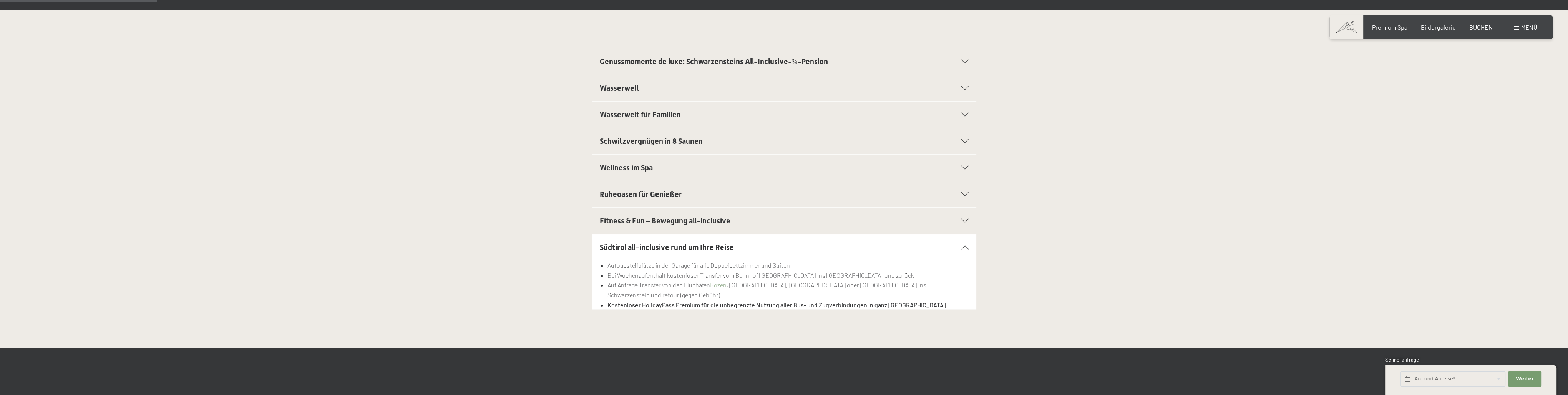
click at [759, 203] on div "Ruheoasen für Genießer" at bounding box center [784, 194] width 369 height 26
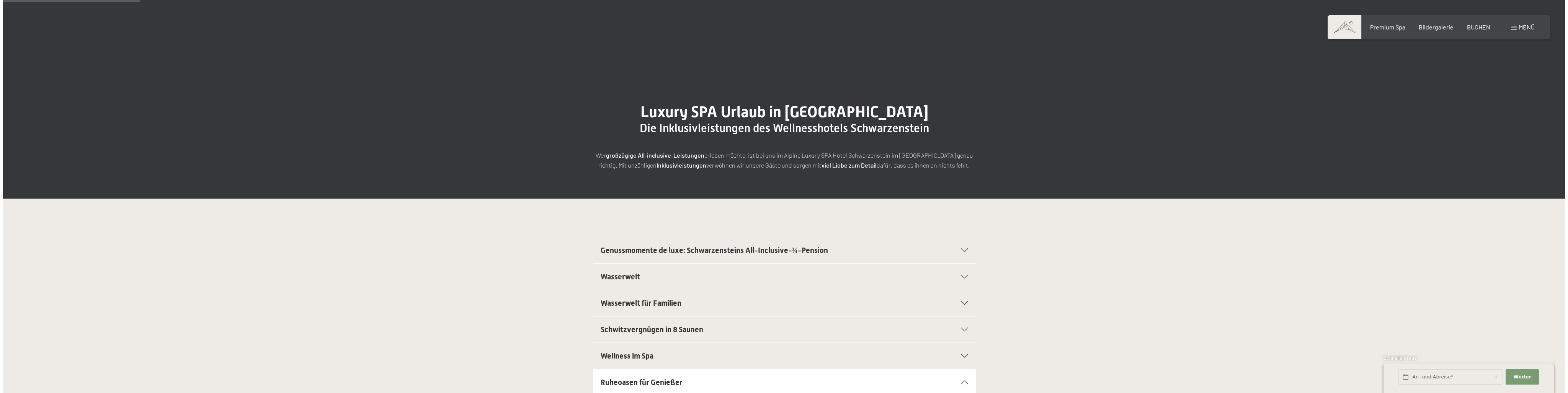
scroll to position [0, 0]
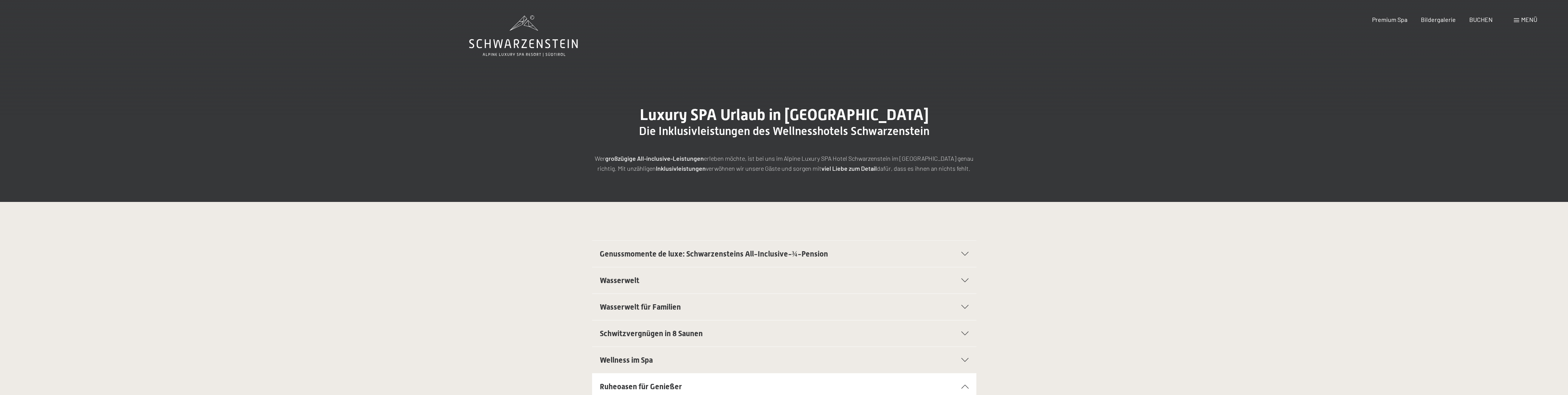
click at [1529, 20] on span "Menü" at bounding box center [1529, 20] width 16 height 7
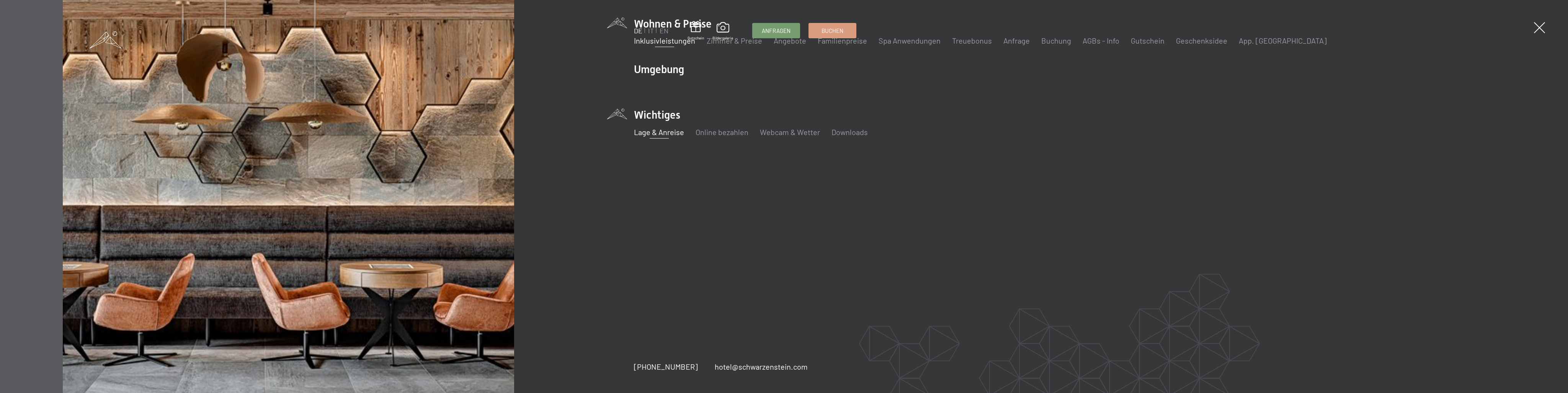
click at [663, 136] on link "Lage & Anreise" at bounding box center [659, 131] width 50 height 9
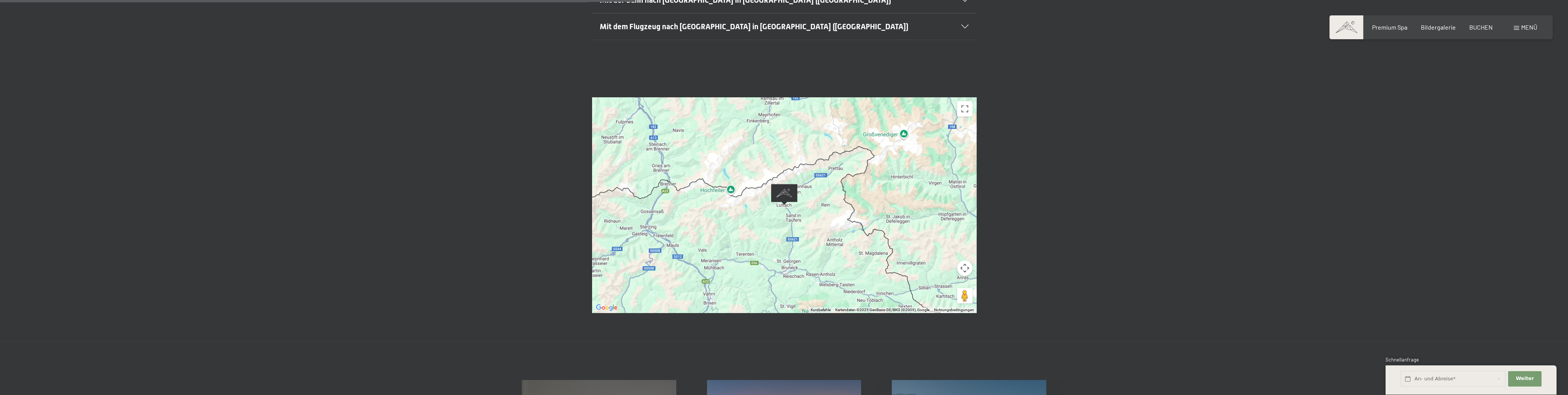
scroll to position [269, 0]
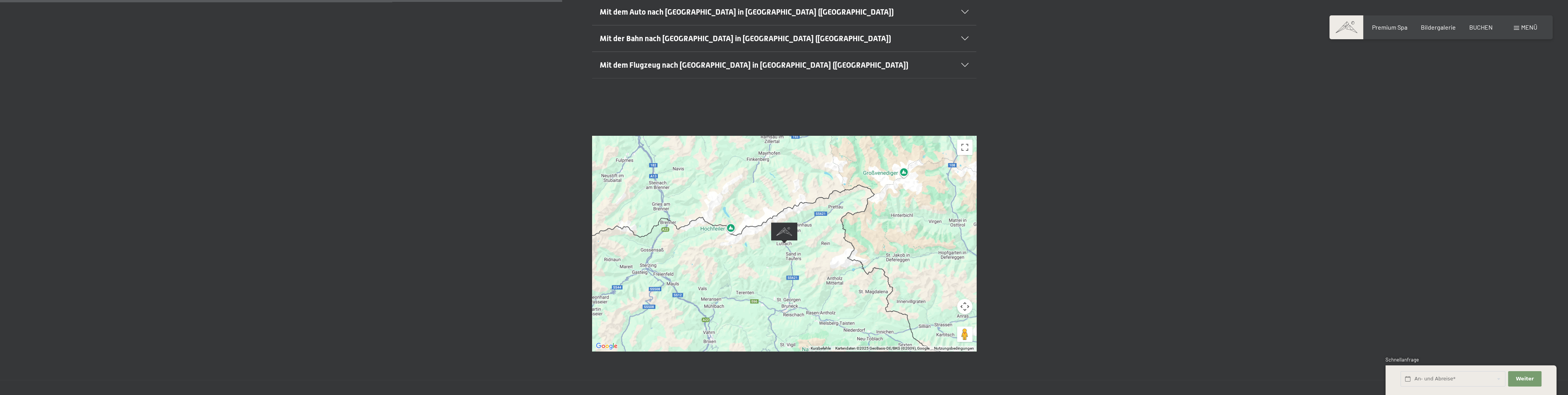
drag, startPoint x: 836, startPoint y: 266, endPoint x: 811, endPoint y: 227, distance: 46.3
click at [812, 235] on div at bounding box center [784, 243] width 384 height 215
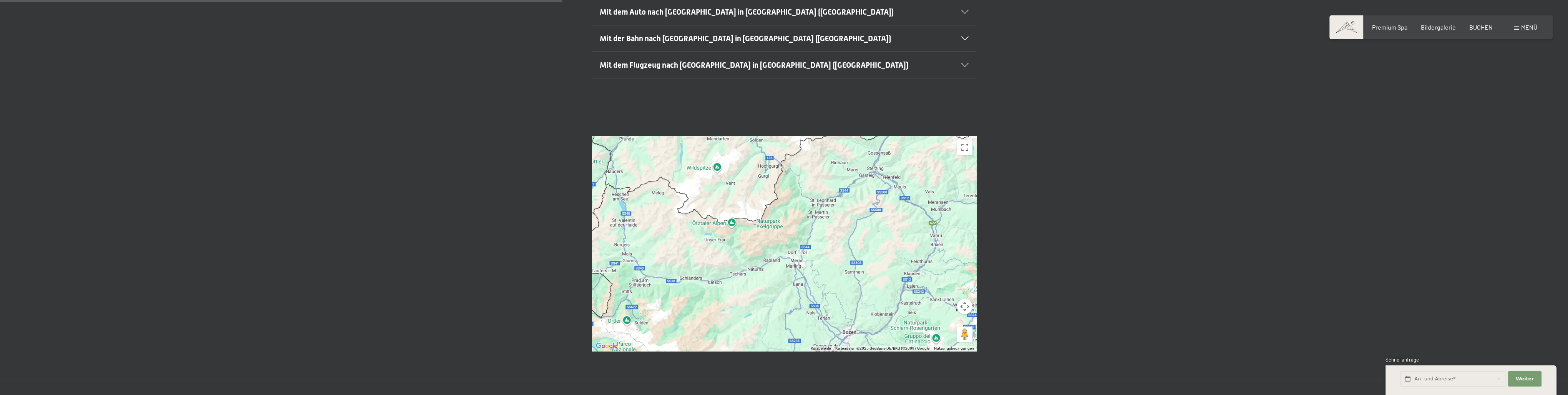
drag, startPoint x: 683, startPoint y: 260, endPoint x: 870, endPoint y: 175, distance: 205.4
click at [870, 175] on div at bounding box center [784, 243] width 384 height 215
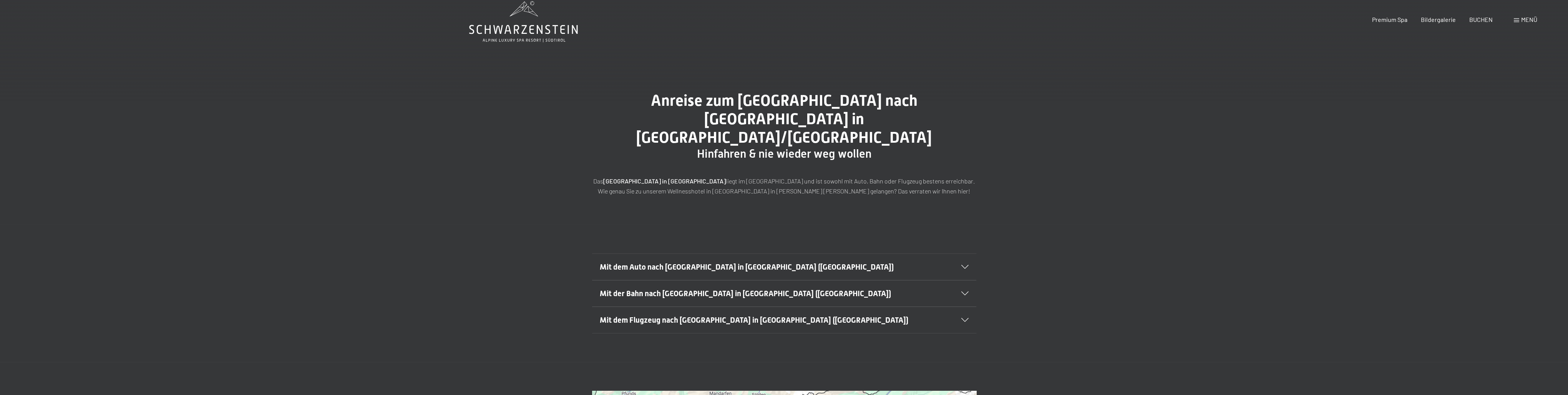
scroll to position [0, 0]
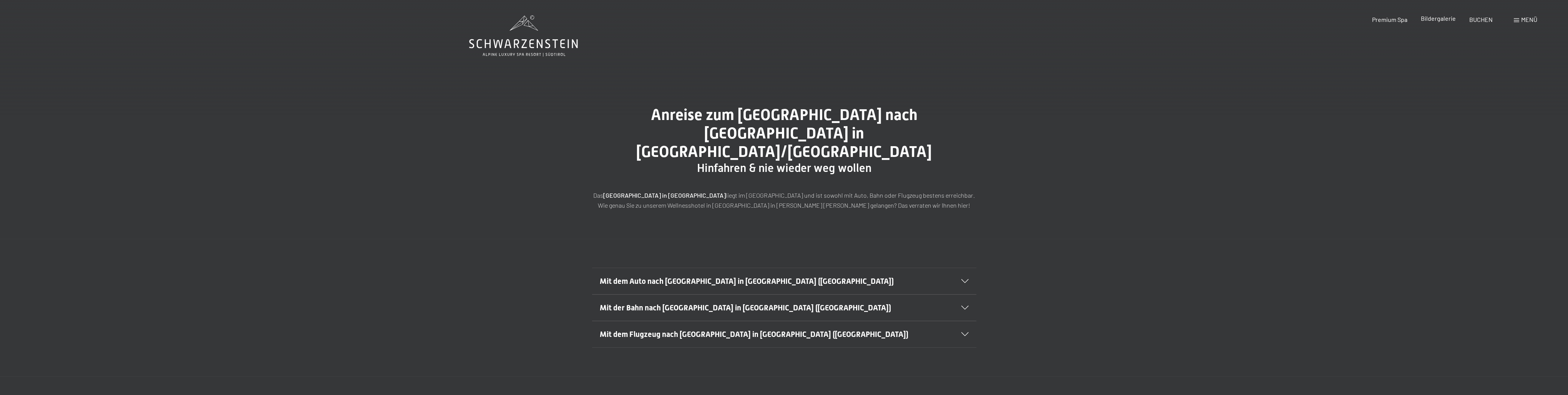
click at [1439, 22] on span "Bildergalerie" at bounding box center [1438, 18] width 35 height 7
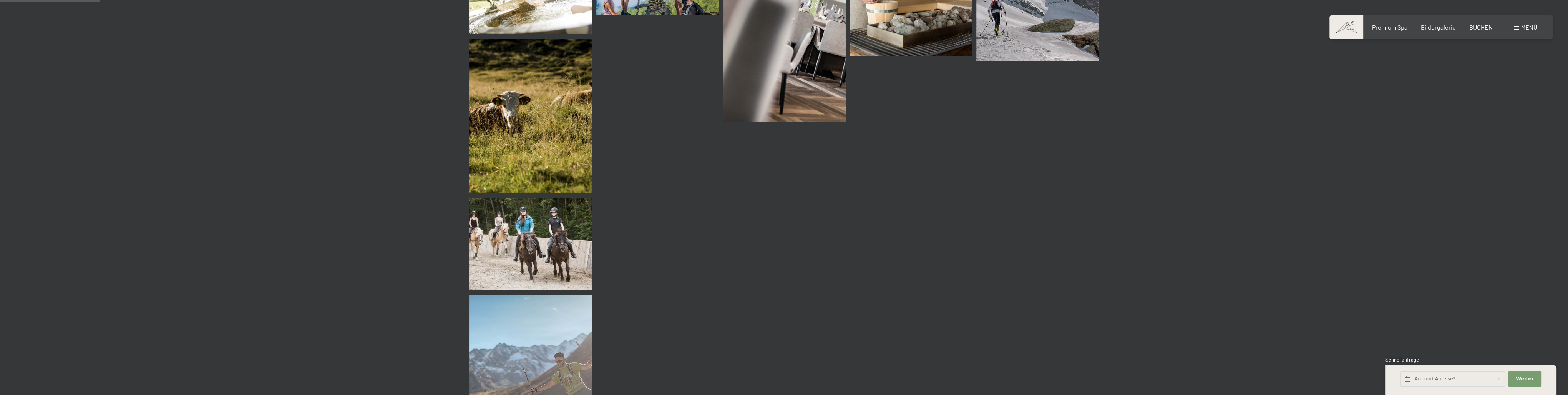
scroll to position [615, 0]
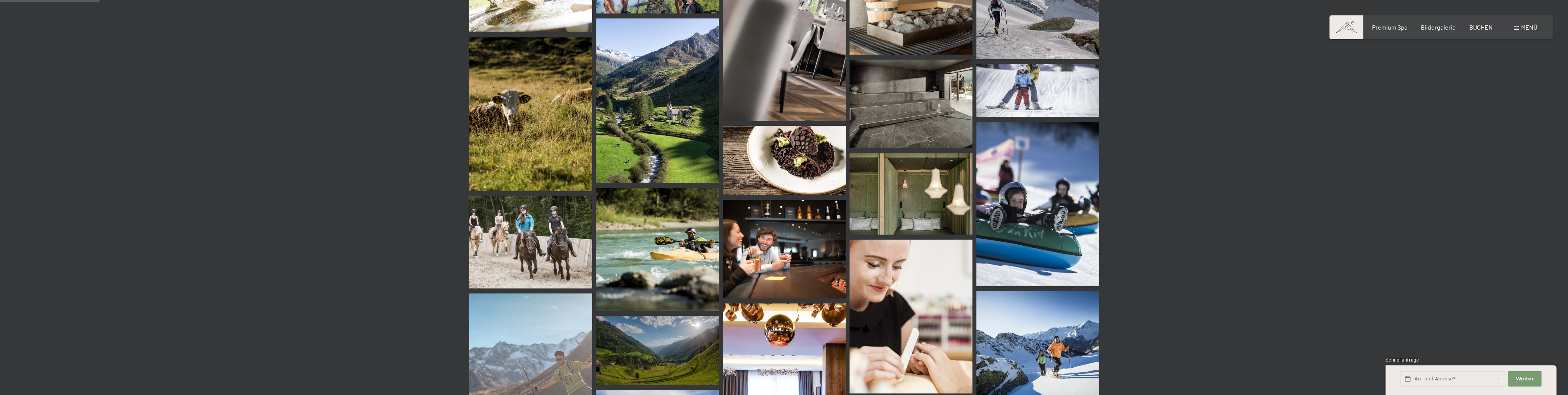
click at [773, 157] on img at bounding box center [784, 160] width 123 height 69
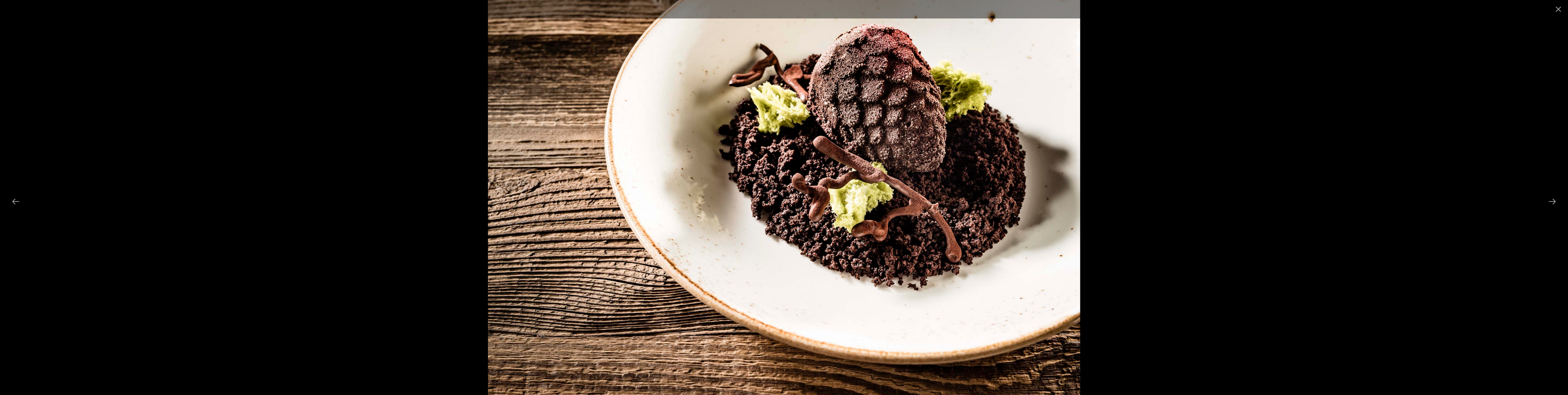
click at [1206, 175] on div at bounding box center [784, 197] width 1568 height 395
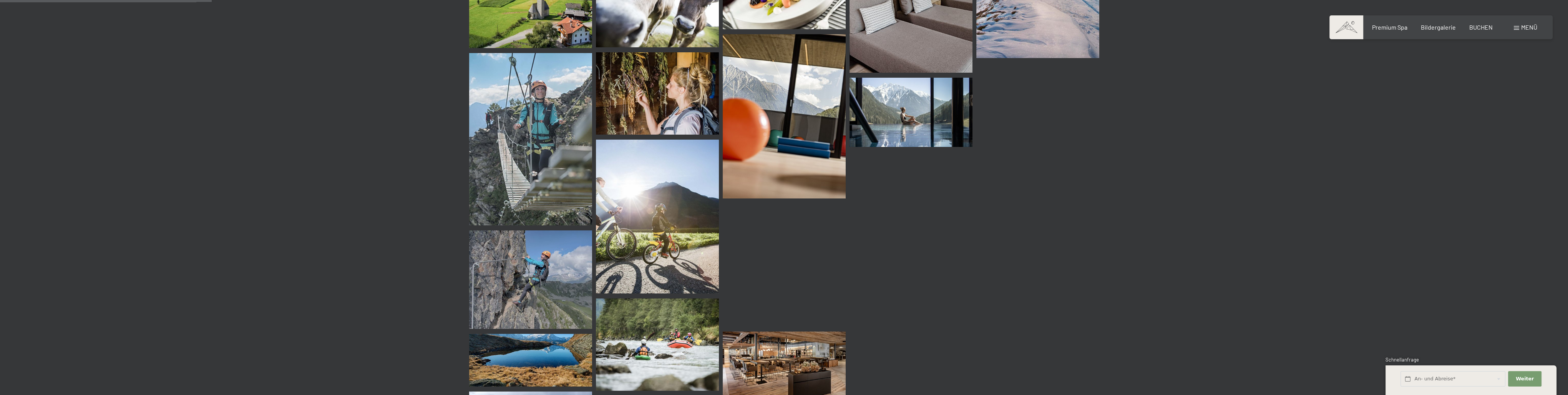
scroll to position [1307, 0]
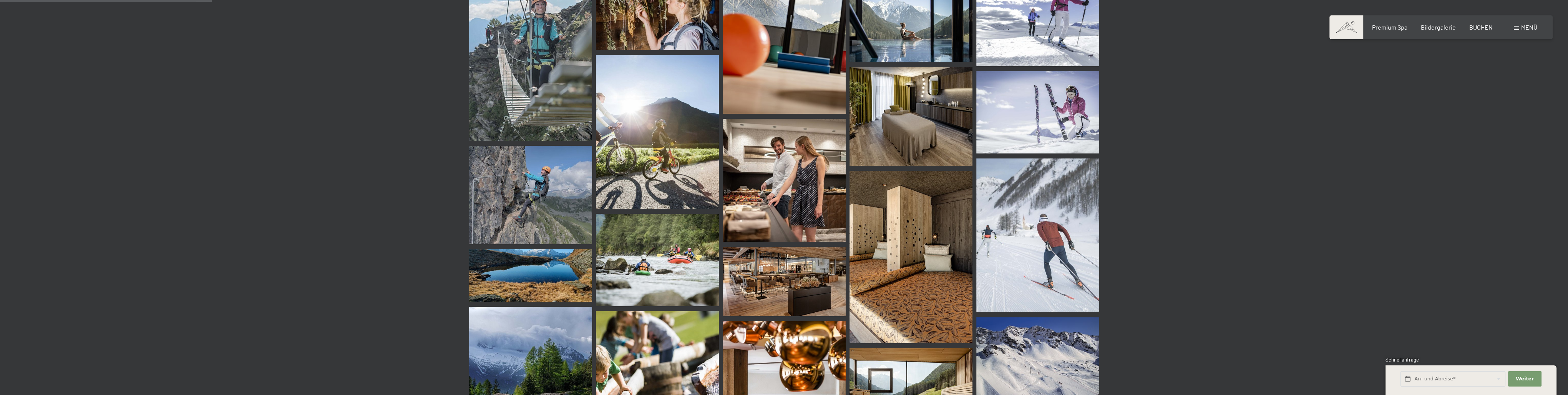
click at [809, 201] on img at bounding box center [784, 180] width 123 height 123
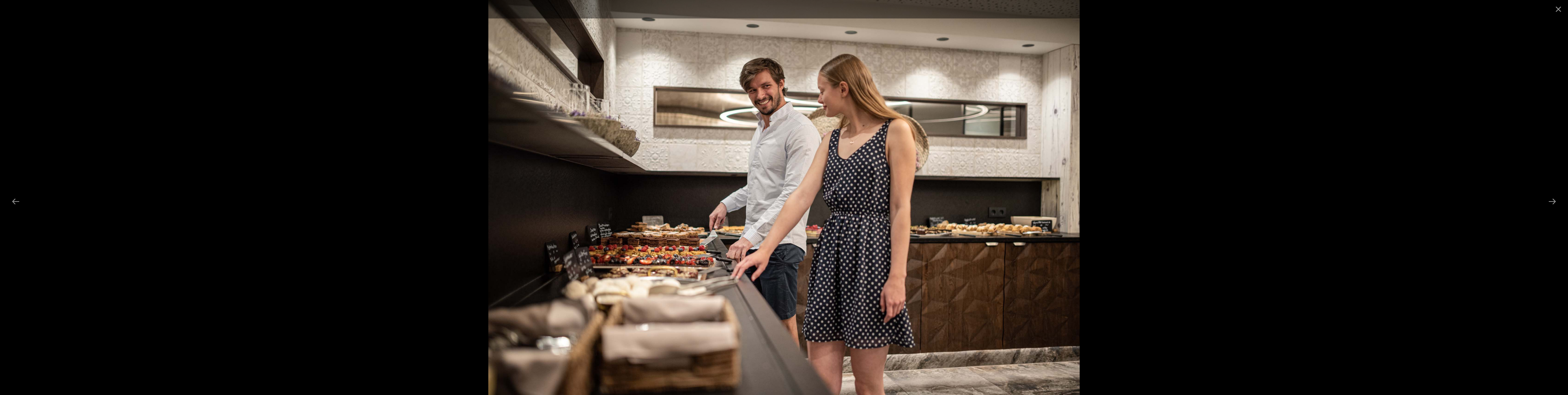
click at [1208, 131] on div at bounding box center [784, 197] width 1568 height 395
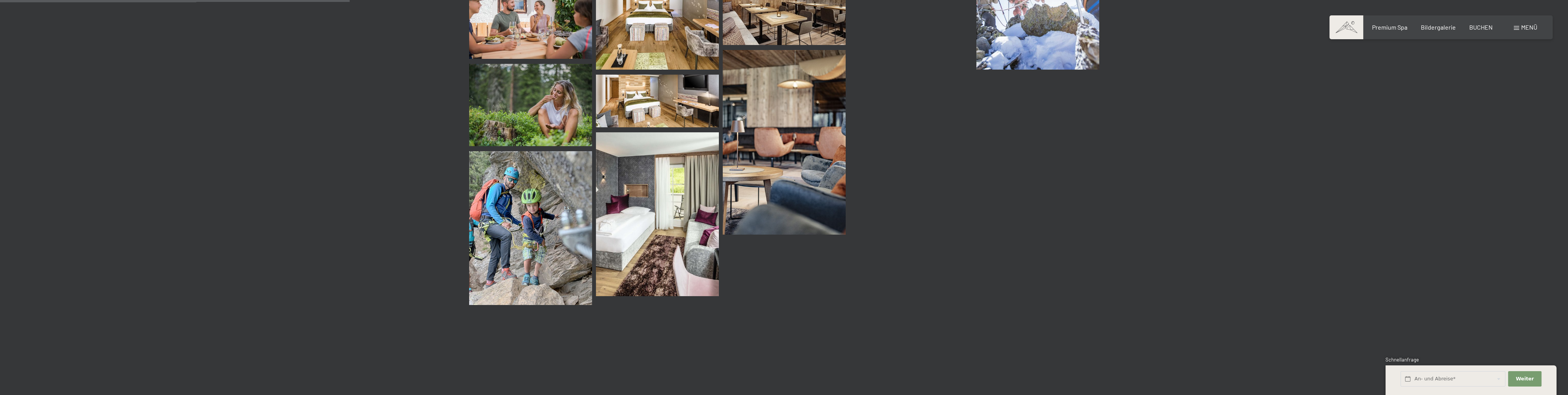
scroll to position [1885, 0]
